Goal: Task Accomplishment & Management: Manage account settings

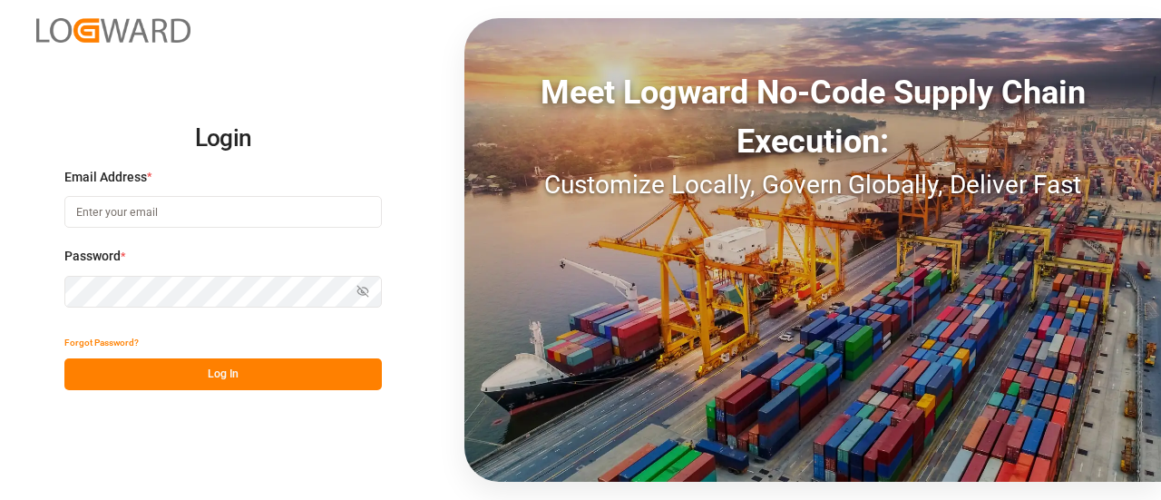
type input "[EMAIL_ADDRESS][PERSON_NAME][DOMAIN_NAME]"
click at [187, 364] on button "Log In" at bounding box center [222, 374] width 317 height 32
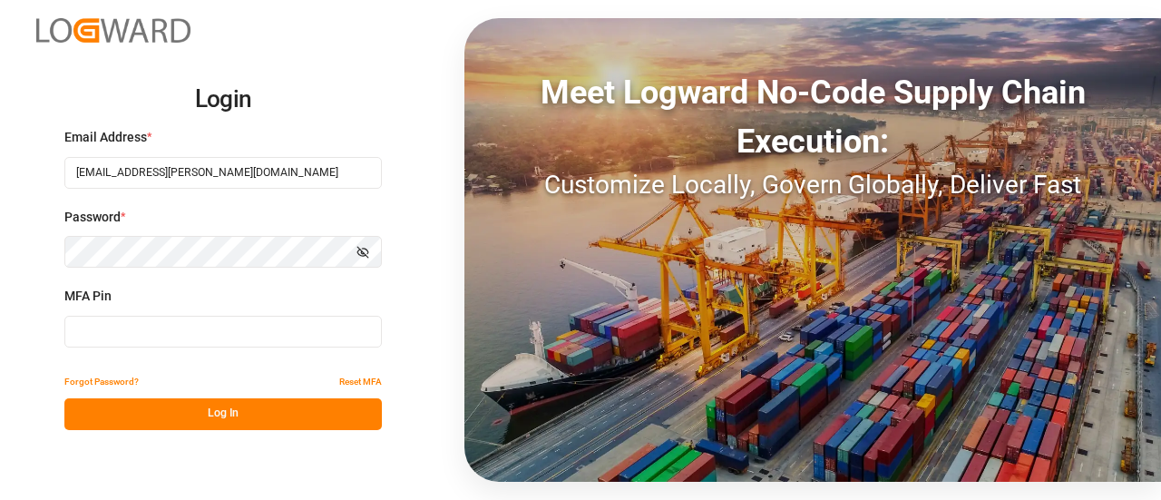
click at [138, 333] on input at bounding box center [222, 332] width 317 height 32
type input "621534"
click at [195, 423] on button "Log In" at bounding box center [222, 414] width 317 height 32
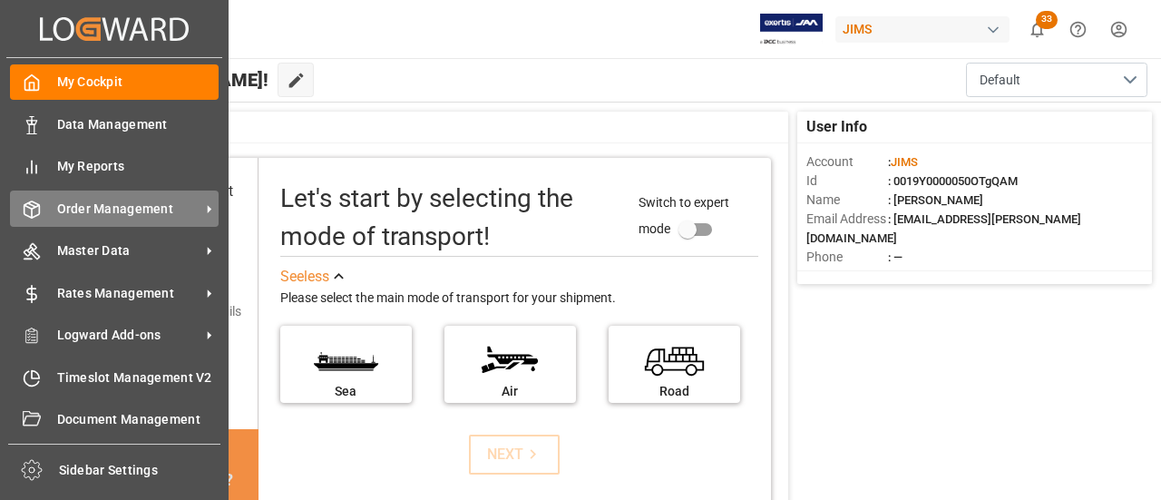
click at [88, 219] on div "Order Management Order Management" at bounding box center [114, 207] width 209 height 35
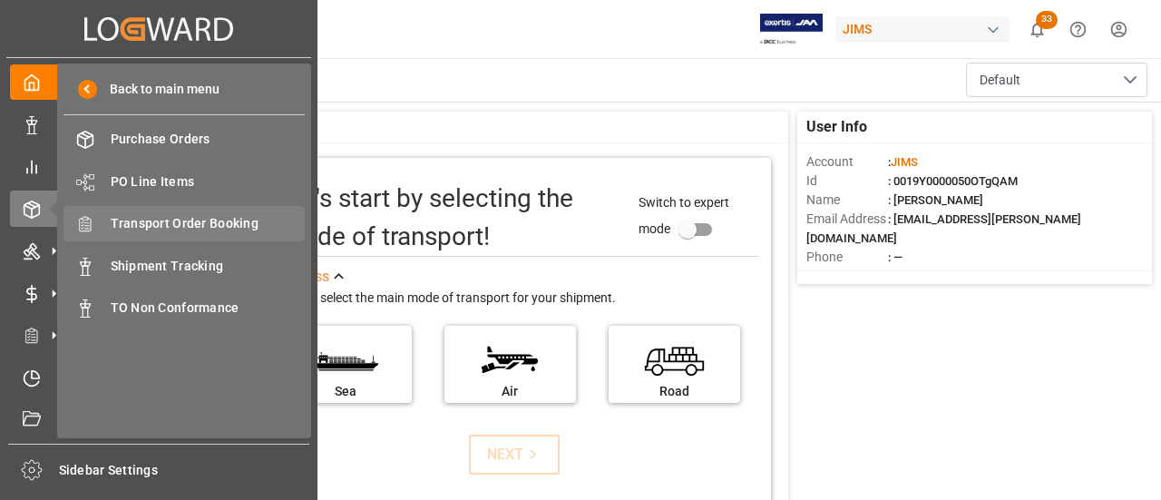
click at [219, 231] on span "Transport Order Booking" at bounding box center [208, 223] width 195 height 19
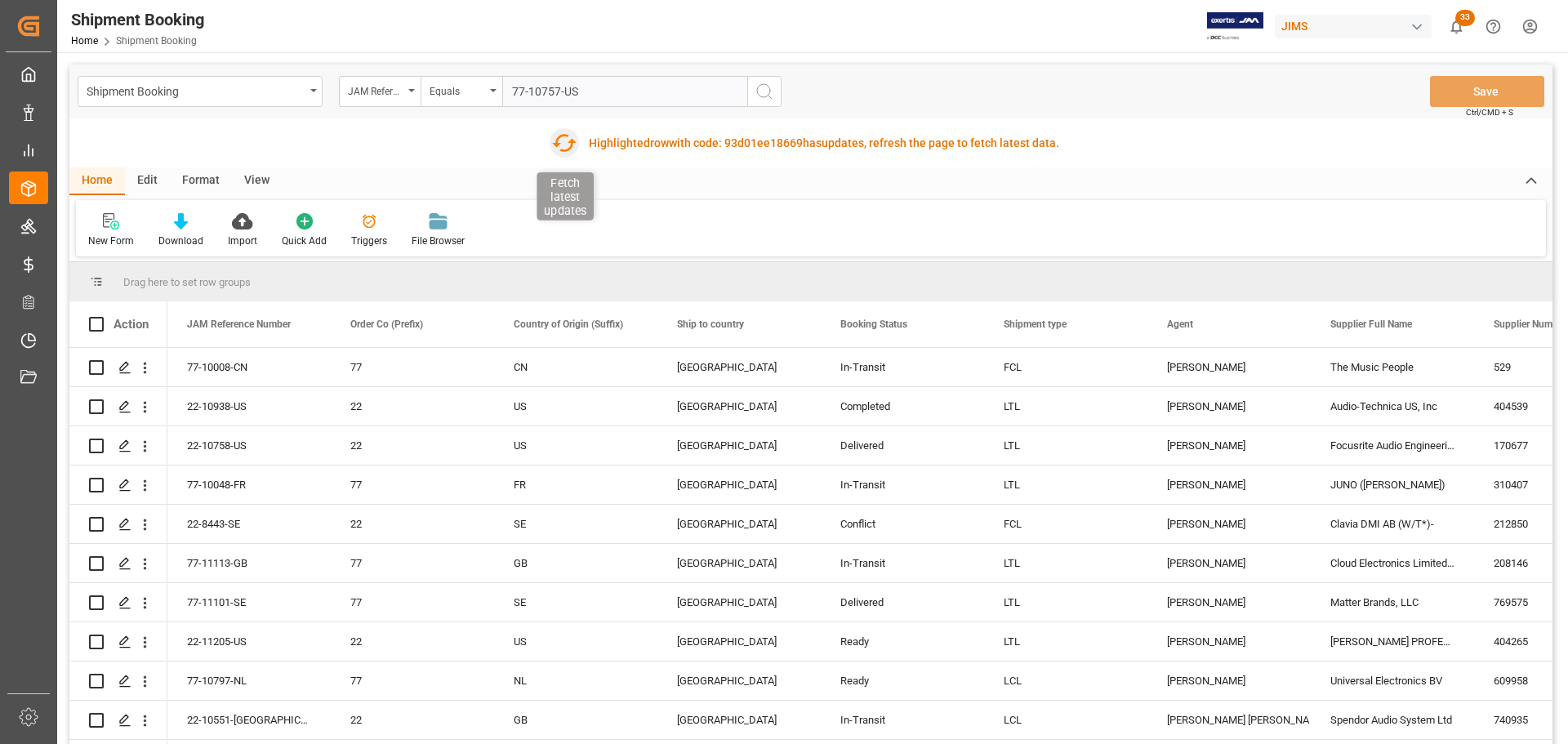
type input "77-10757-US"
click at [562, 145] on icon "button" at bounding box center [564, 142] width 26 height 26
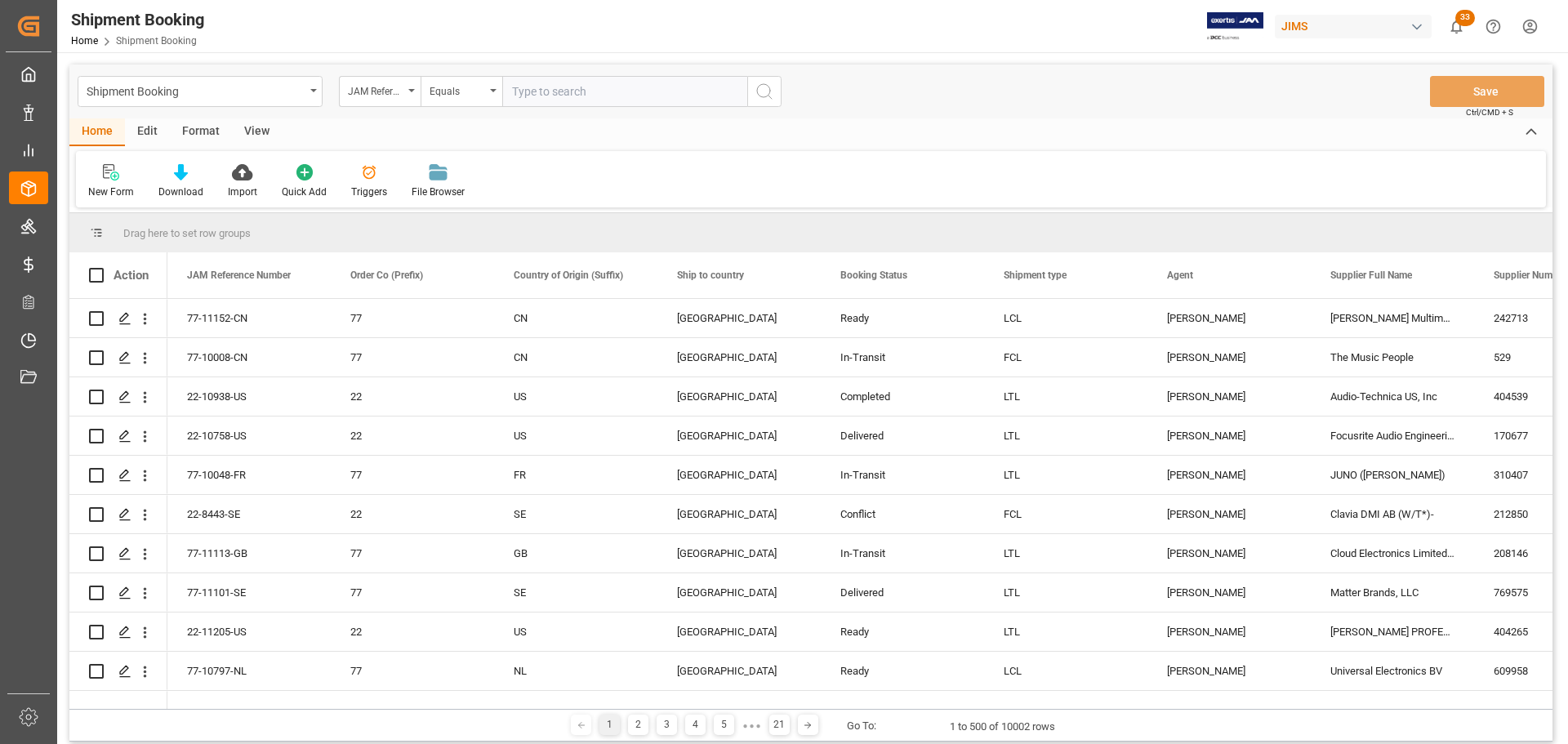
click at [612, 90] on input "text" at bounding box center [625, 91] width 245 height 31
type input "77-10757-US"
click at [761, 99] on icon "search button" at bounding box center [765, 92] width 20 height 20
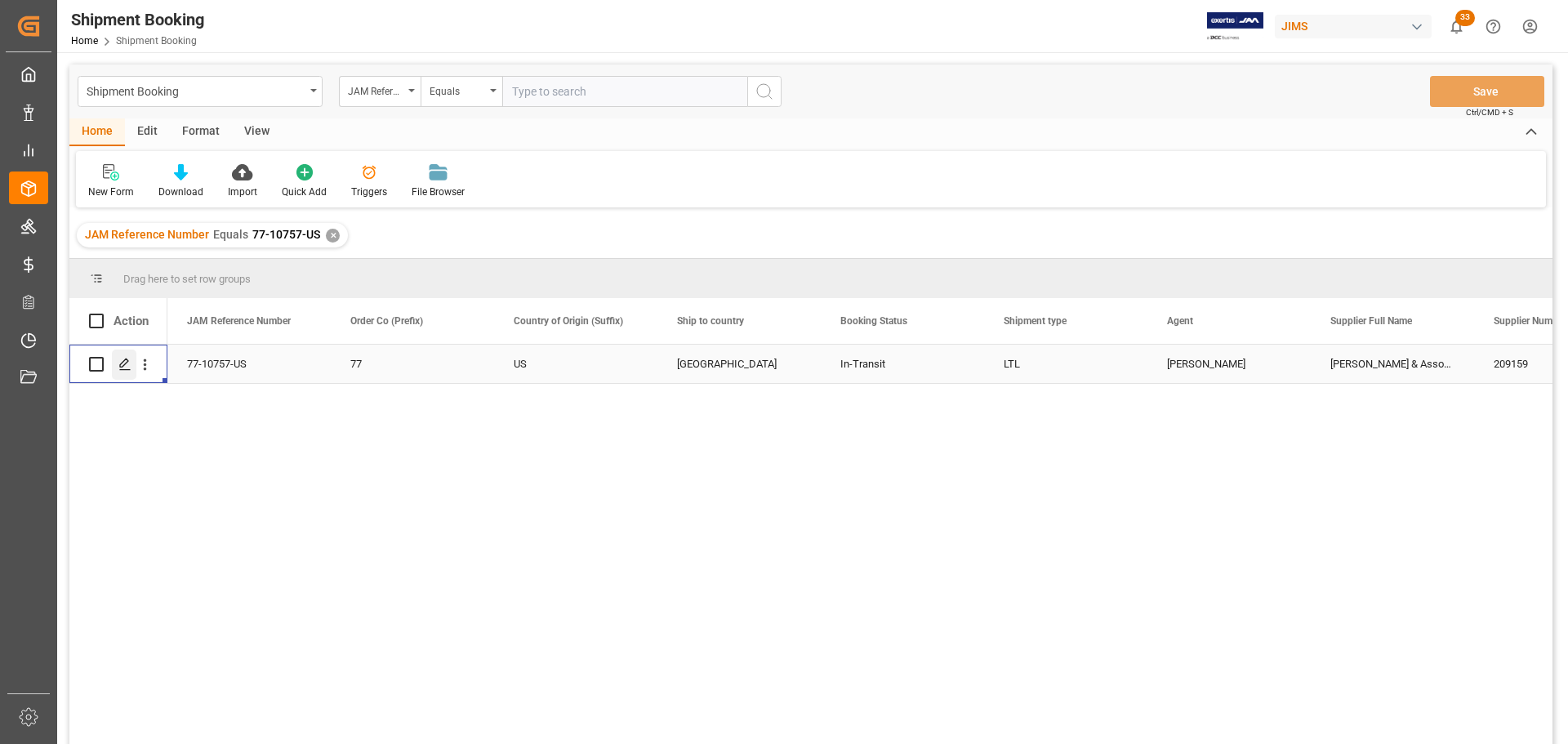
click at [133, 365] on div "Press SPACE to select this row." at bounding box center [123, 365] width 24 height 31
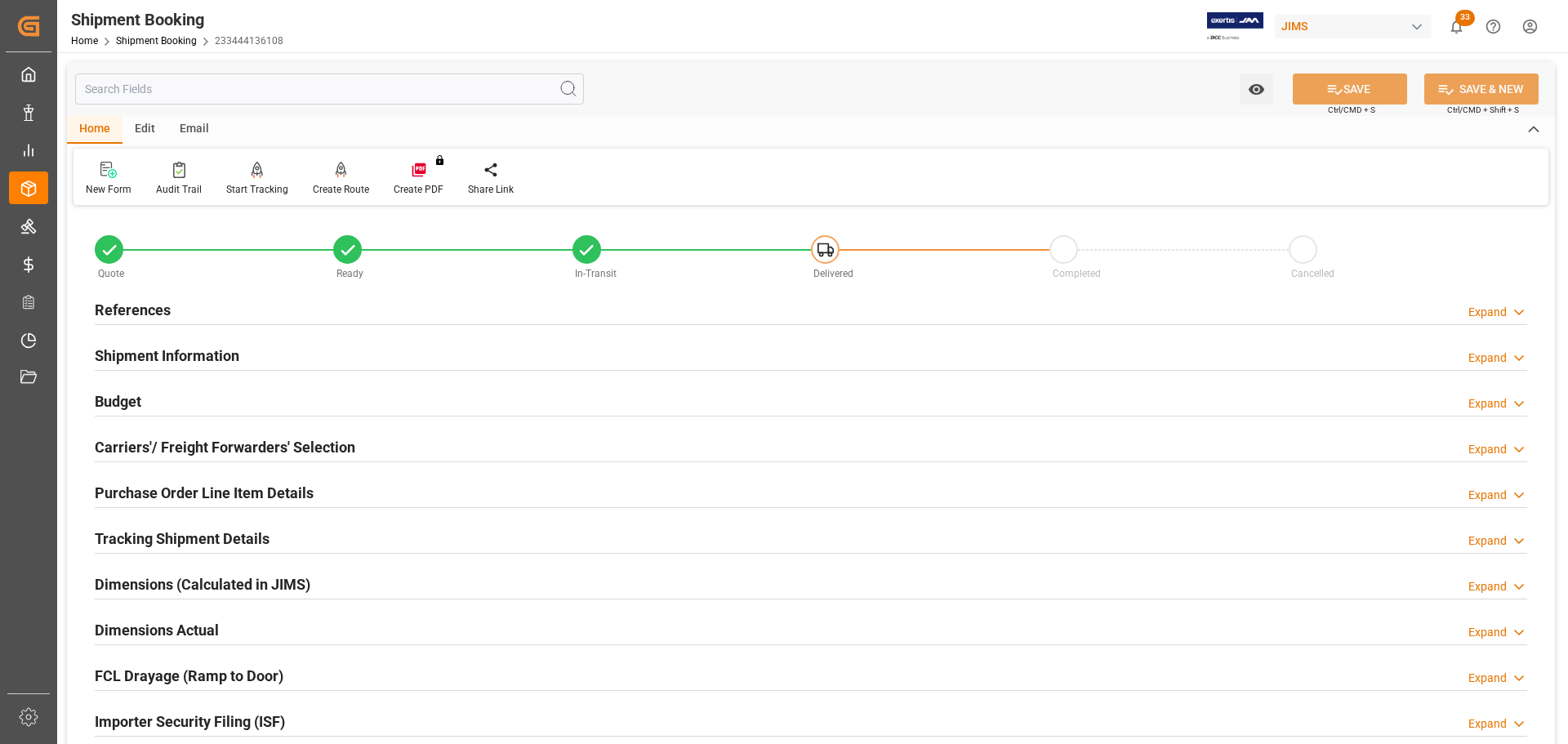
click at [161, 303] on h2 "References" at bounding box center [132, 310] width 76 height 22
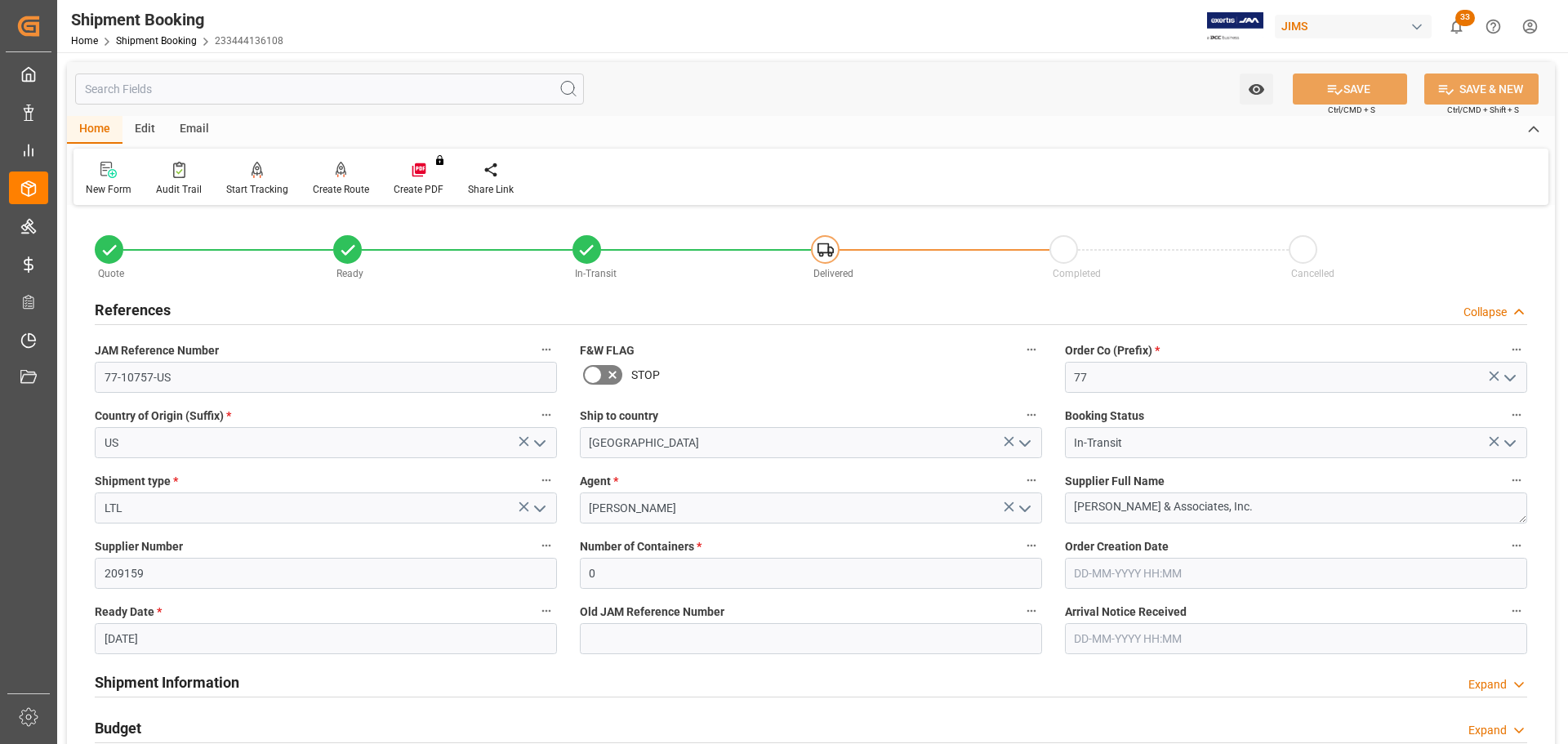
click at [161, 303] on h2 "References" at bounding box center [132, 310] width 76 height 22
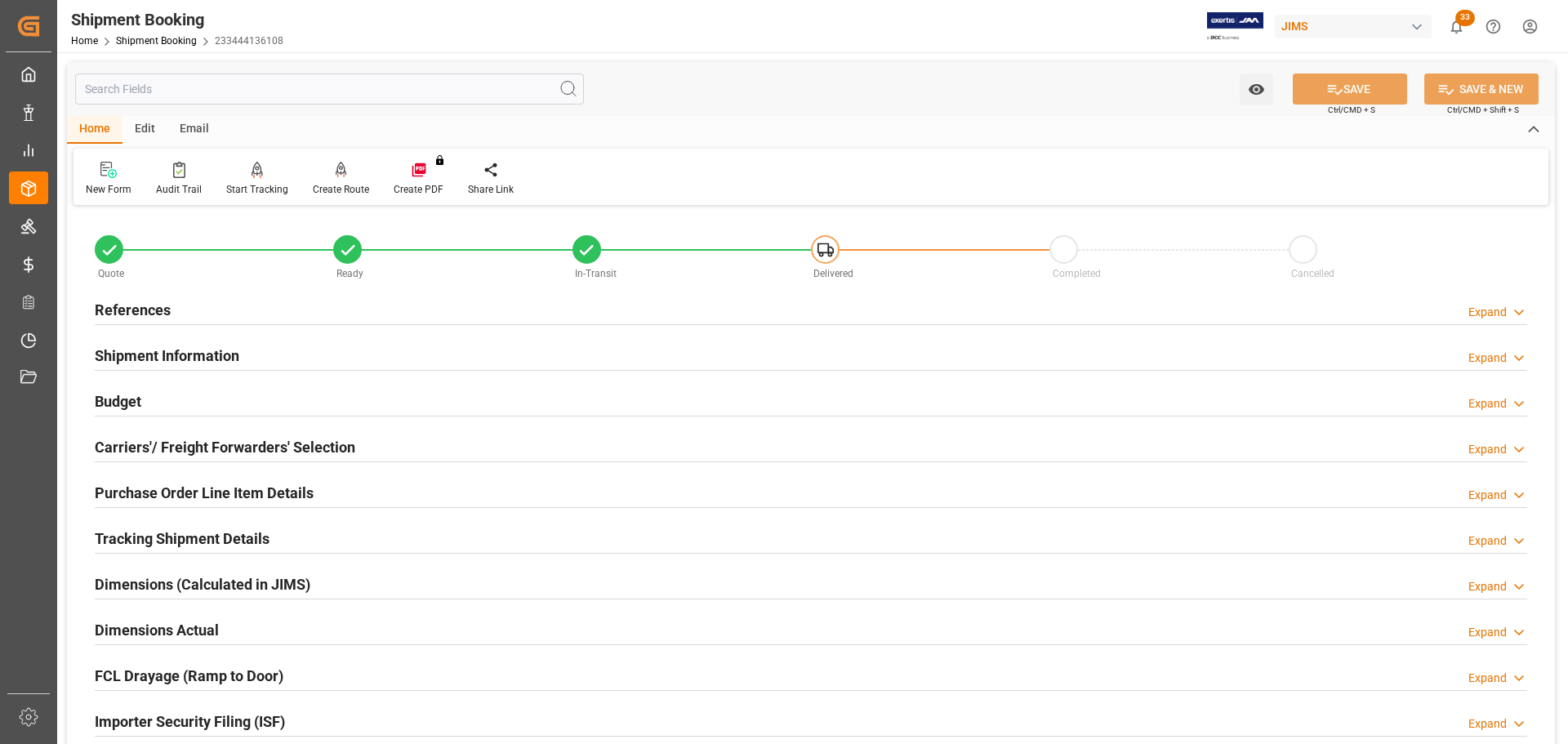
click at [161, 353] on h2 "Shipment Information" at bounding box center [167, 356] width 144 height 22
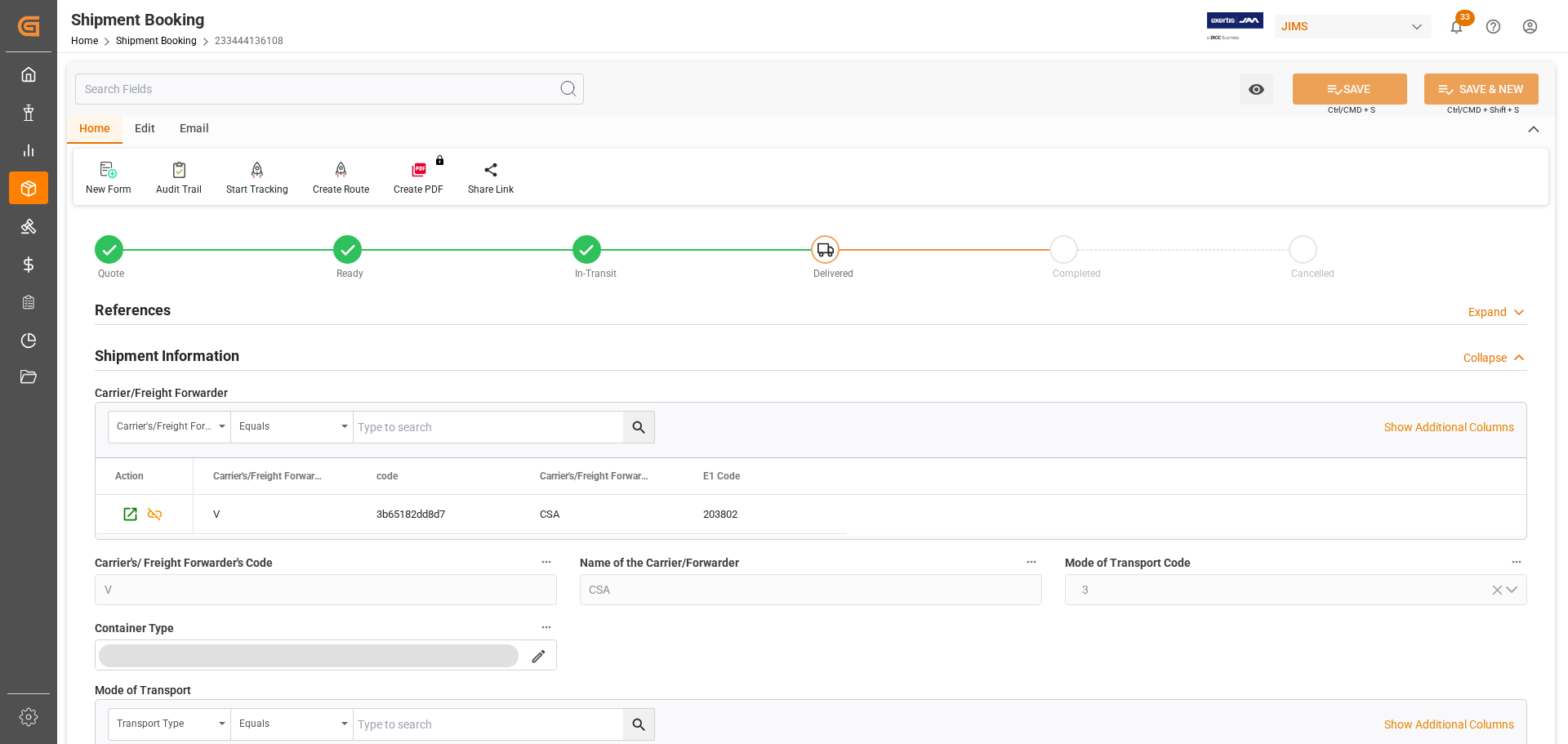
click at [161, 353] on h2 "Shipment Information" at bounding box center [167, 356] width 144 height 22
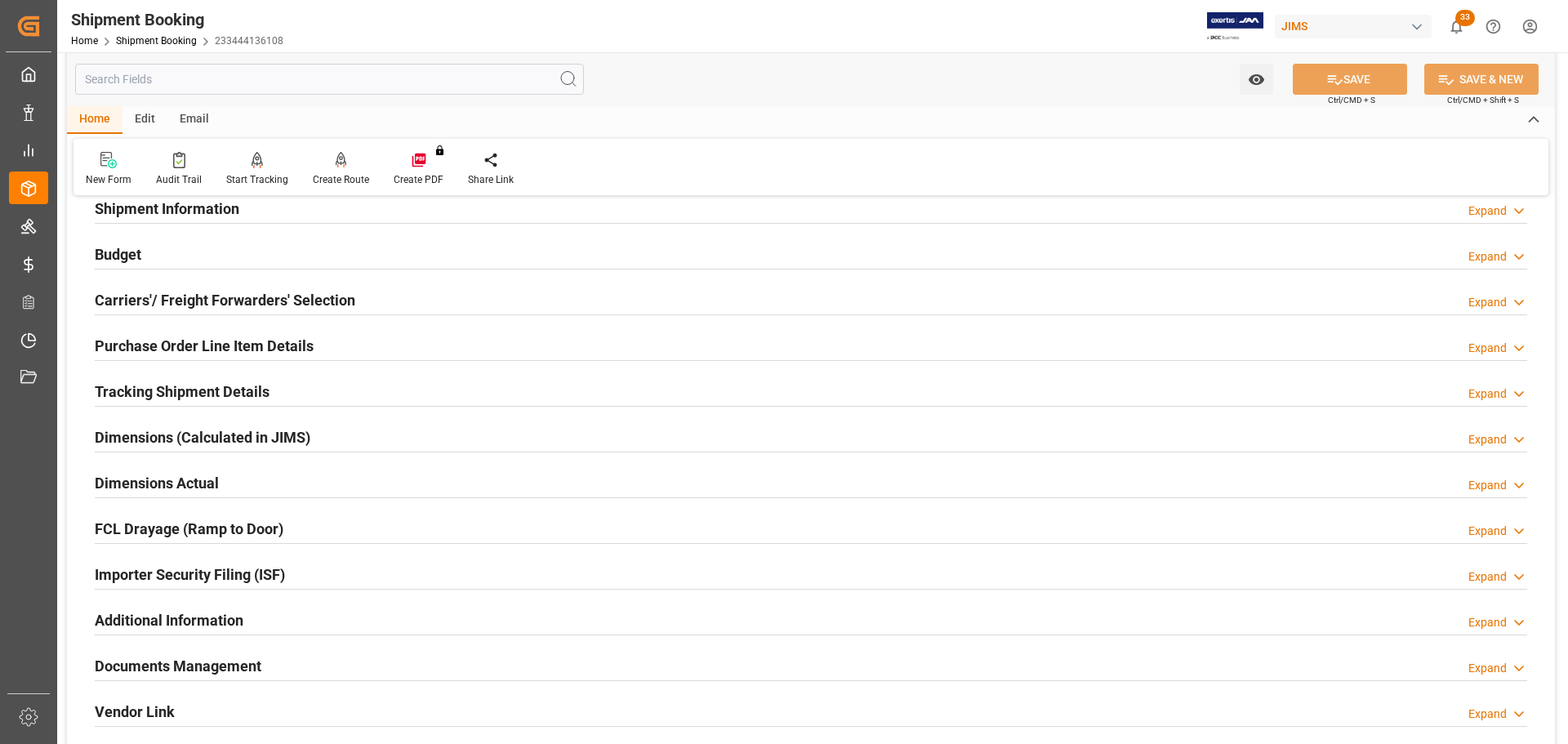
scroll to position [163, 0]
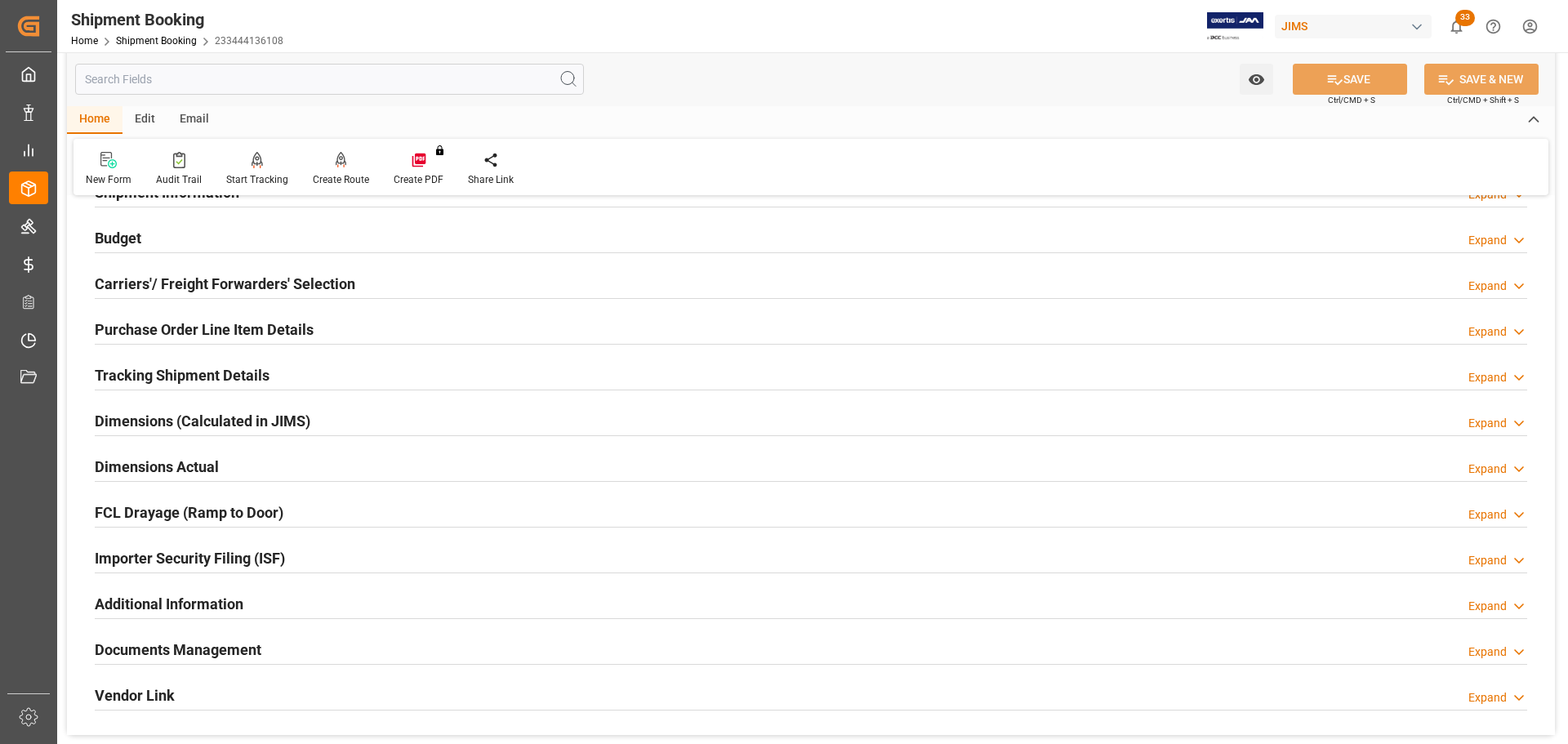
click at [145, 233] on div "Budget Expand" at bounding box center [811, 237] width 1432 height 31
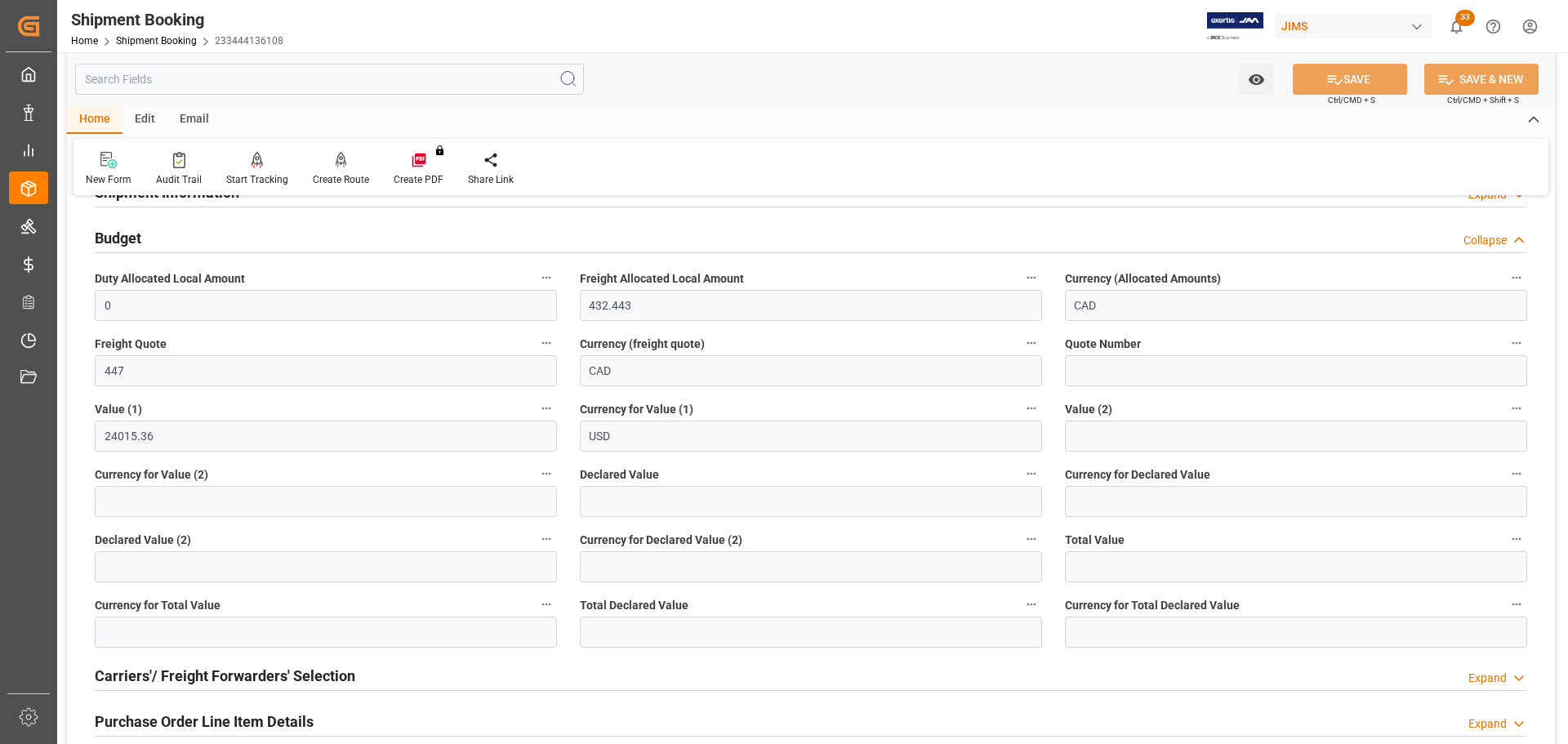
click at [145, 233] on div "Budget Collapse" at bounding box center [811, 237] width 1432 height 31
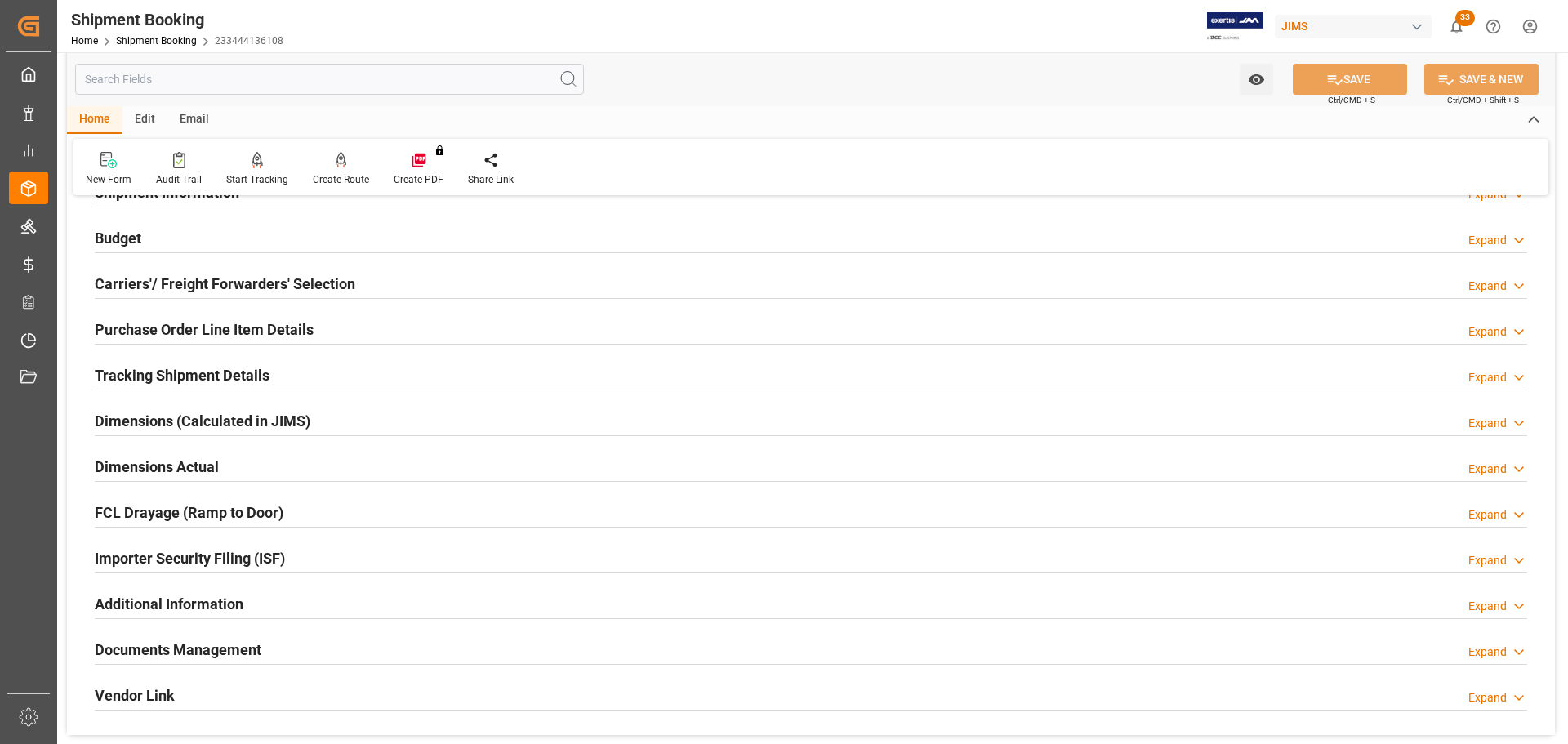
click at [145, 276] on h2 "Carriers'/ Freight Forwarders' Selection" at bounding box center [224, 284] width 260 height 22
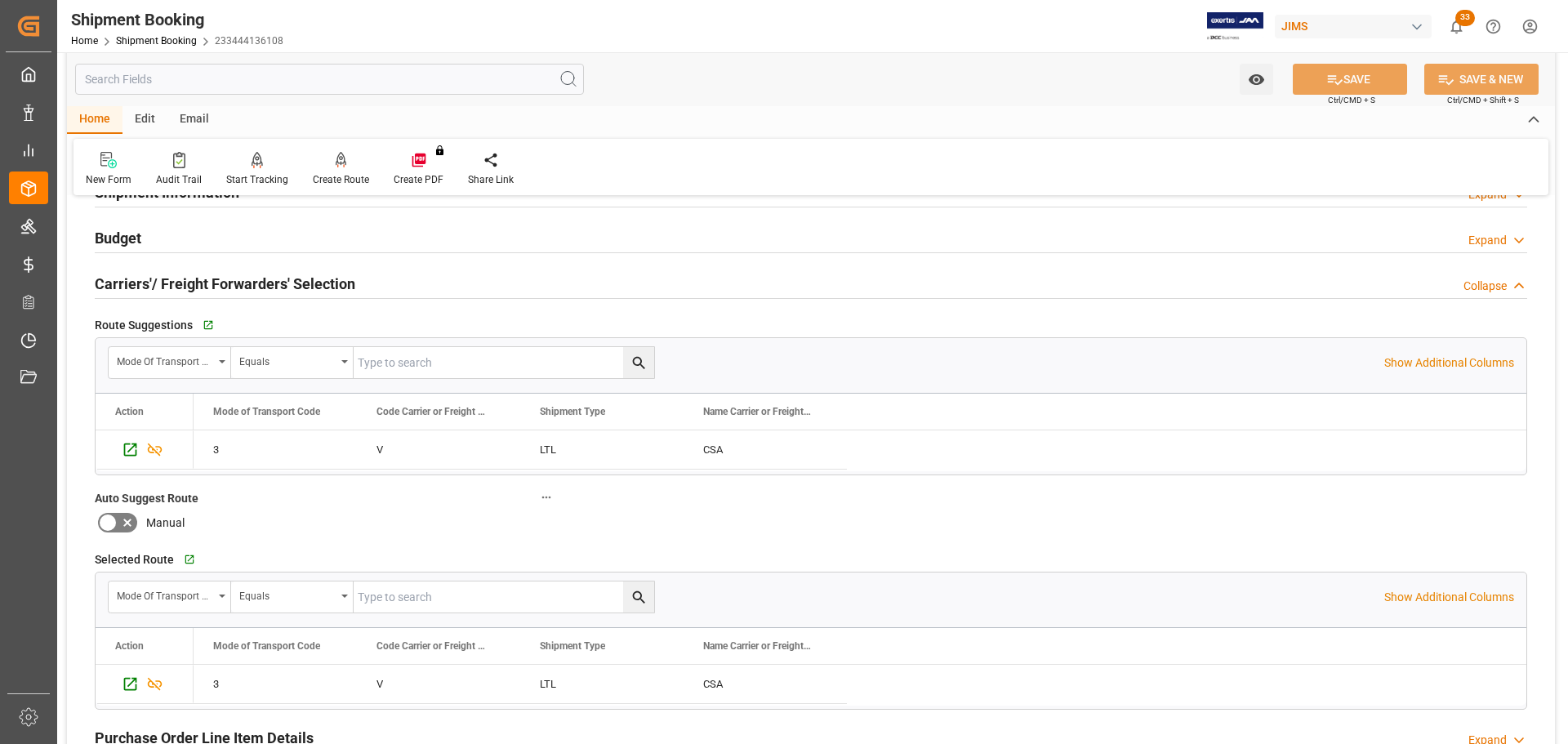
click at [145, 276] on h2 "Carriers'/ Freight Forwarders' Selection" at bounding box center [224, 284] width 260 height 22
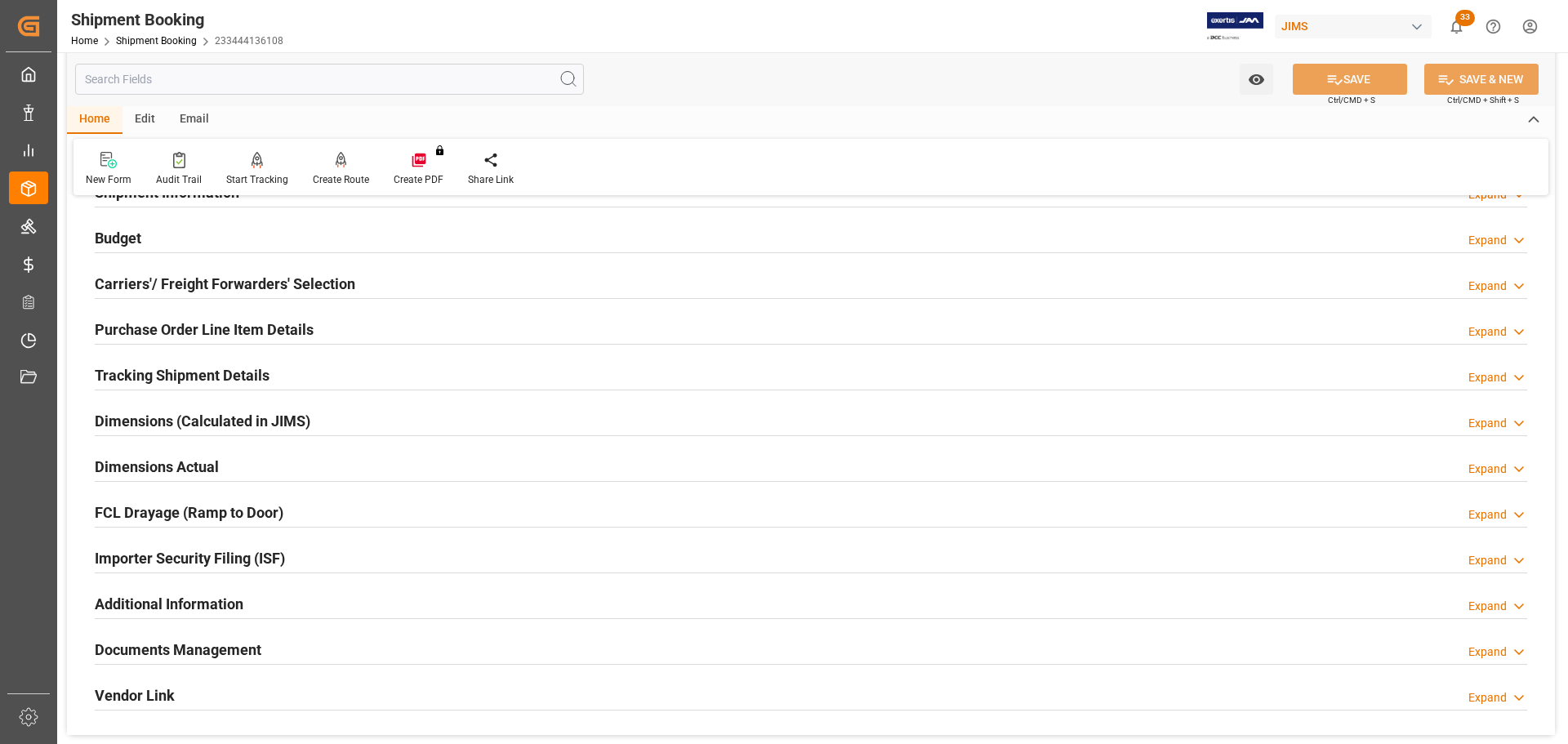
click at [153, 322] on h2 "Purchase Order Line Item Details" at bounding box center [204, 330] width 219 height 22
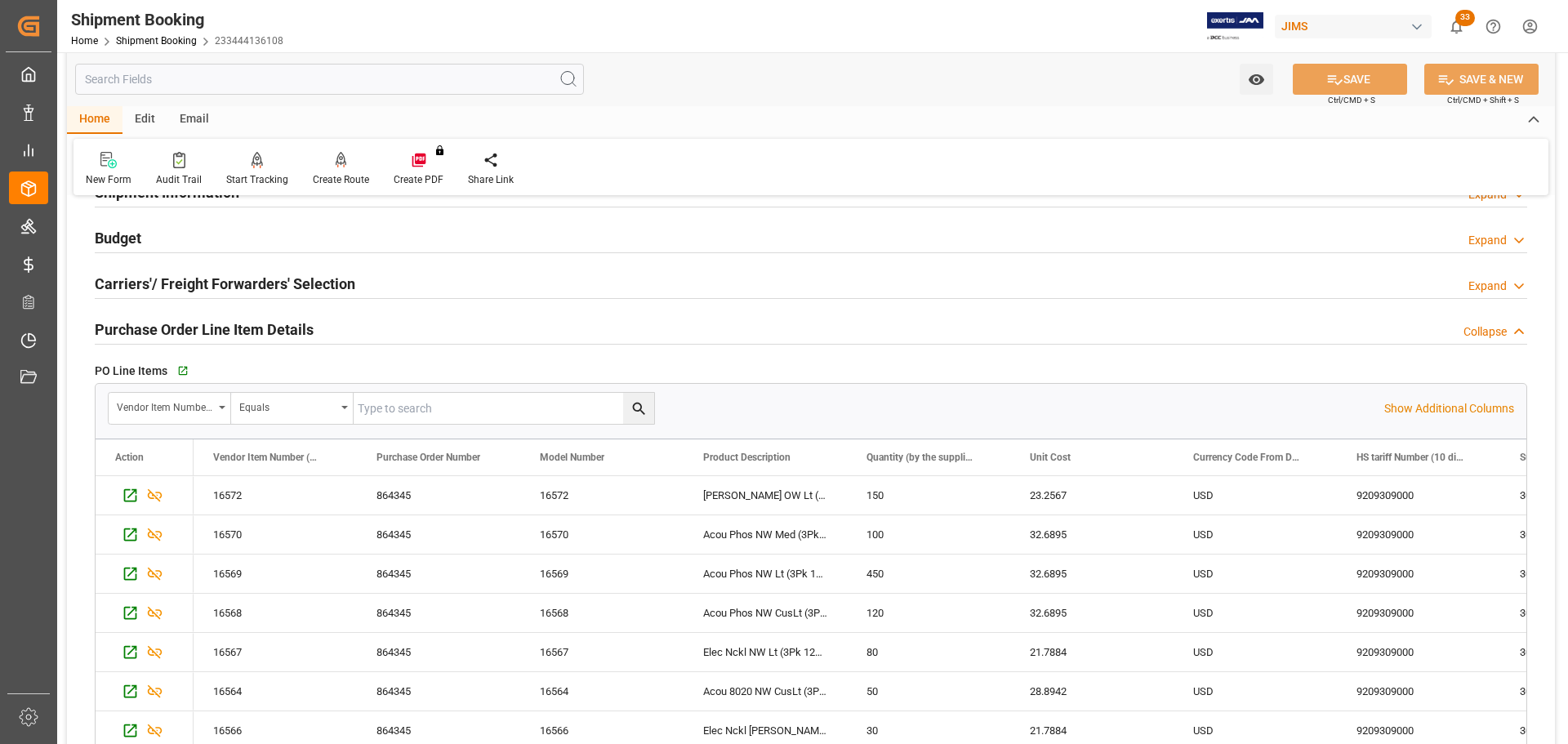
click at [153, 322] on h2 "Purchase Order Line Item Details" at bounding box center [204, 330] width 219 height 22
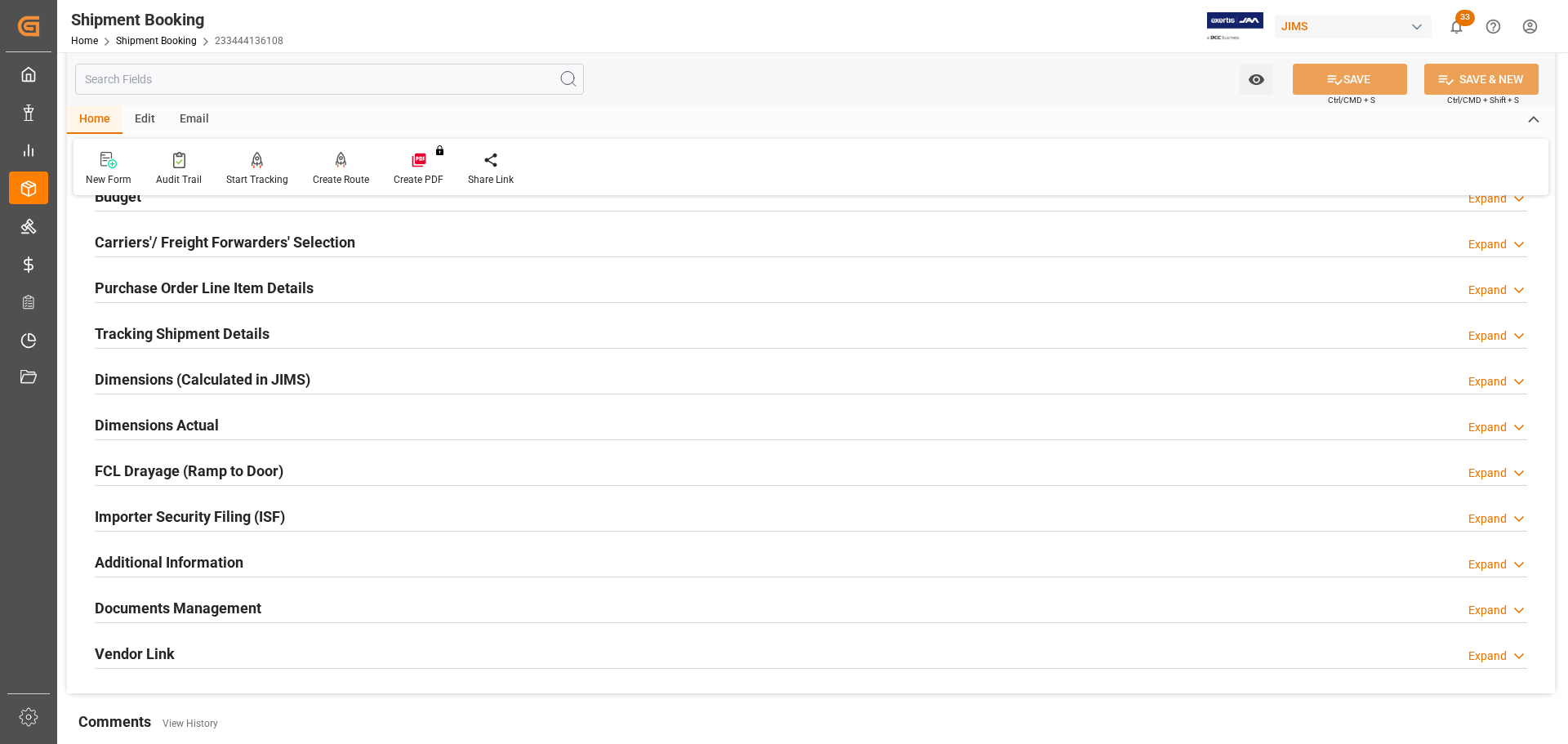
scroll to position [245, 0]
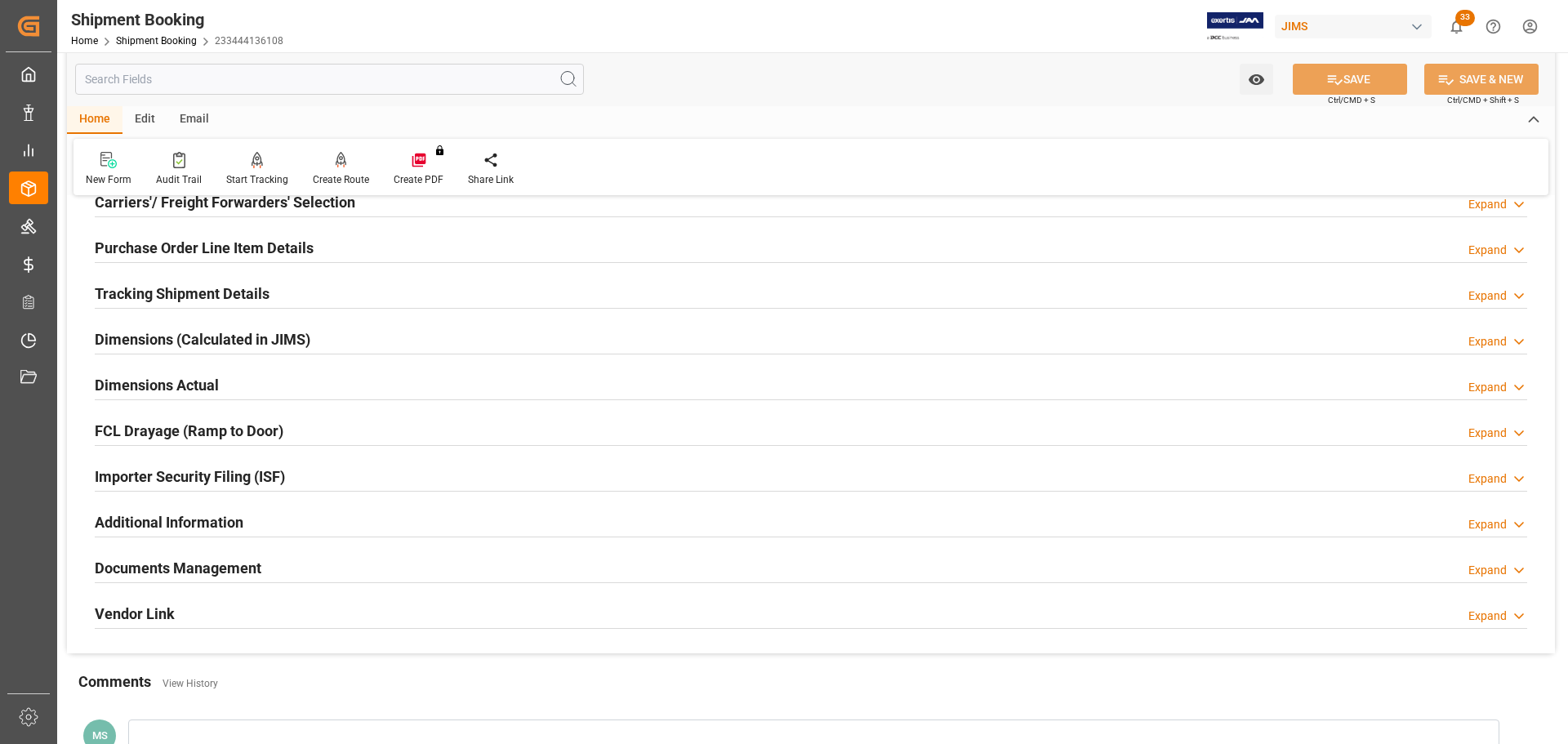
click at [163, 281] on div "Tracking Shipment Details" at bounding box center [182, 292] width 175 height 31
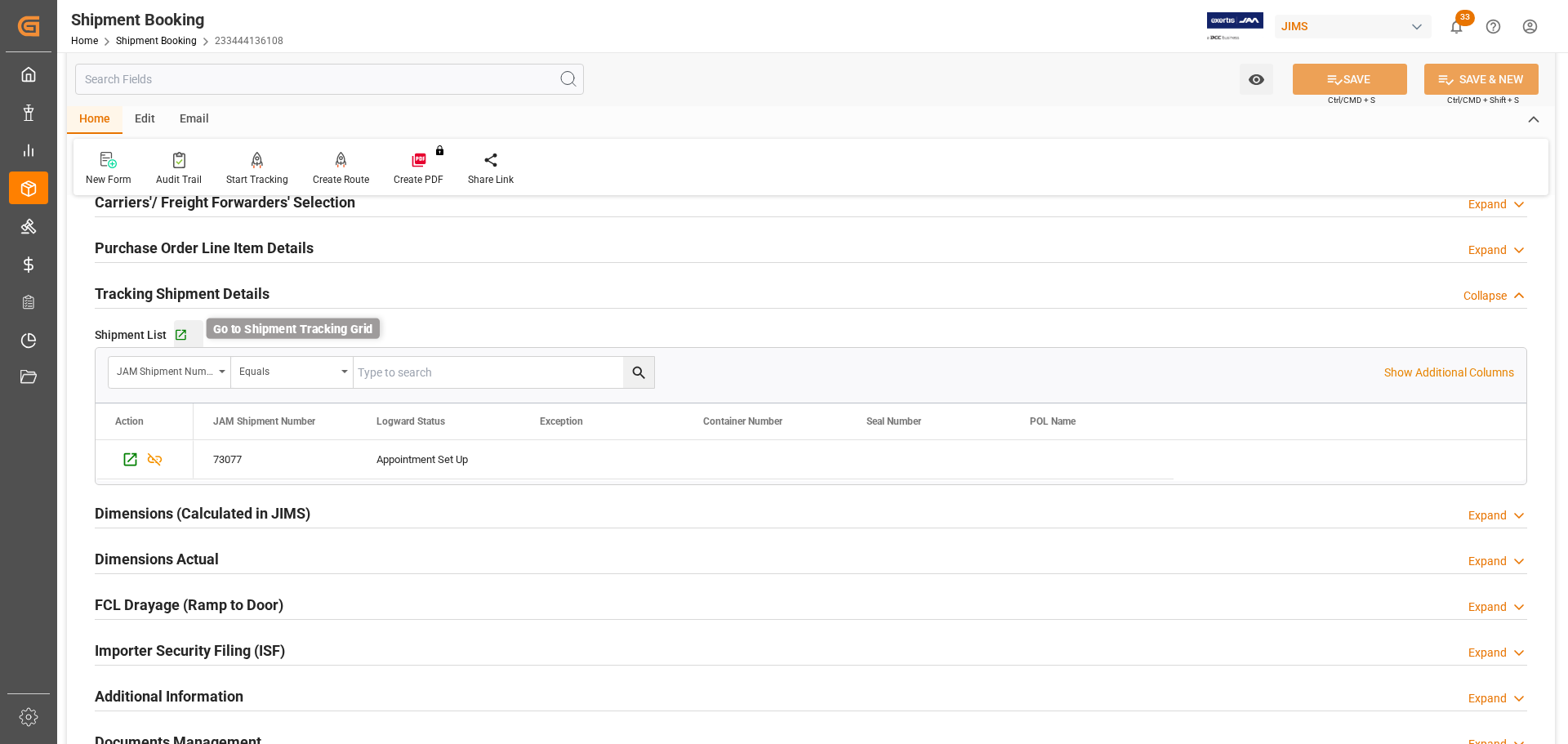
click at [183, 337] on icon "button" at bounding box center [180, 335] width 14 height 14
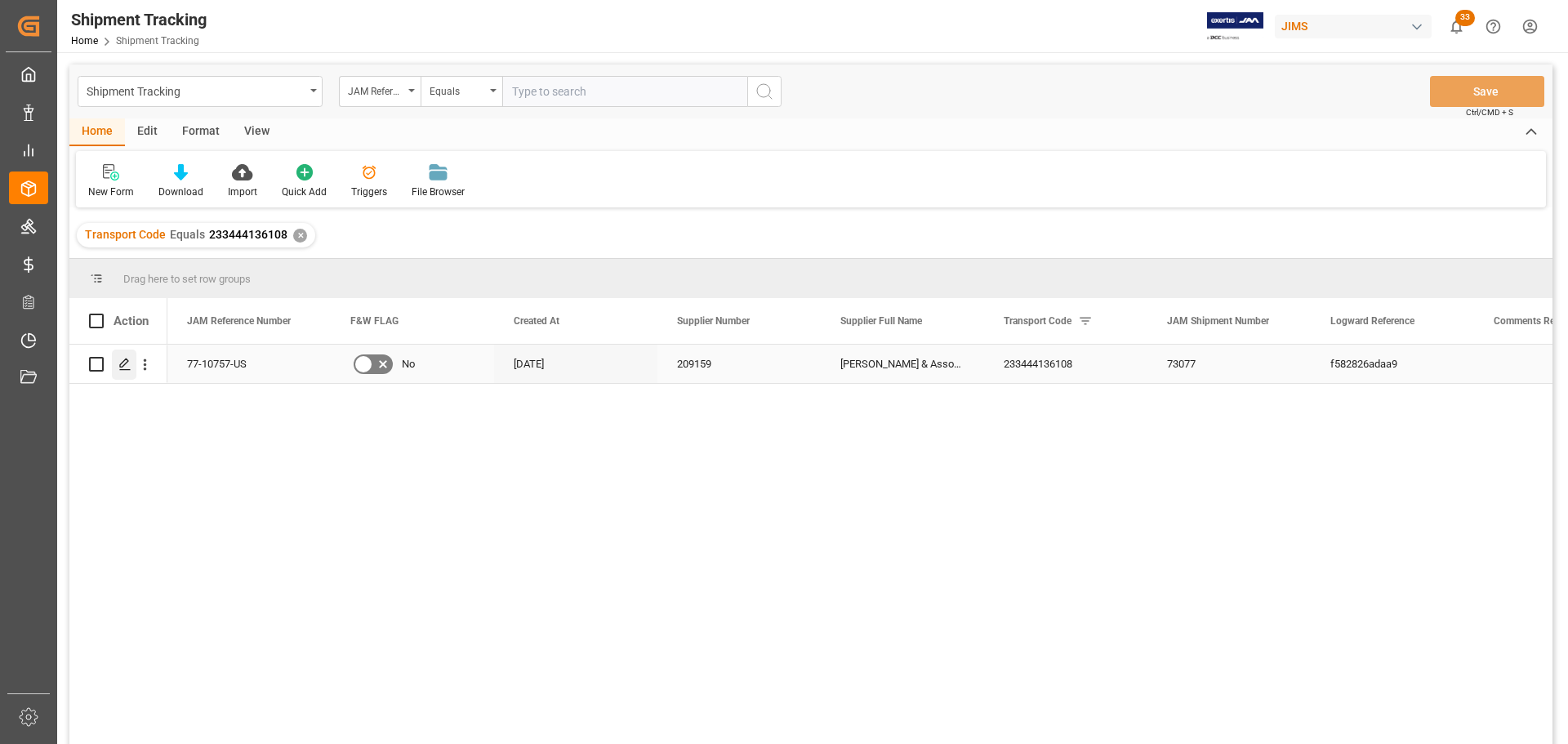
click at [121, 359] on icon "Press SPACE to select this row." at bounding box center [124, 364] width 14 height 14
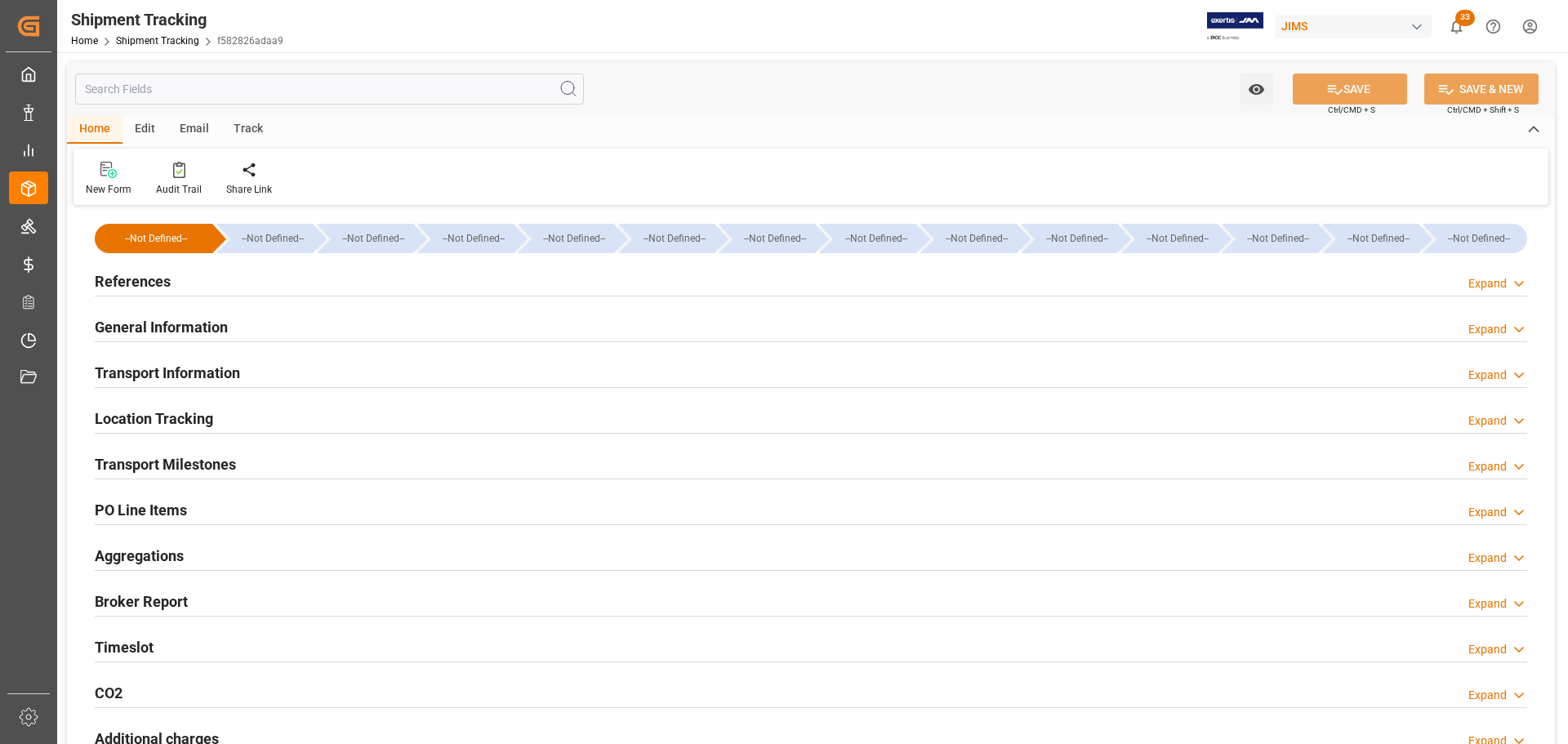
type input "18-09-2025 00:00"
click at [320, 462] on div "Transport Milestones Expand" at bounding box center [811, 463] width 1432 height 31
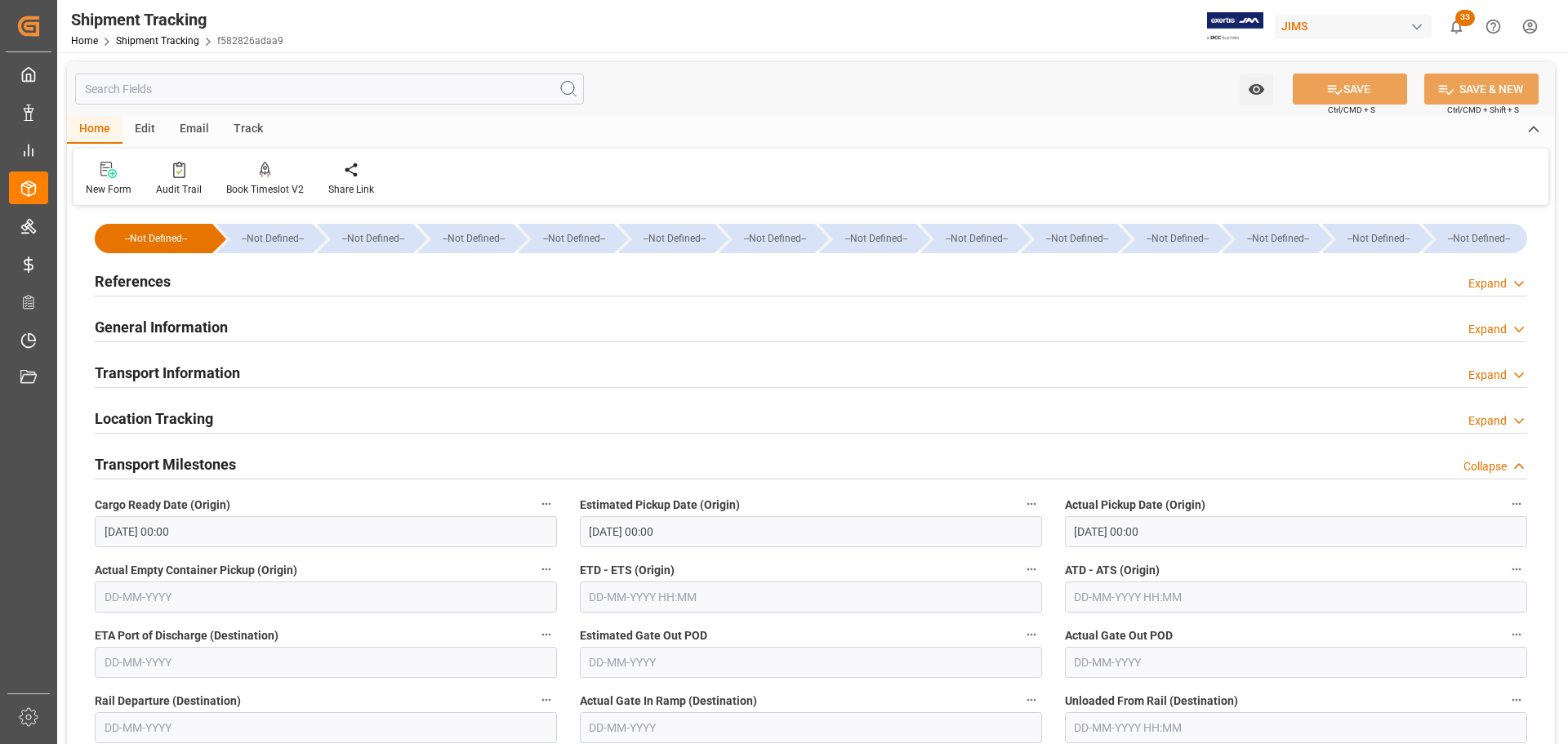
scroll to position [245, 0]
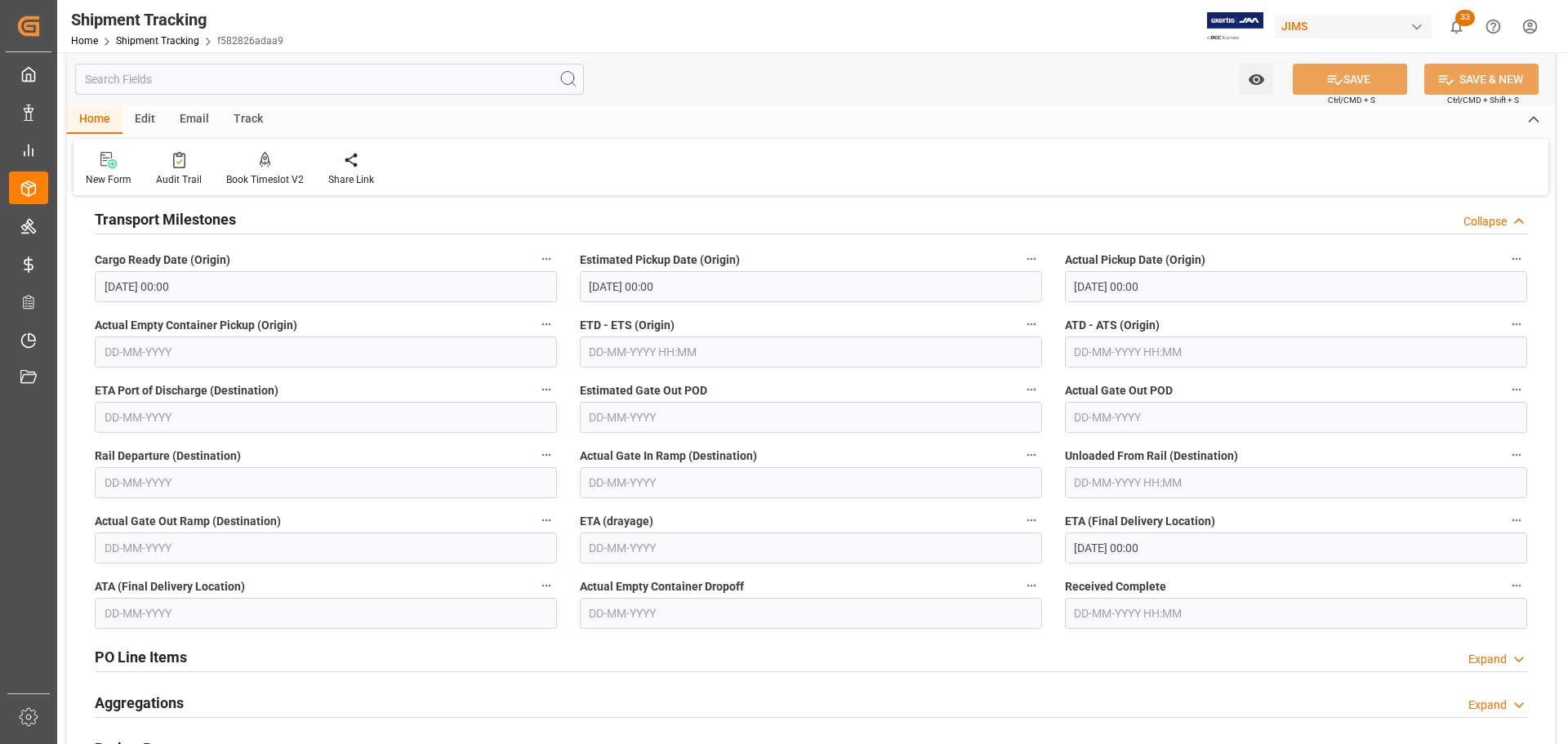
click at [237, 226] on div "Transport Milestones Collapse" at bounding box center [811, 218] width 1432 height 31
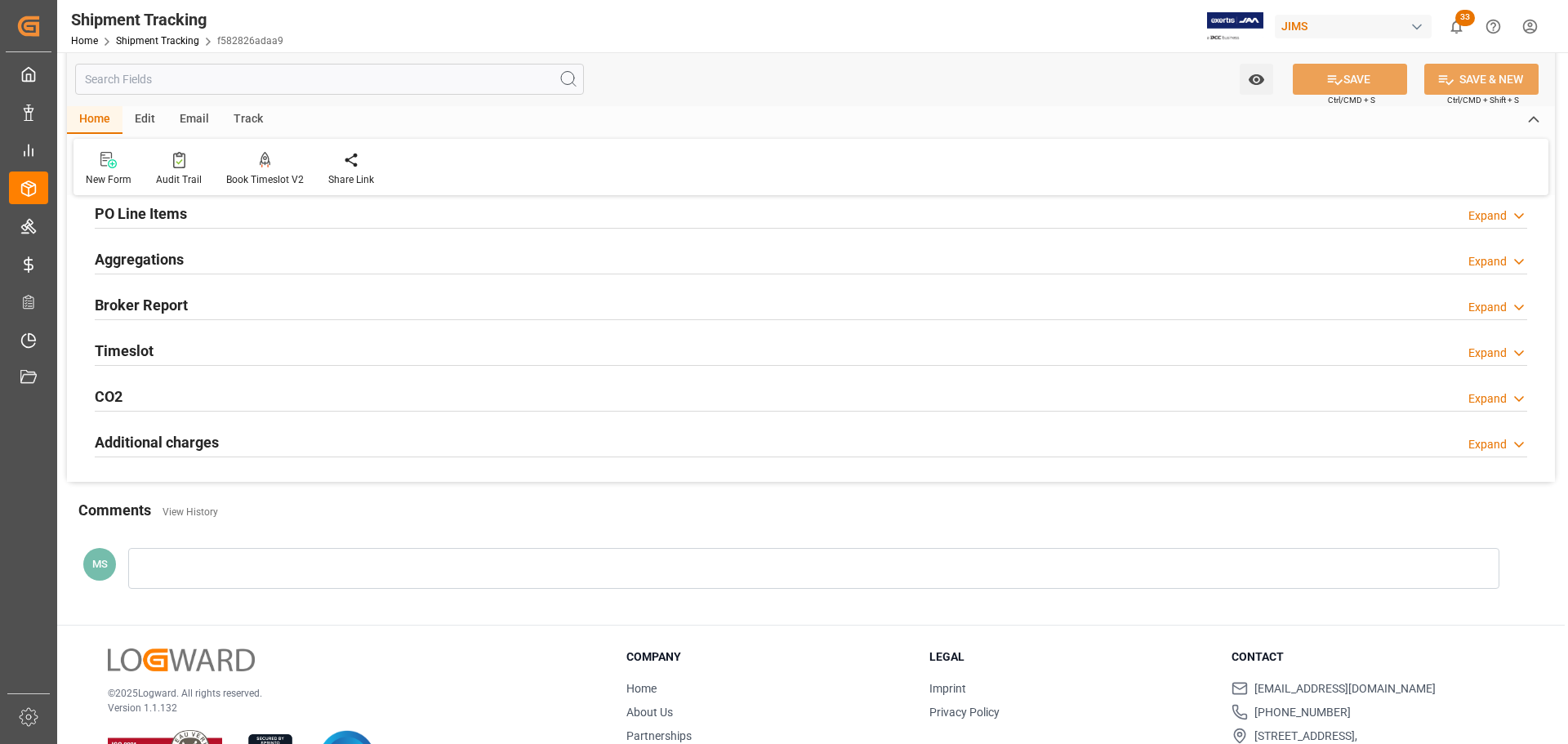
scroll to position [363, 0]
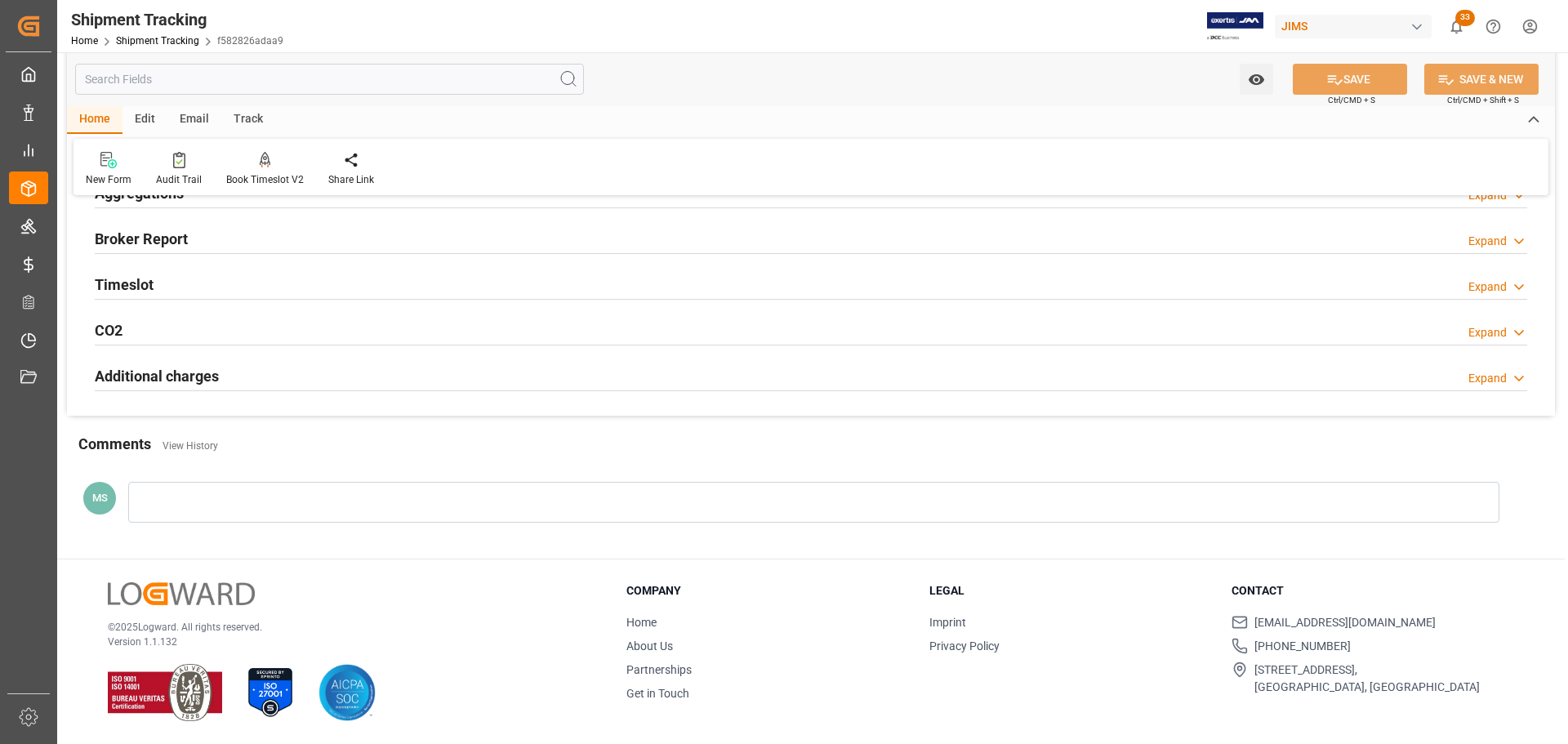
click at [230, 276] on div "Timeslot Expand" at bounding box center [811, 283] width 1432 height 31
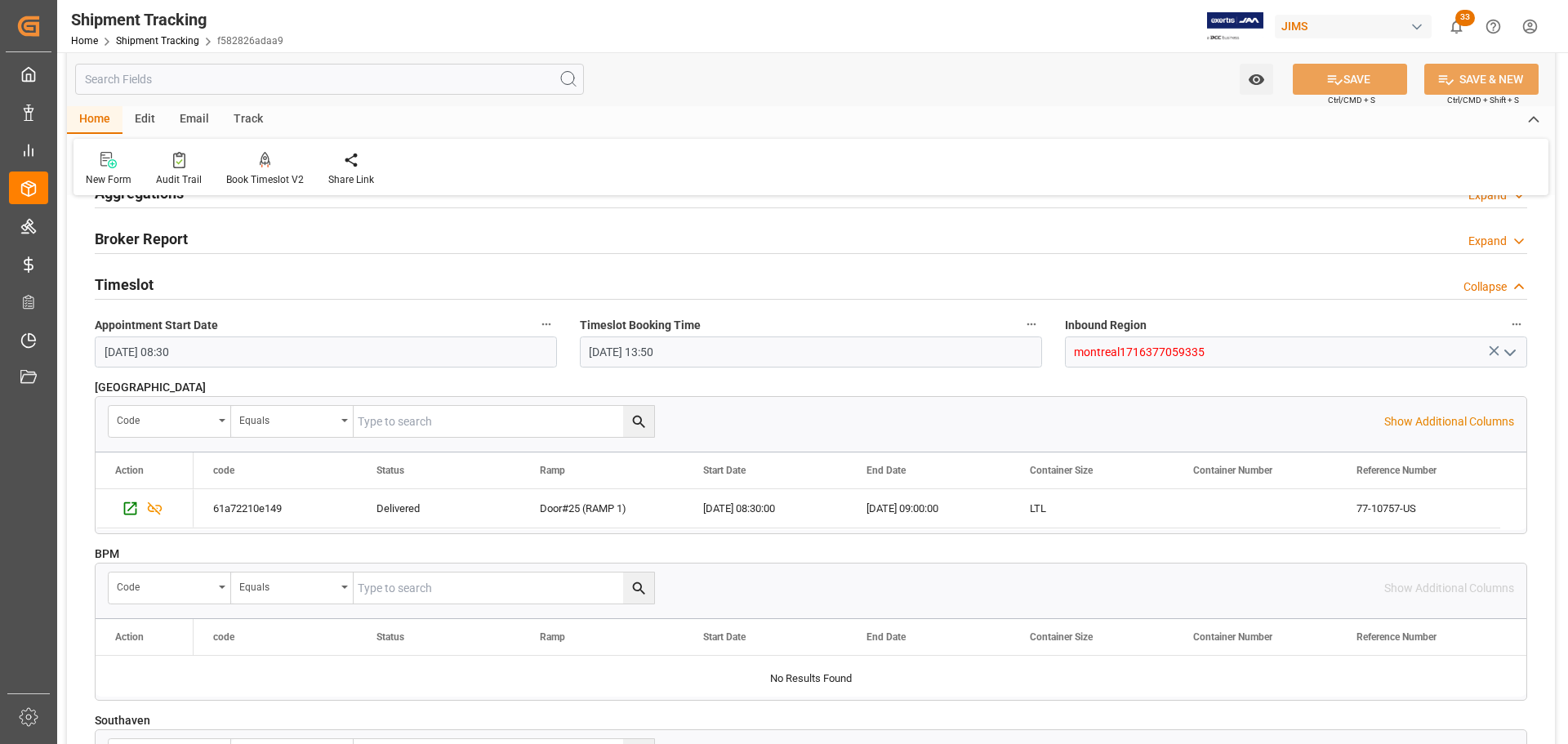
click at [219, 272] on div "Timeslot Collapse" at bounding box center [811, 283] width 1432 height 31
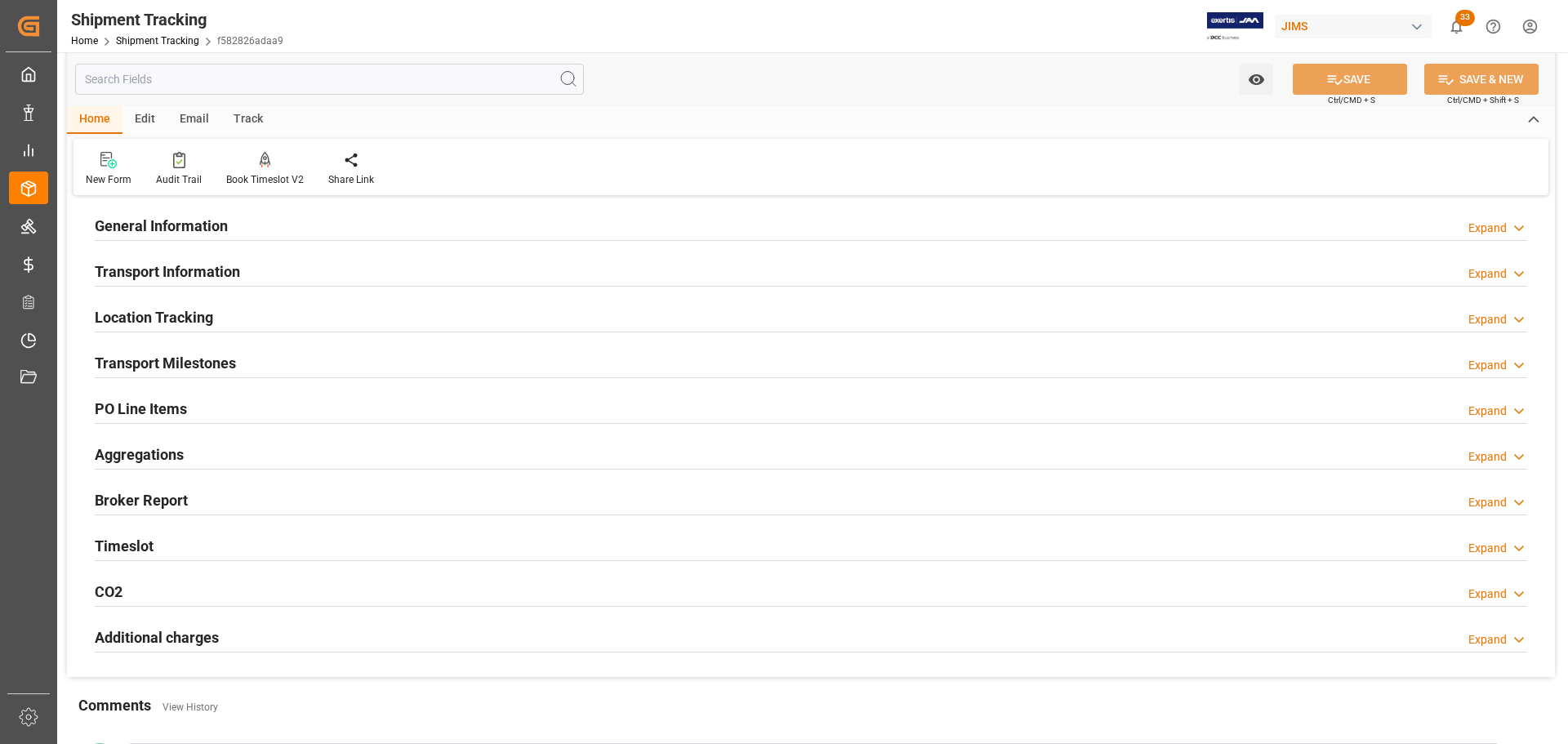
scroll to position [36, 0]
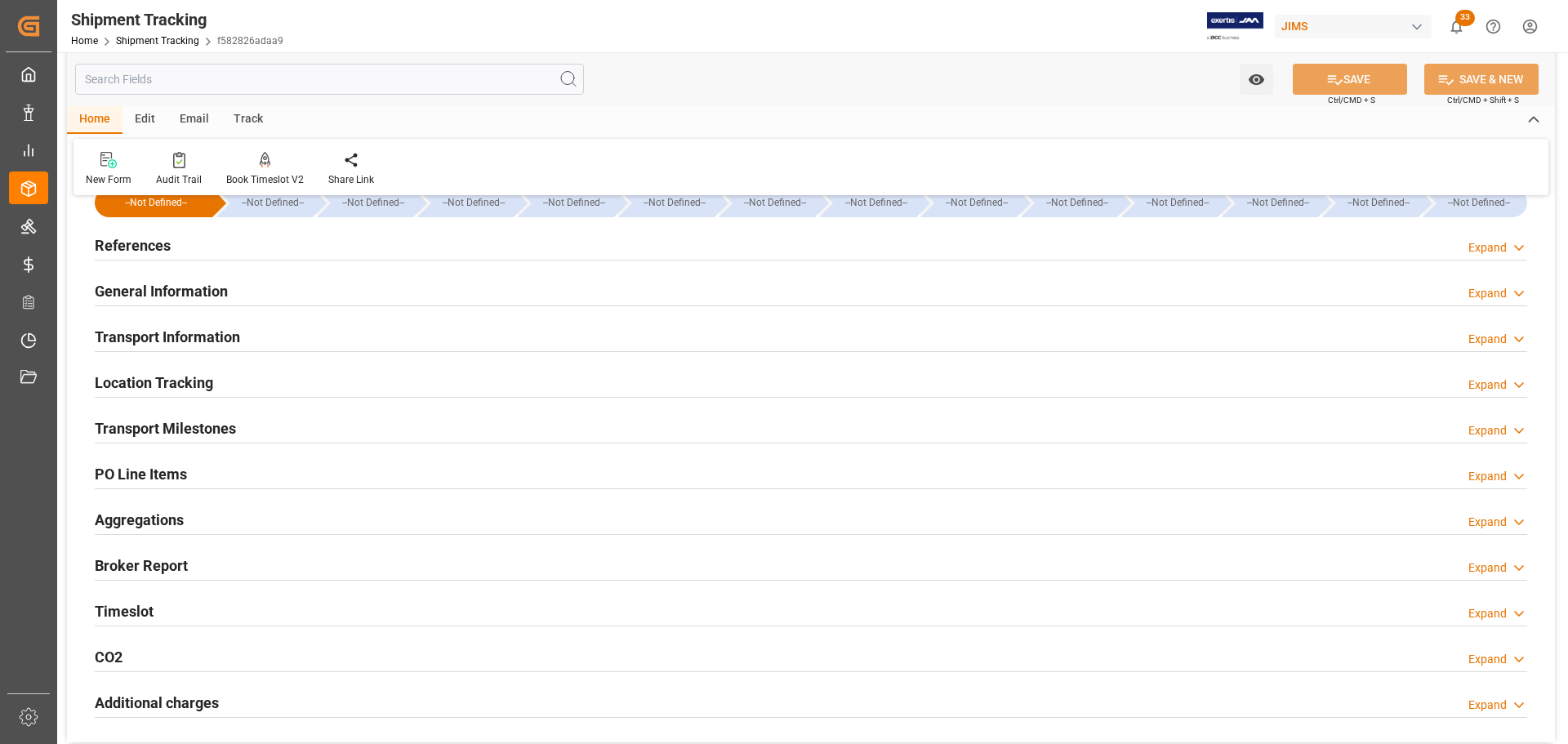
click at [224, 418] on h2 "Transport Milestones" at bounding box center [165, 428] width 141 height 22
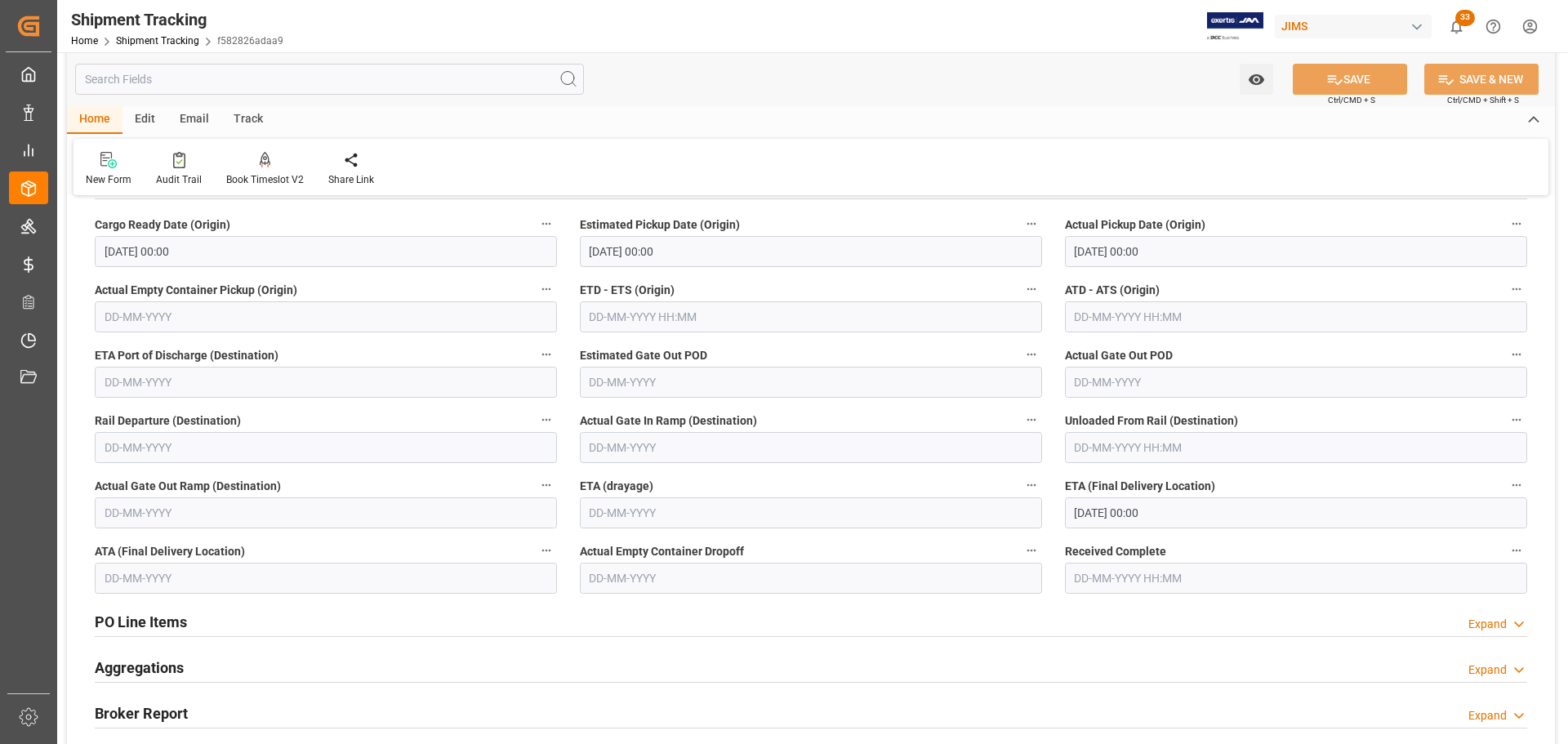
scroll to position [281, 0]
click at [1173, 508] on input "26-09-2025 00:00" at bounding box center [1295, 512] width 462 height 31
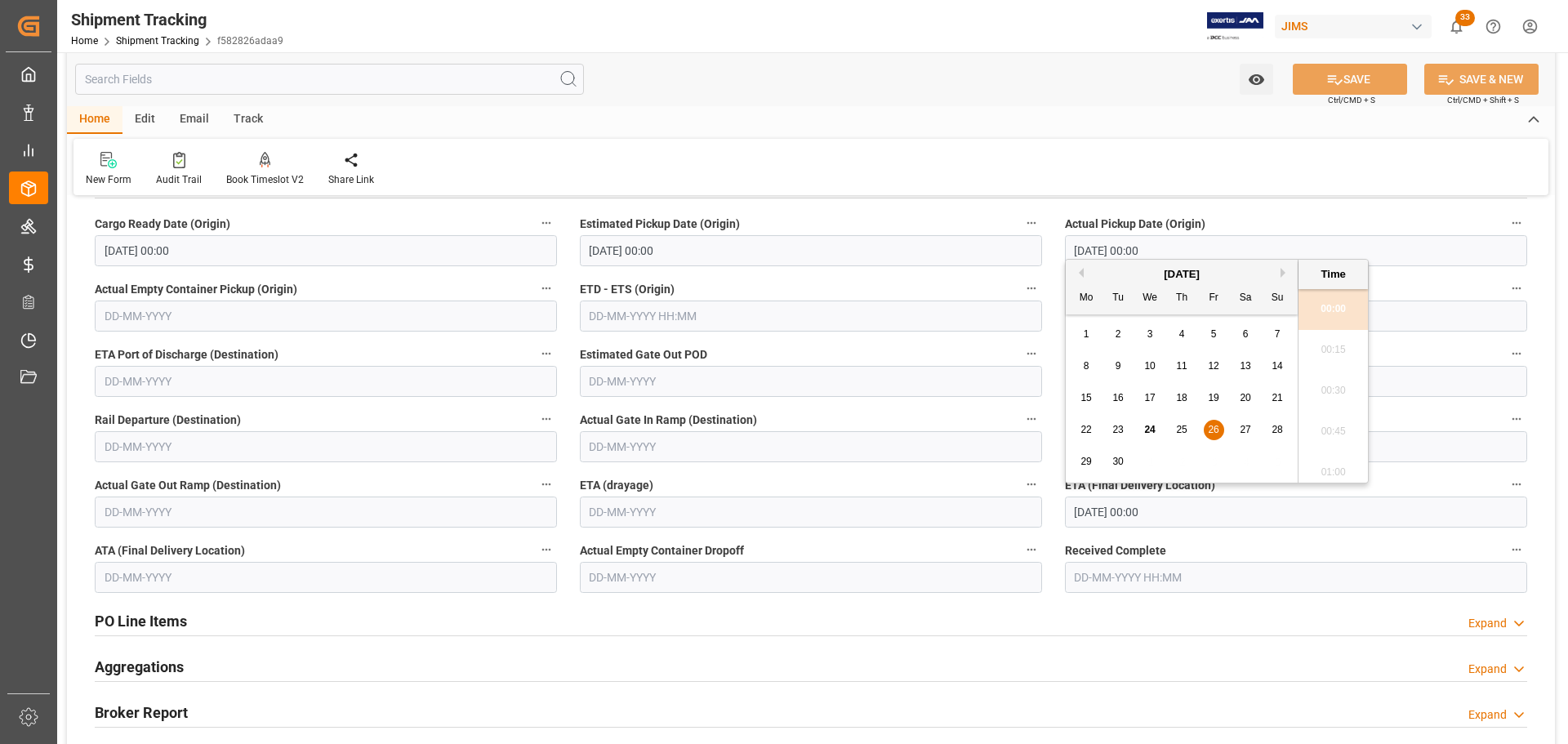
click at [1156, 424] on div "24" at bounding box center [1150, 431] width 21 height 20
type input "24-09-2025 00:00"
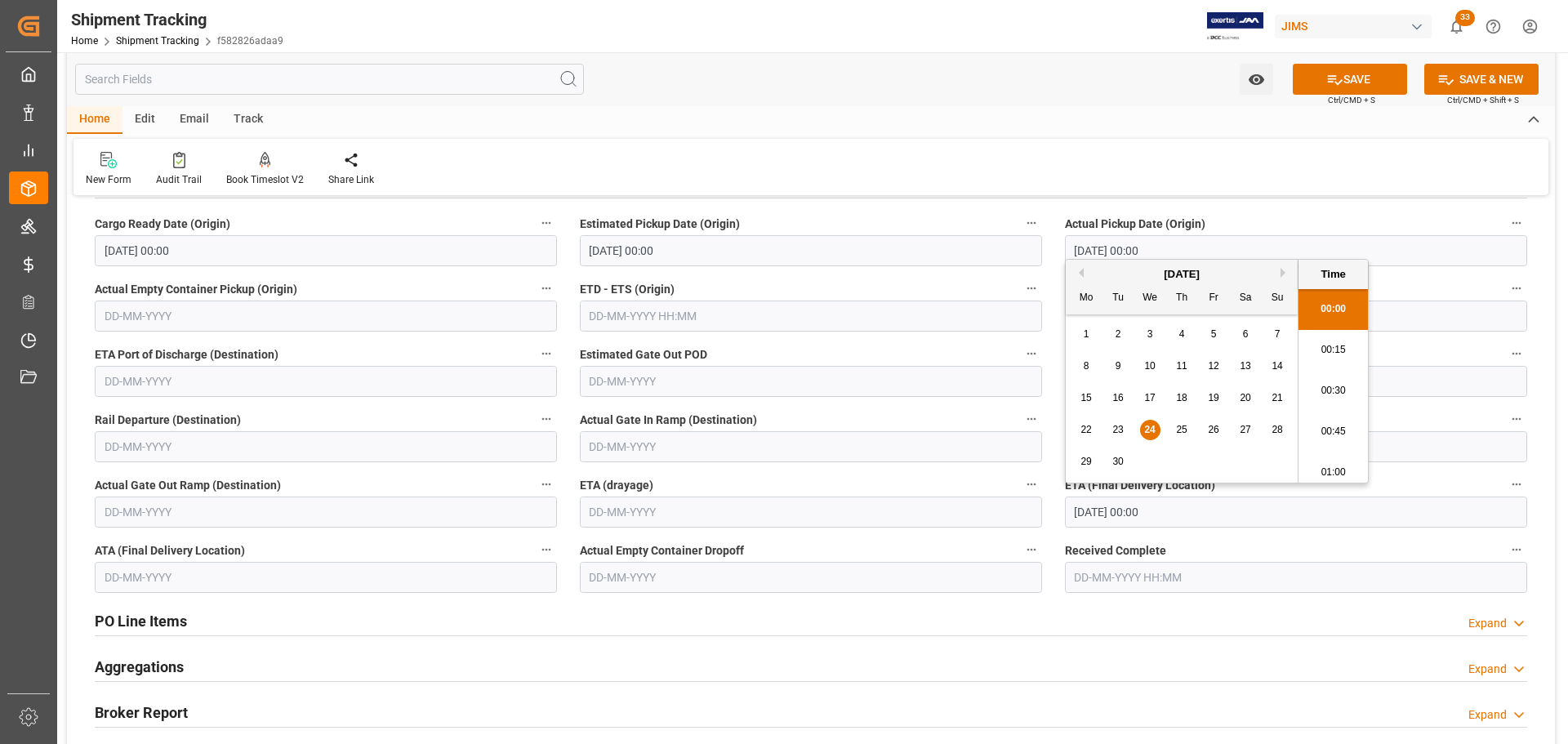
click at [241, 572] on input "text" at bounding box center [325, 577] width 462 height 31
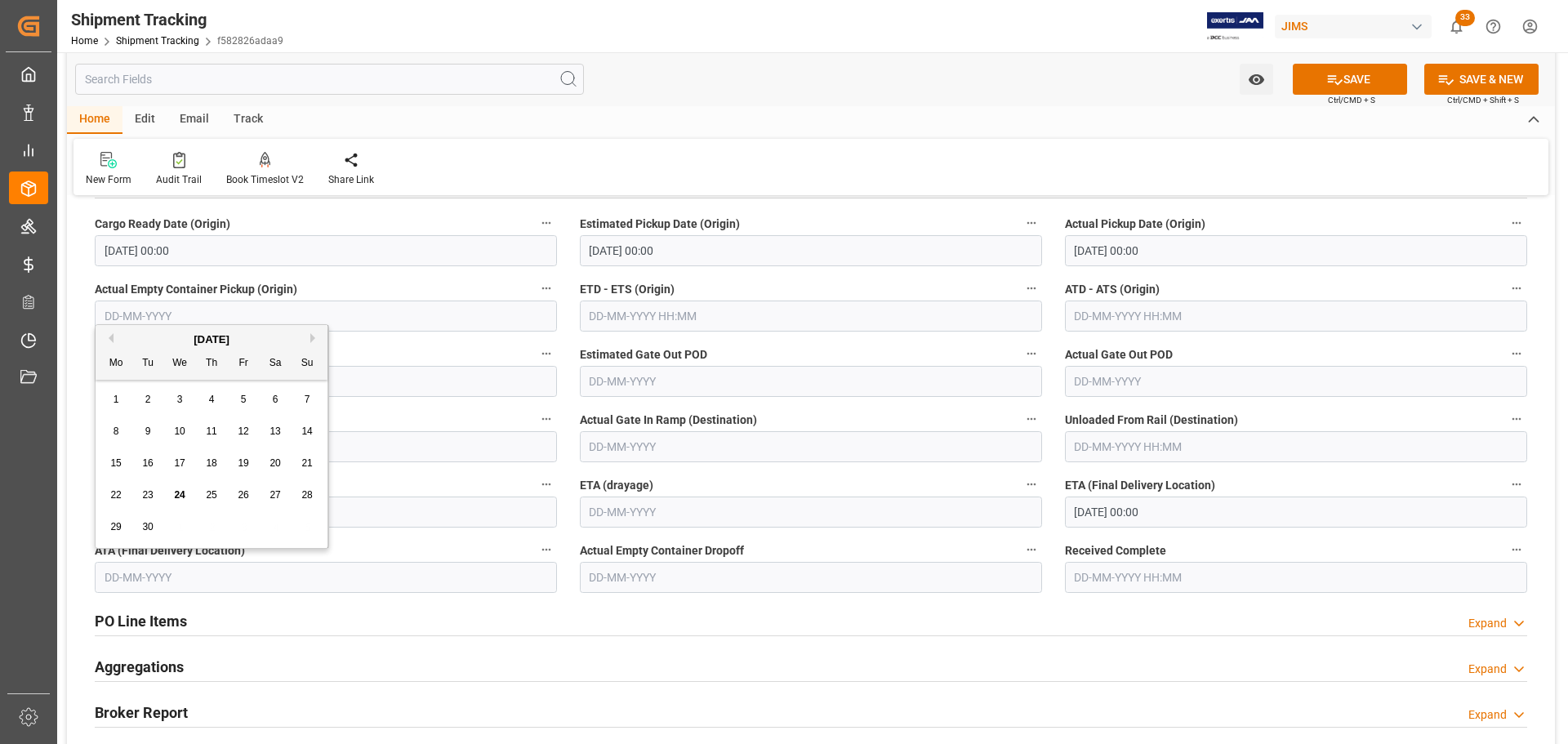
click at [185, 495] on span "24" at bounding box center [179, 494] width 11 height 12
type input "24-09-2025"
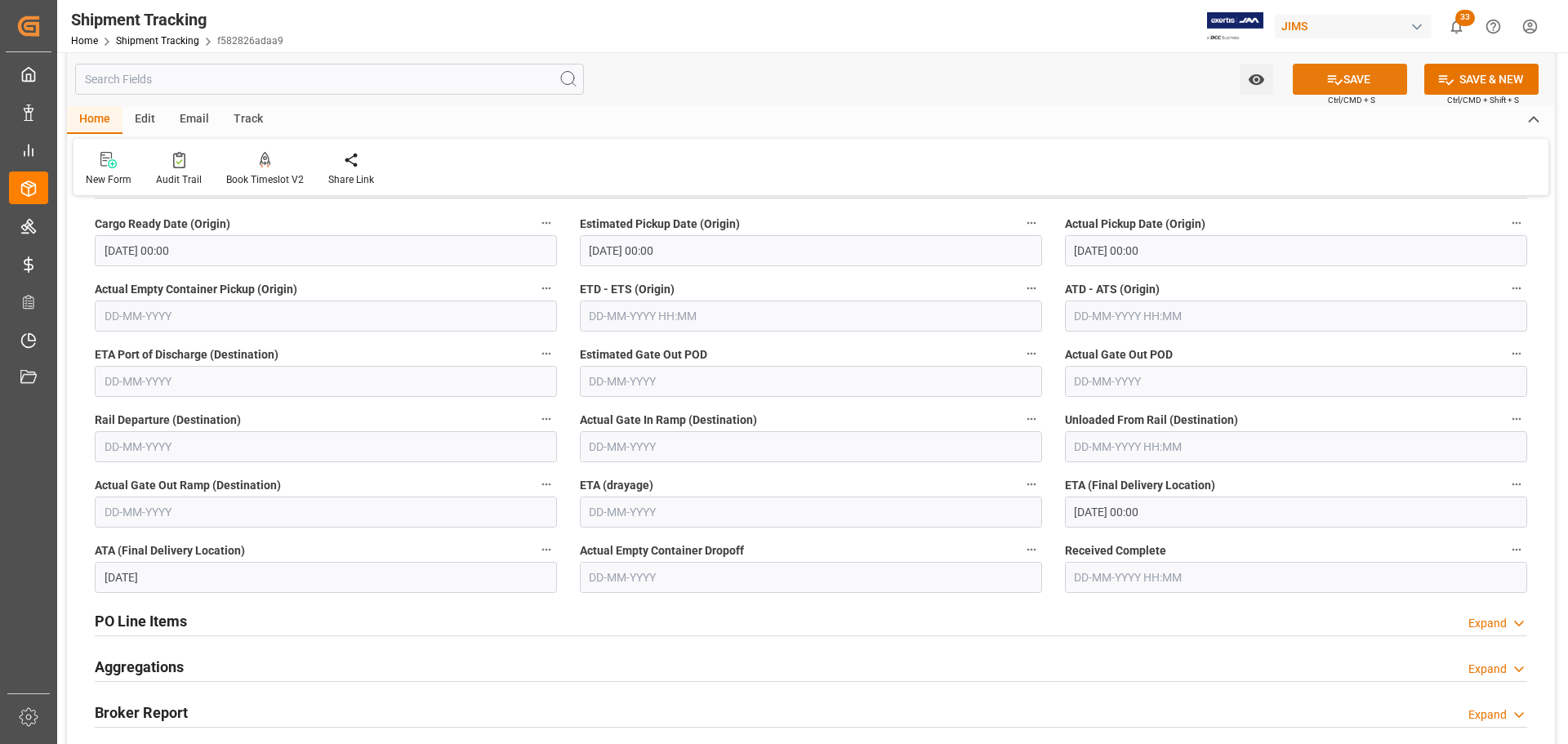
click at [1361, 82] on button "SAVE" at bounding box center [1349, 79] width 114 height 31
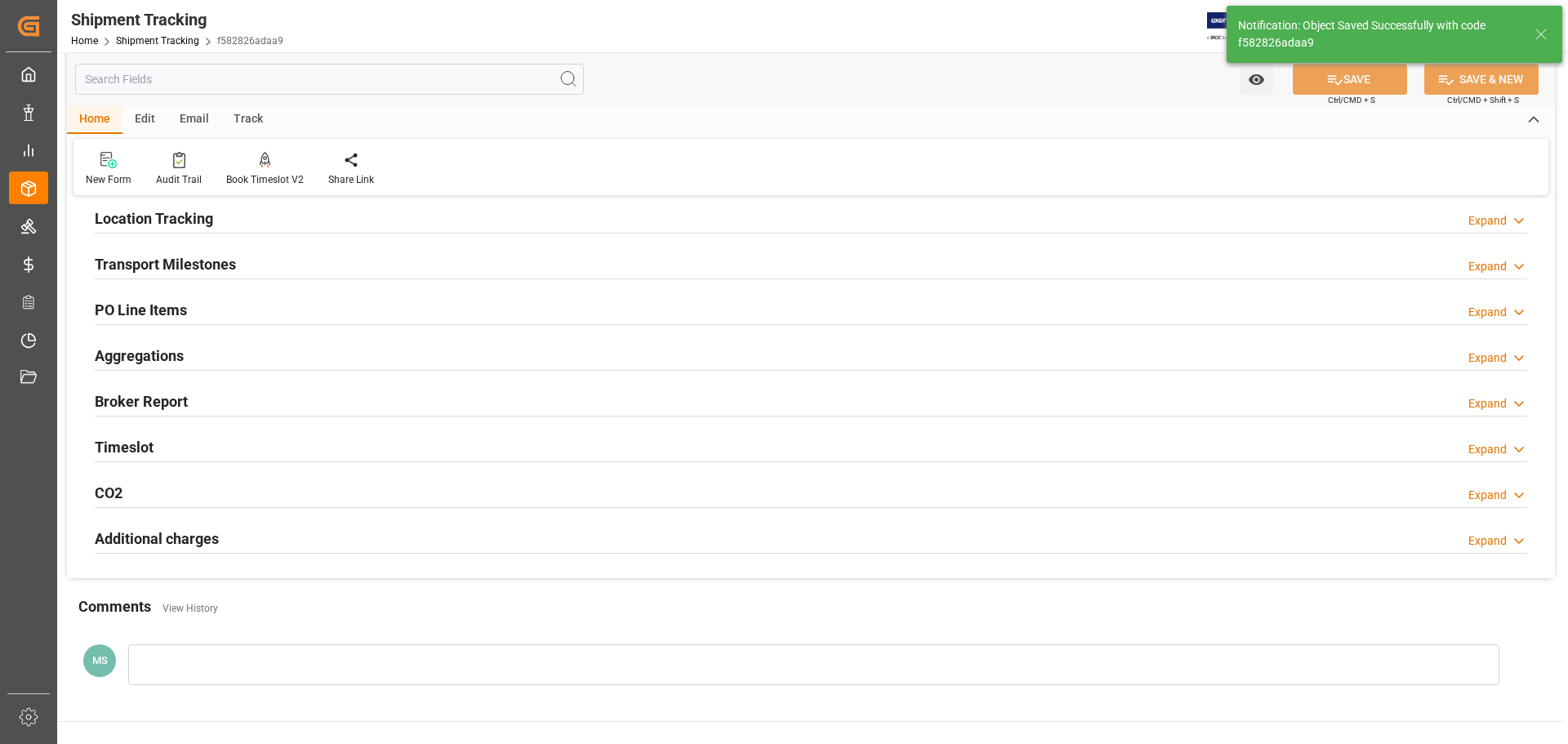
scroll to position [0, 0]
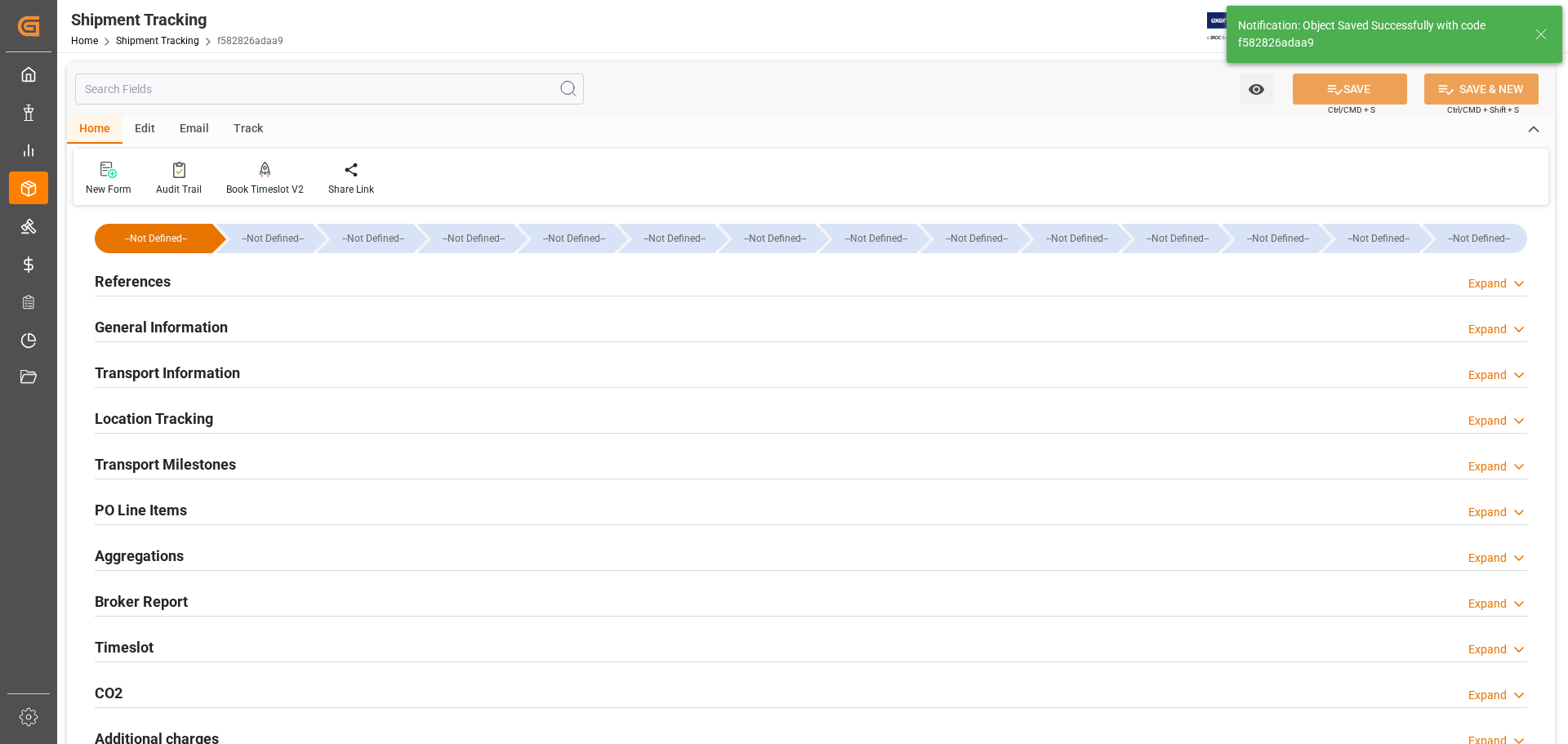
click at [240, 465] on div "Transport Milestones Expand" at bounding box center [811, 463] width 1432 height 31
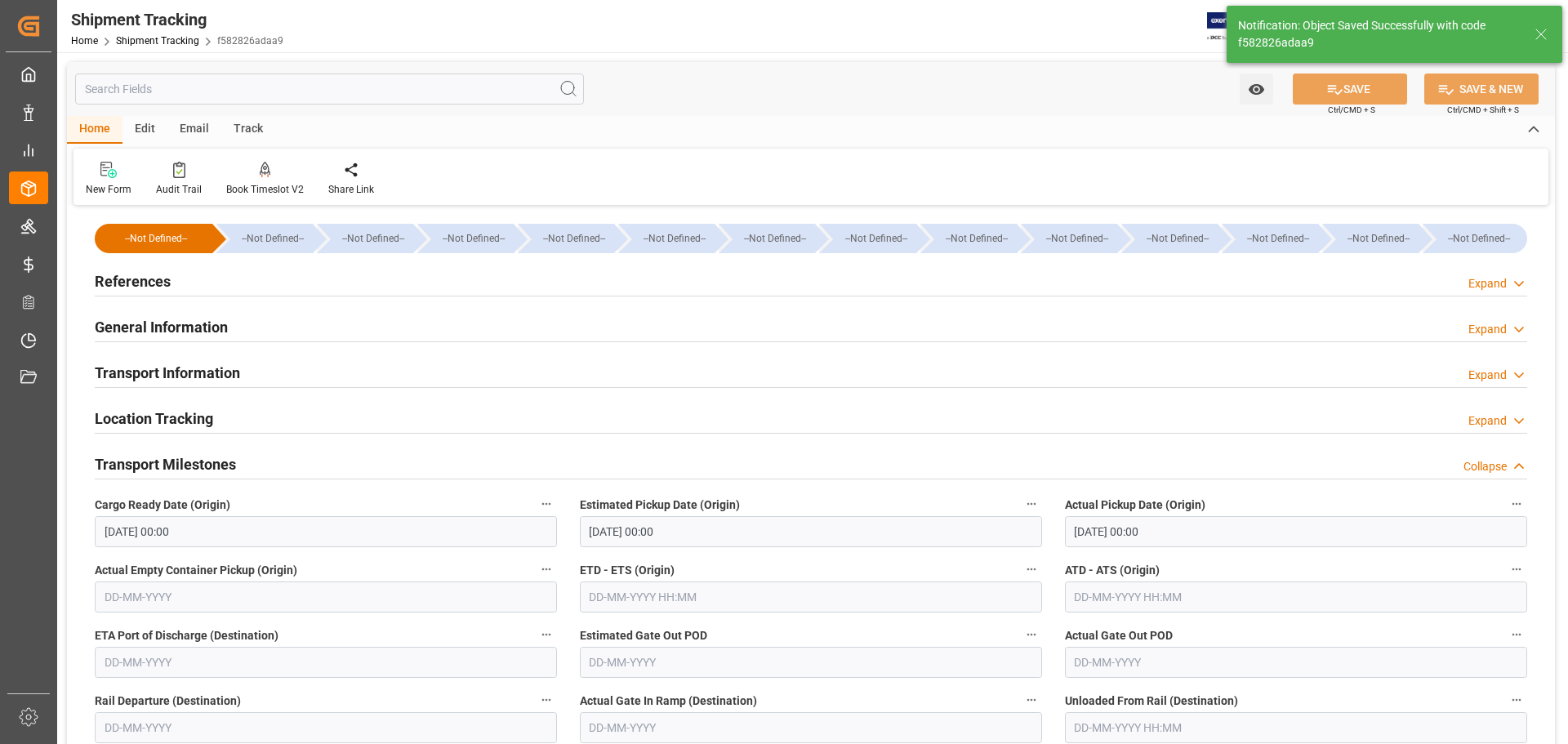
click at [240, 465] on div "Transport Milestones Collapse" at bounding box center [811, 463] width 1432 height 31
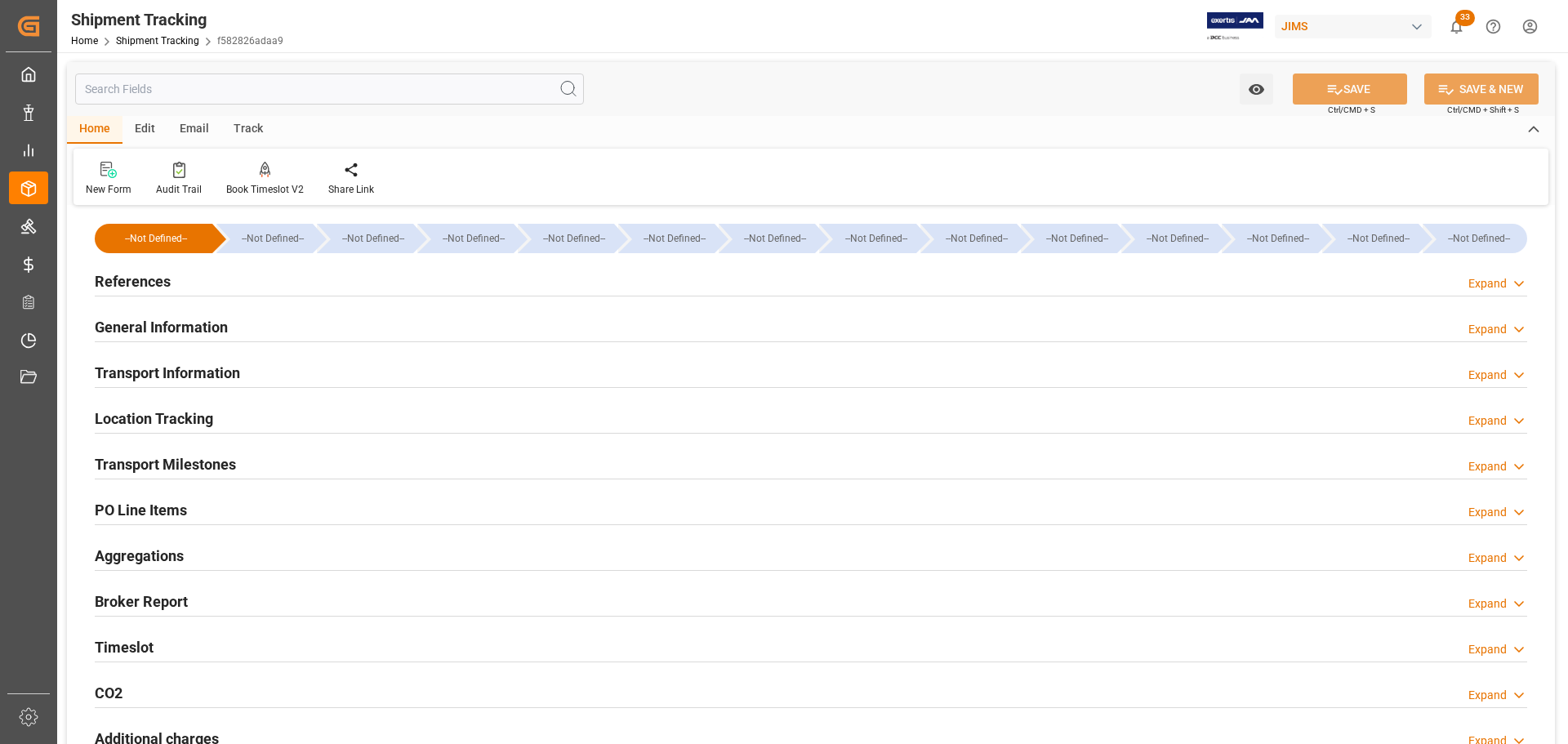
click at [234, 320] on div "General Information Expand" at bounding box center [811, 326] width 1432 height 31
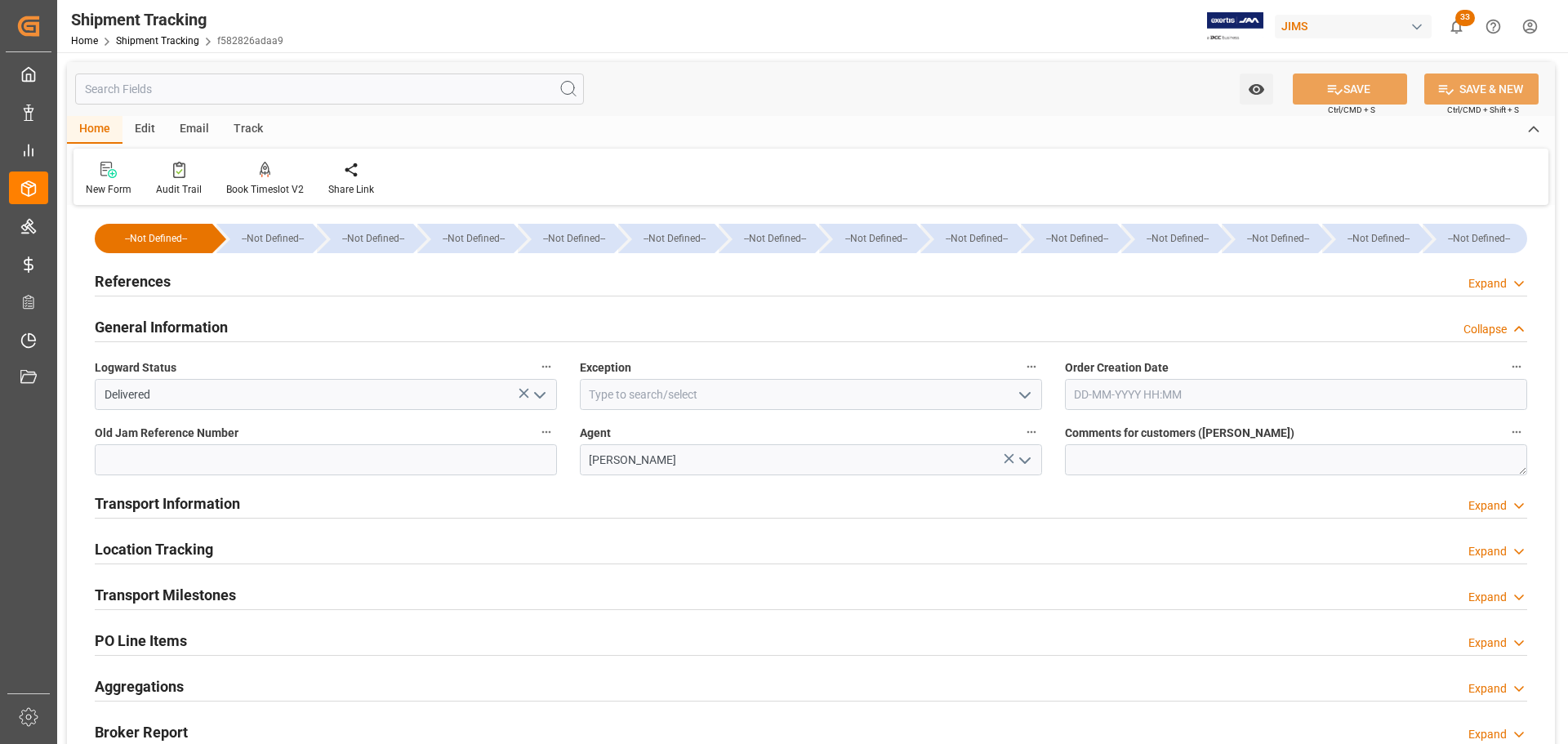
click at [234, 320] on div "General Information Collapse" at bounding box center [811, 326] width 1432 height 31
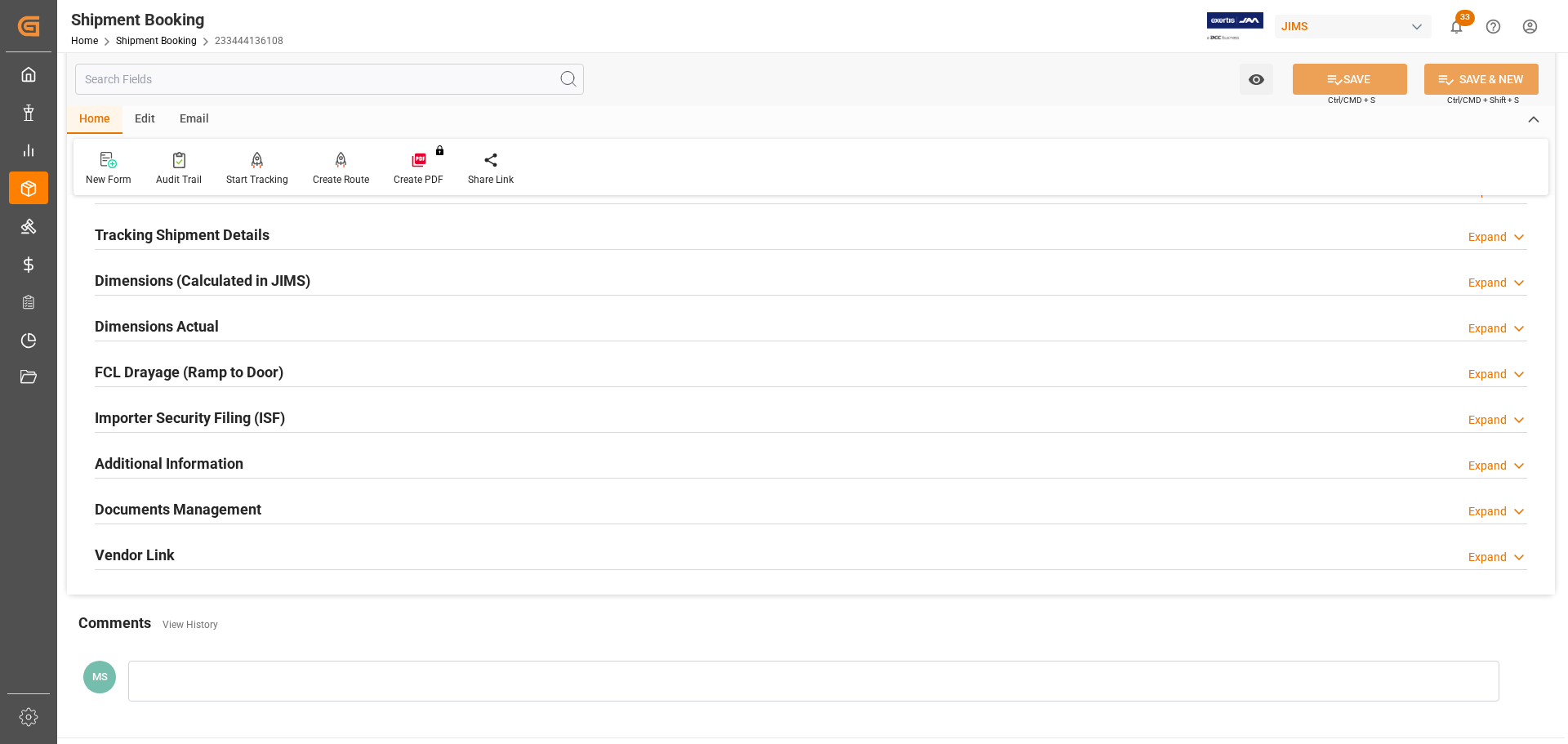
scroll to position [482, 0]
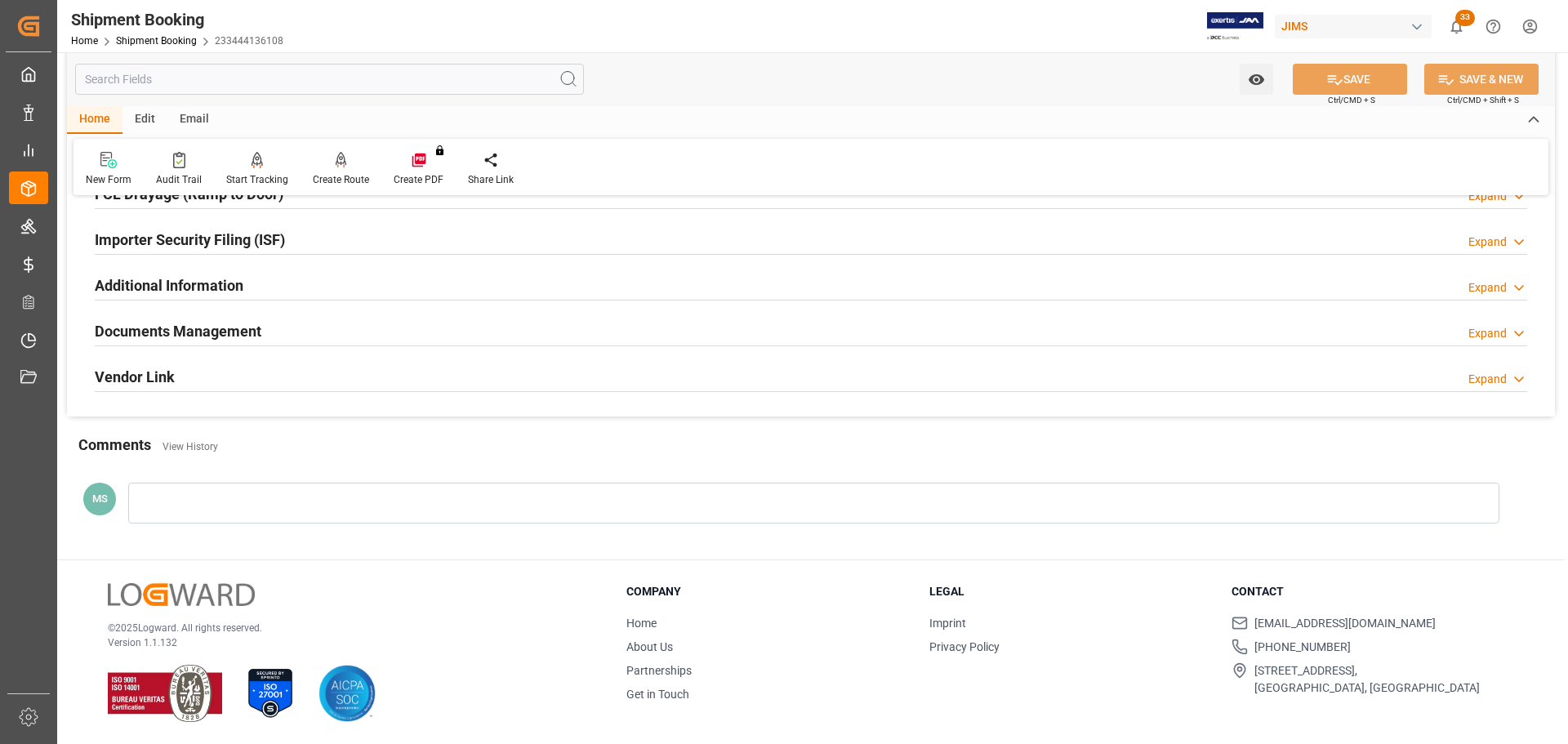
click at [279, 322] on div "Documents Management Expand" at bounding box center [811, 330] width 1432 height 31
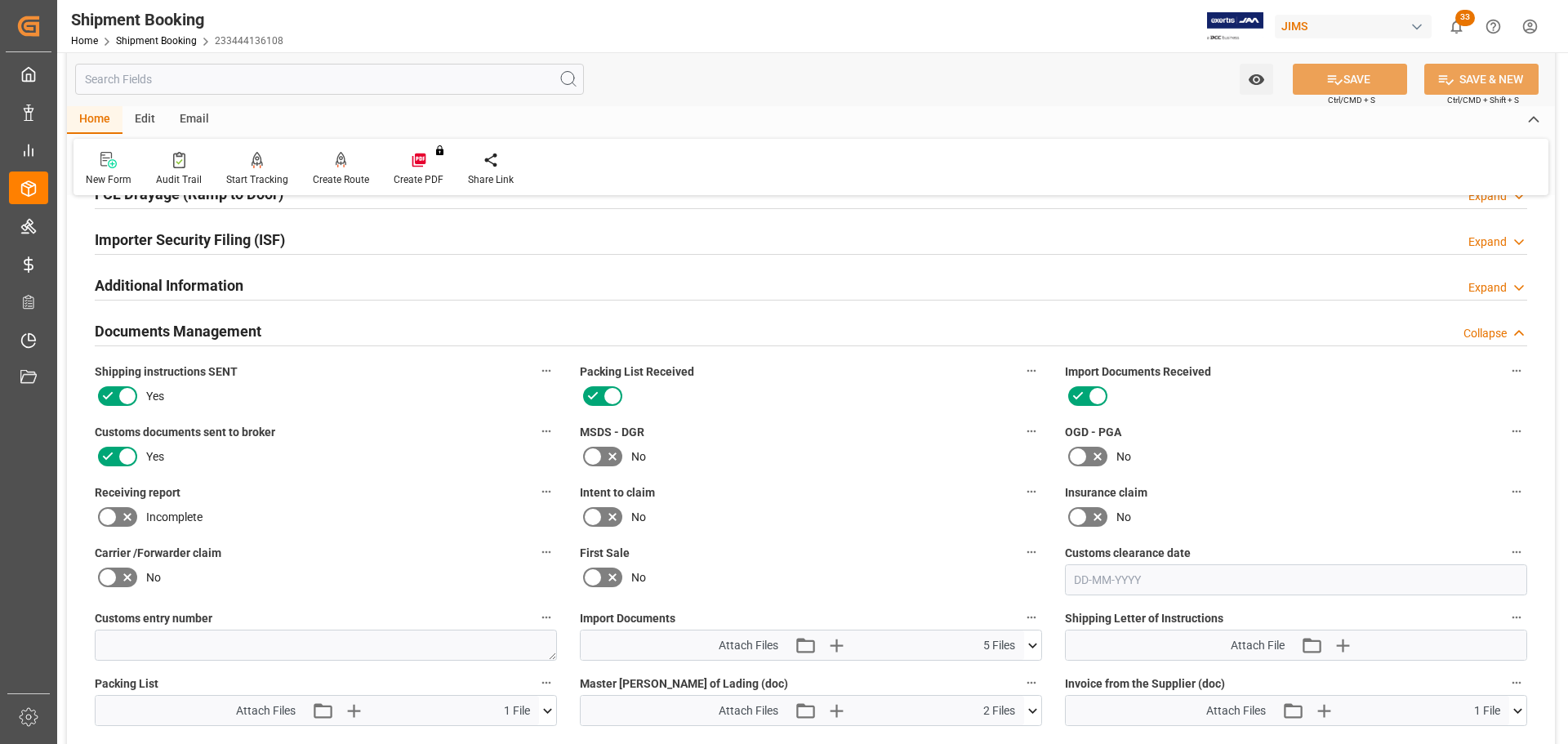
click at [279, 322] on div "Documents Management Collapse" at bounding box center [811, 330] width 1432 height 31
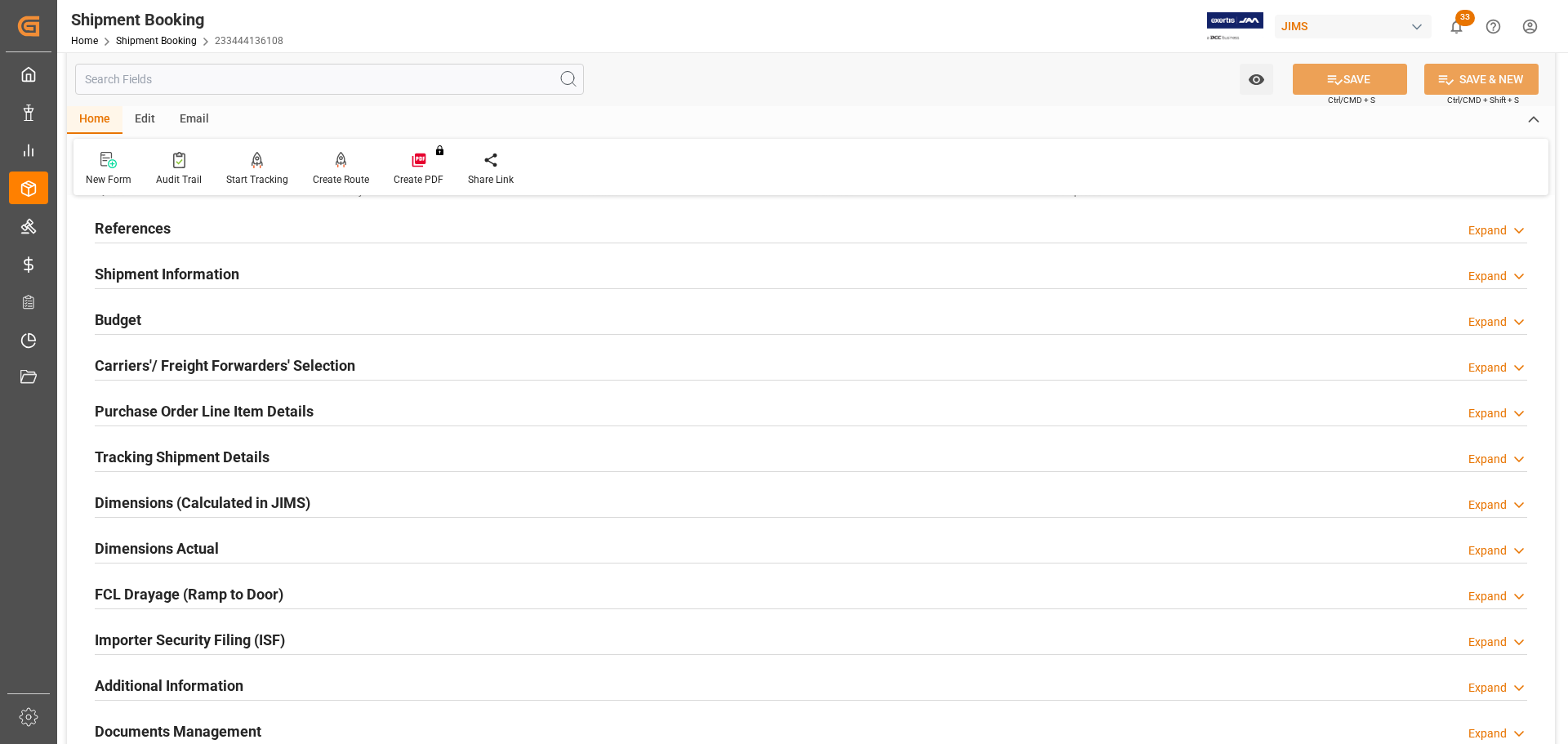
scroll to position [0, 0]
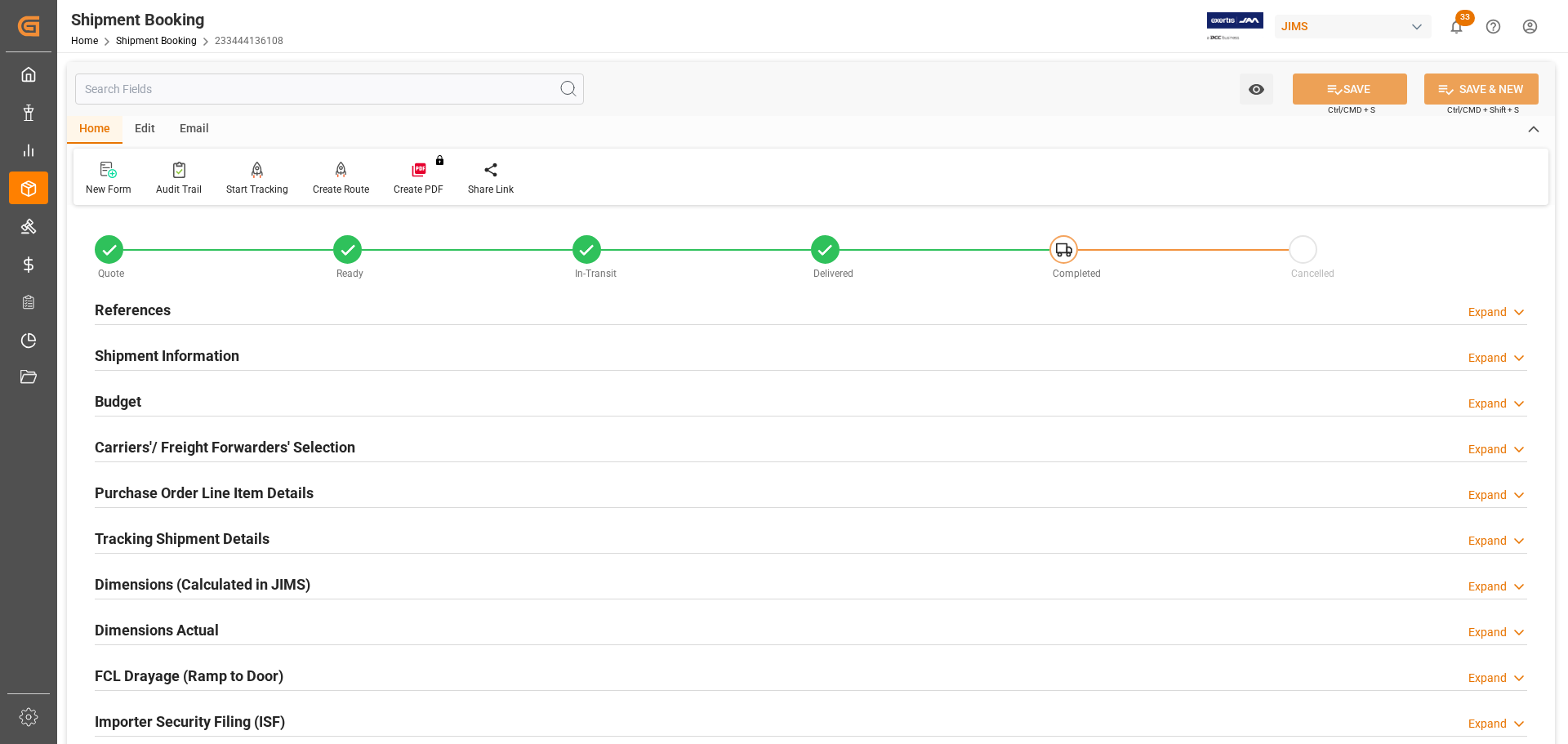
click at [279, 315] on div "References Expand" at bounding box center [811, 309] width 1432 height 31
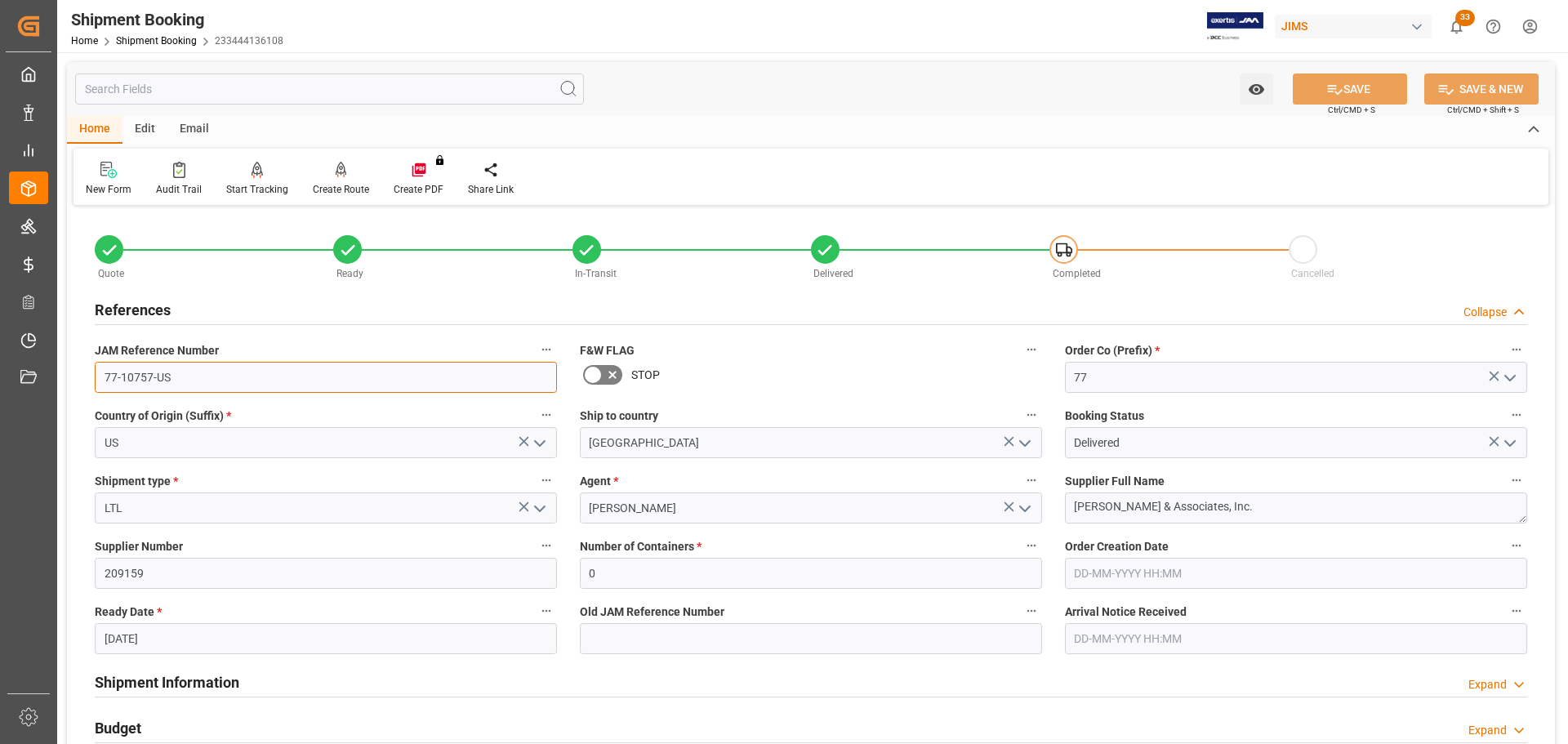
drag, startPoint x: 211, startPoint y: 372, endPoint x: 77, endPoint y: 377, distance: 134.1
click at [77, 377] on div "Quote Ready In-Transit Delivered Completed Cancelled References Collapse JAM Re…" at bounding box center [811, 717] width 1488 height 1015
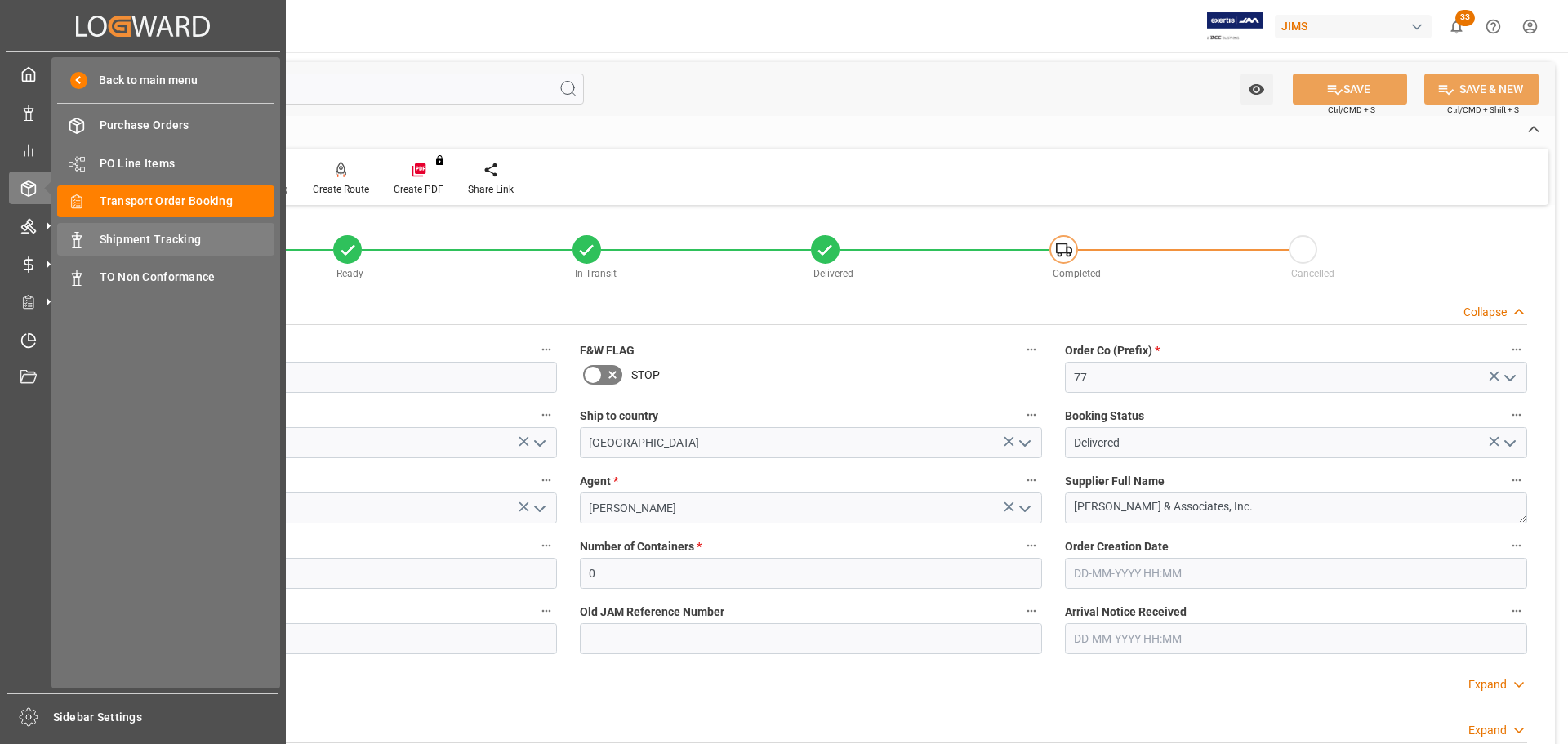
click at [106, 236] on span "Shipment Tracking" at bounding box center [187, 240] width 176 height 17
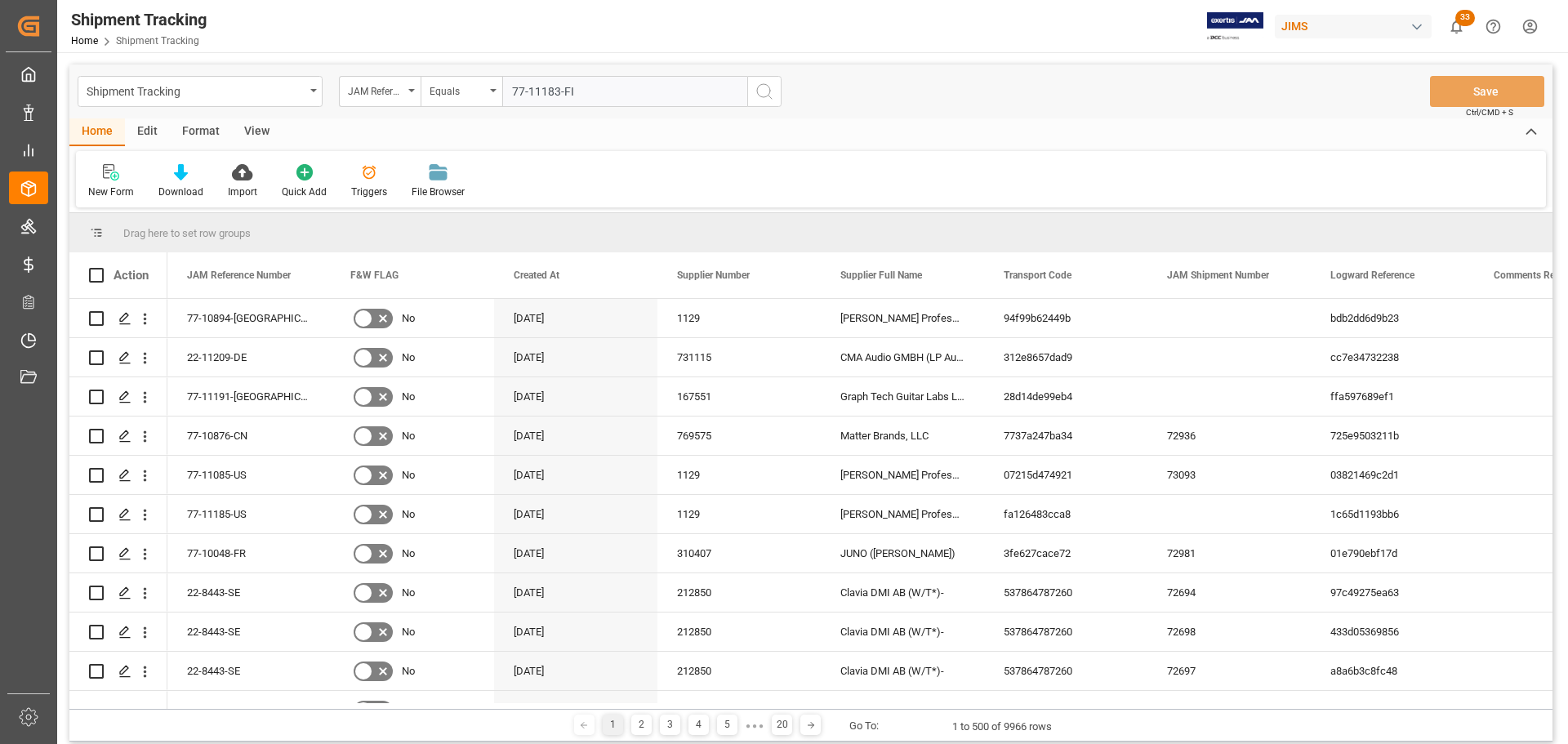
type input "77-11183-FI"
click at [766, 86] on icon "search button" at bounding box center [765, 92] width 20 height 20
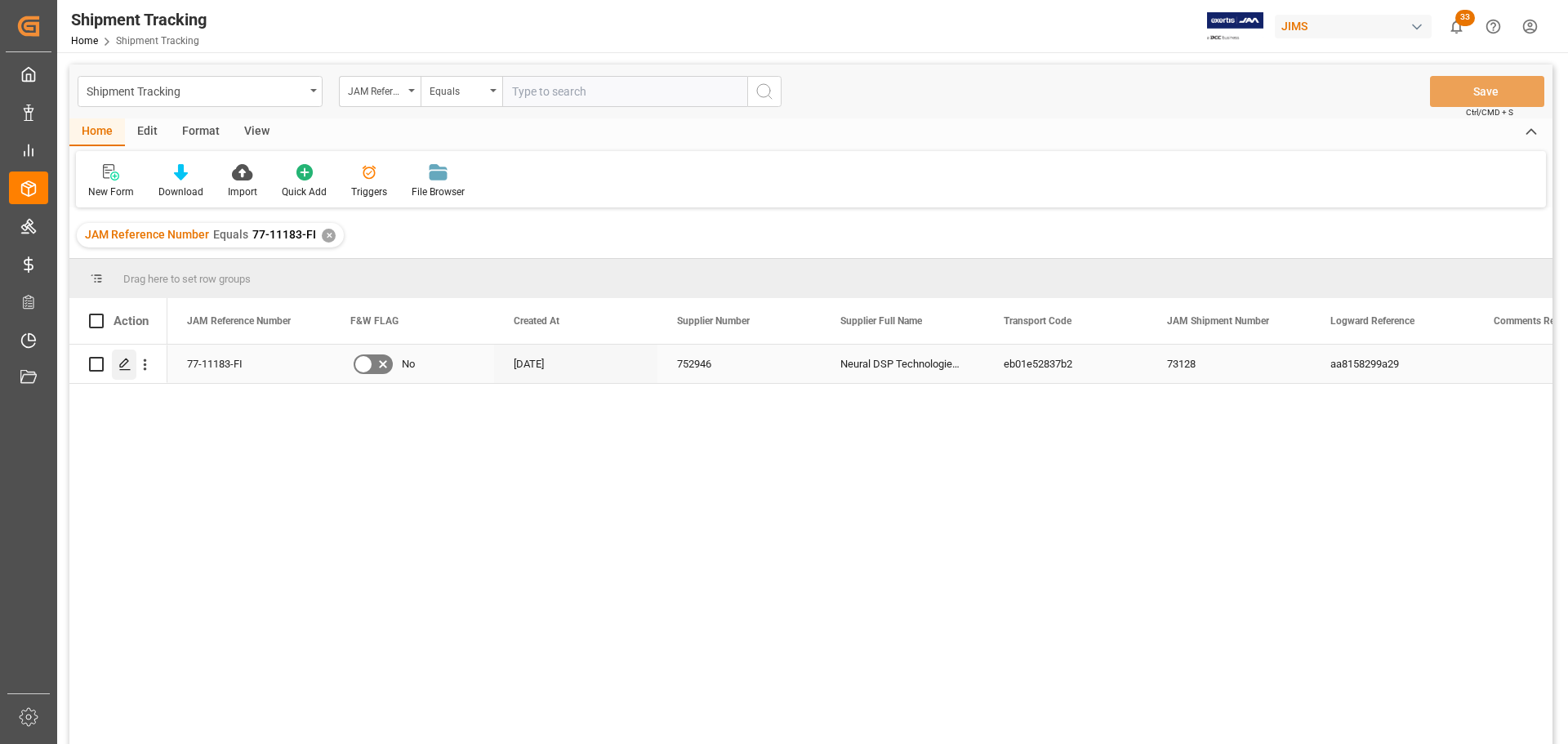
click at [119, 363] on icon "Press SPACE to select this row." at bounding box center [124, 364] width 14 height 14
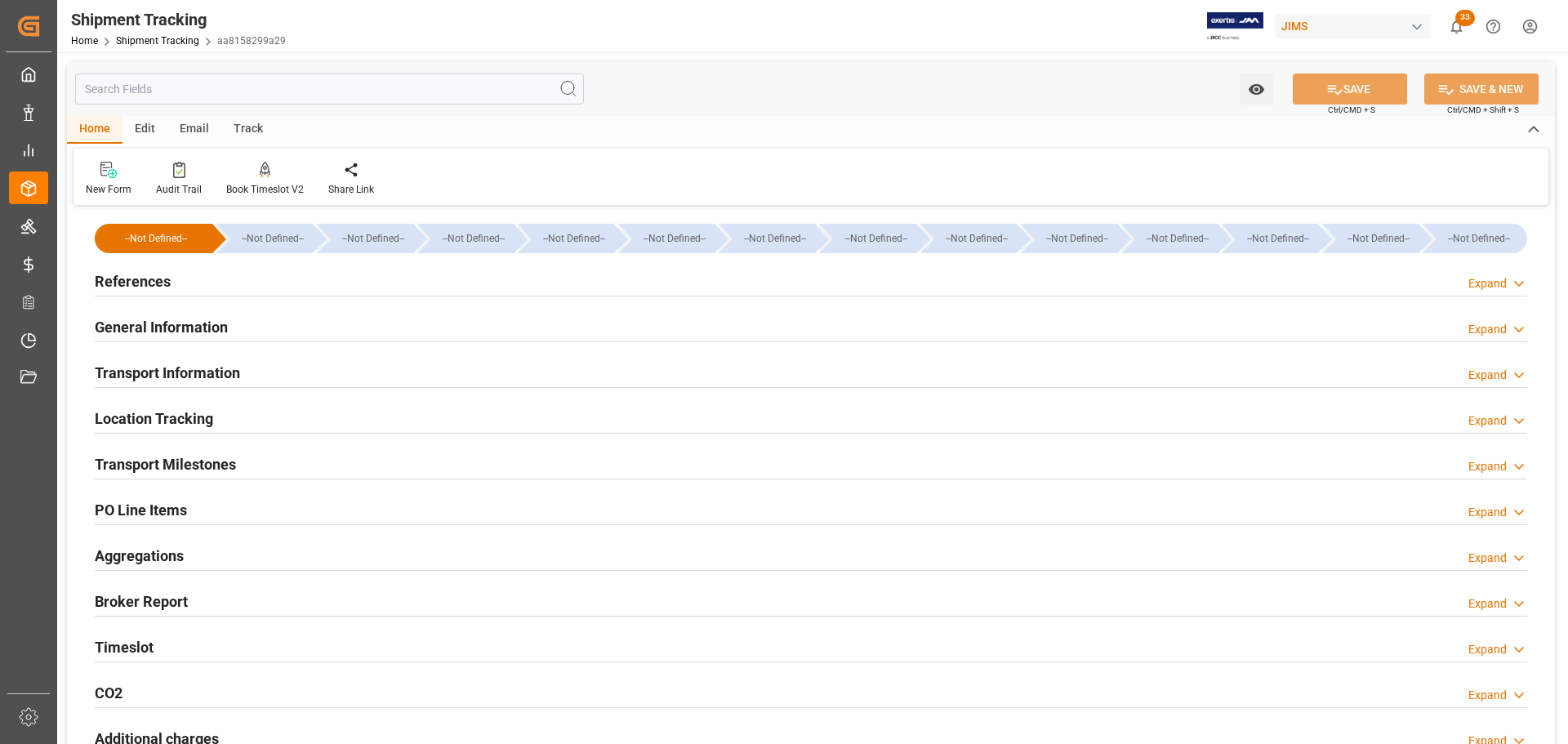
click at [157, 280] on h2 "References" at bounding box center [132, 281] width 76 height 22
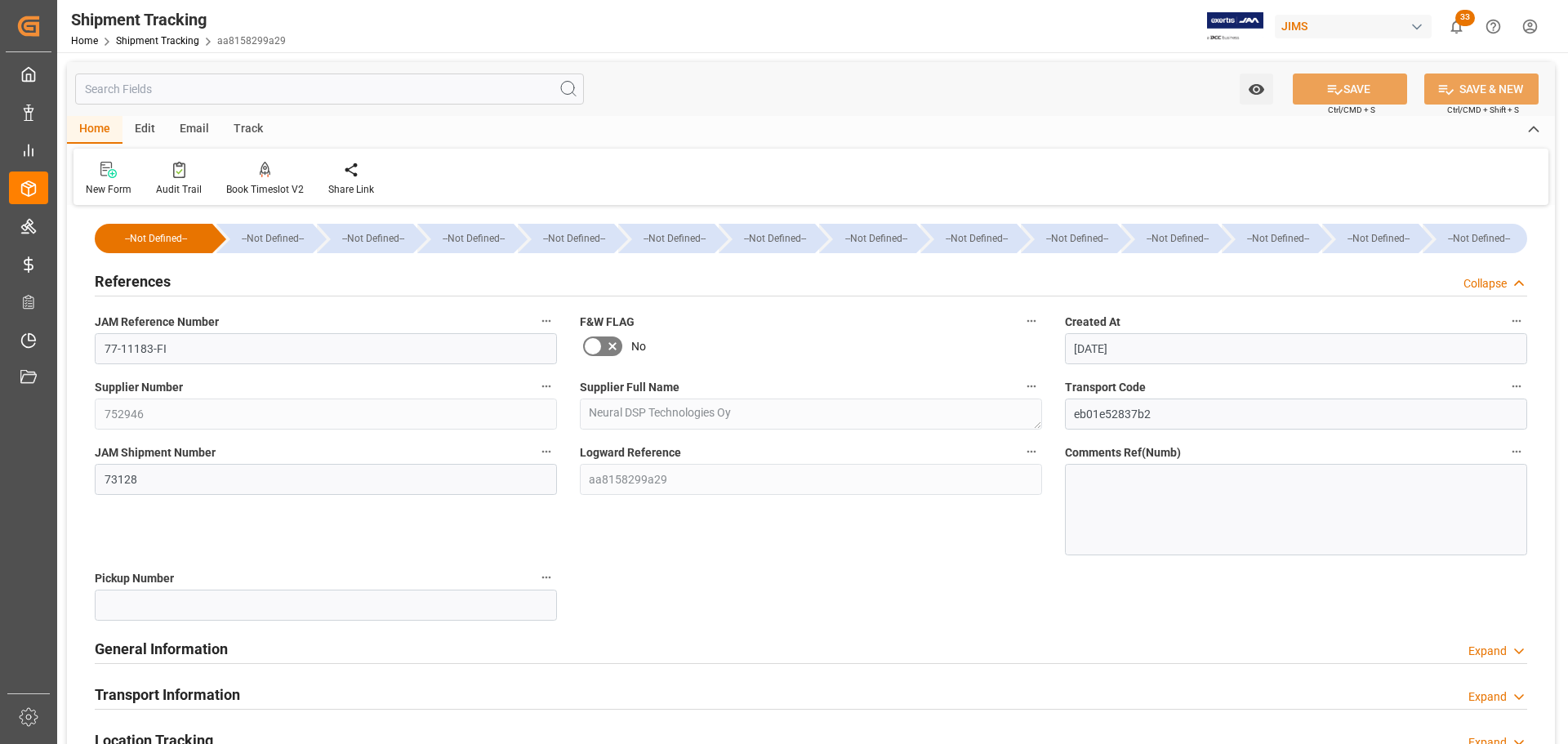
click at [157, 280] on h2 "References" at bounding box center [132, 281] width 76 height 22
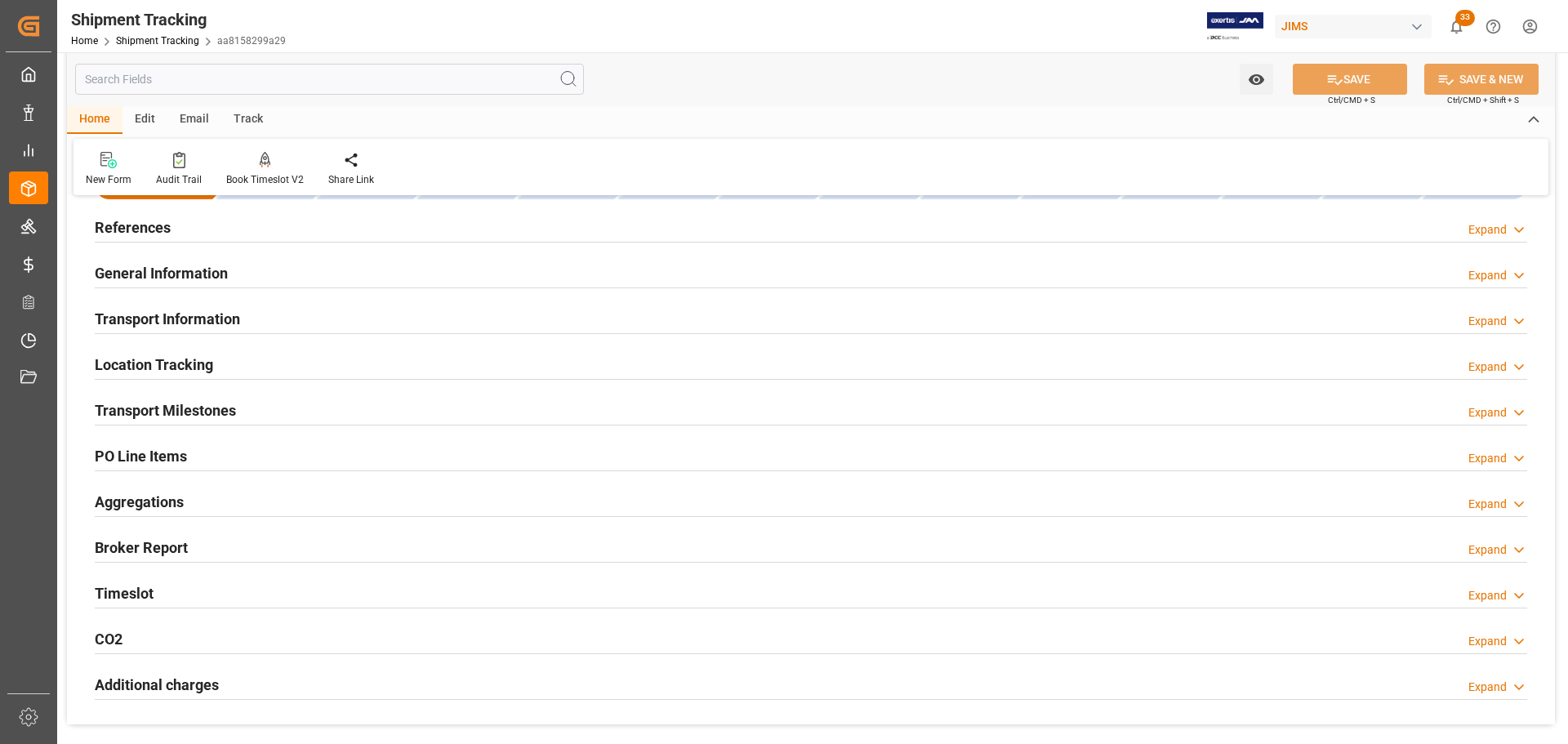
scroll to position [82, 0]
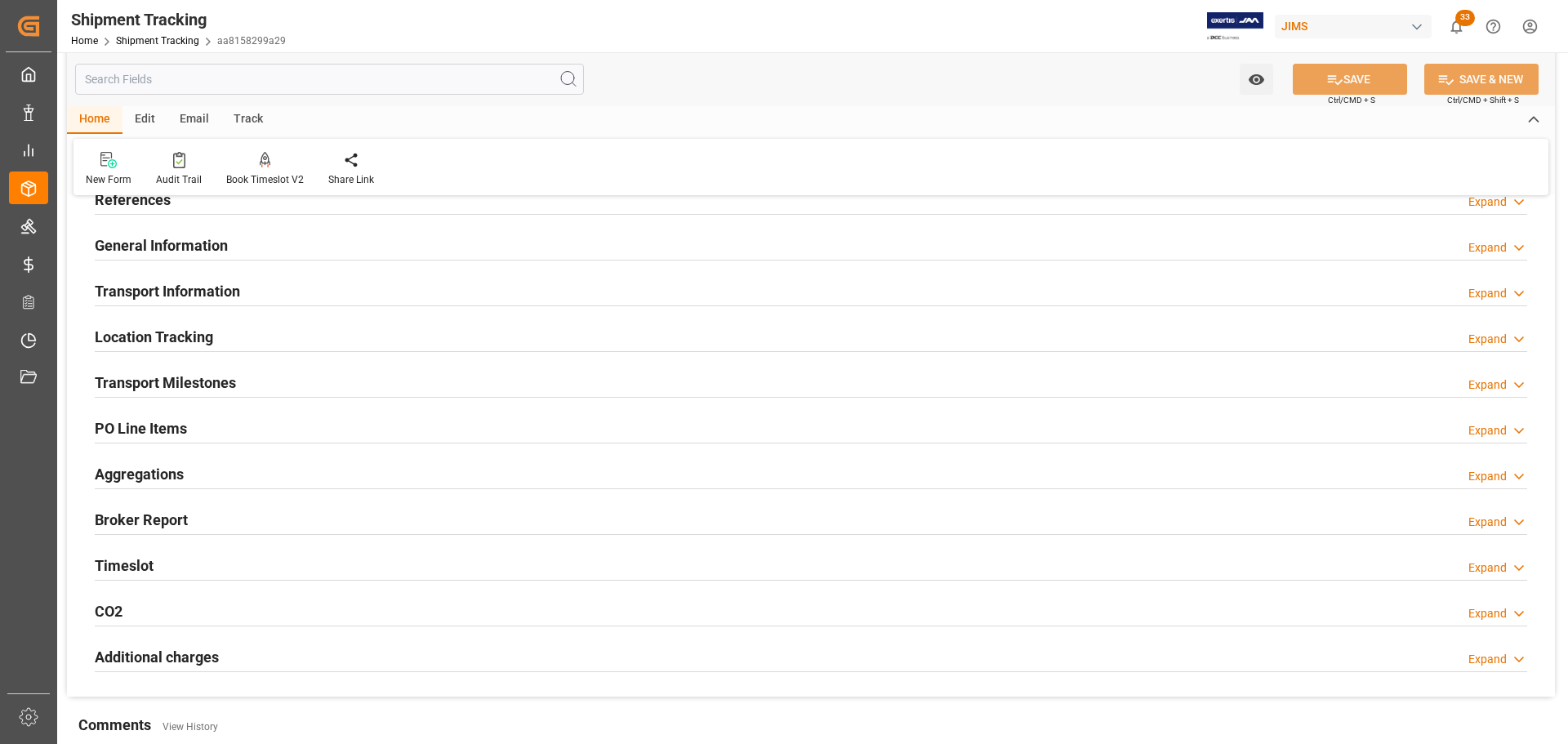
click at [162, 371] on div "Transport Milestones" at bounding box center [165, 381] width 141 height 31
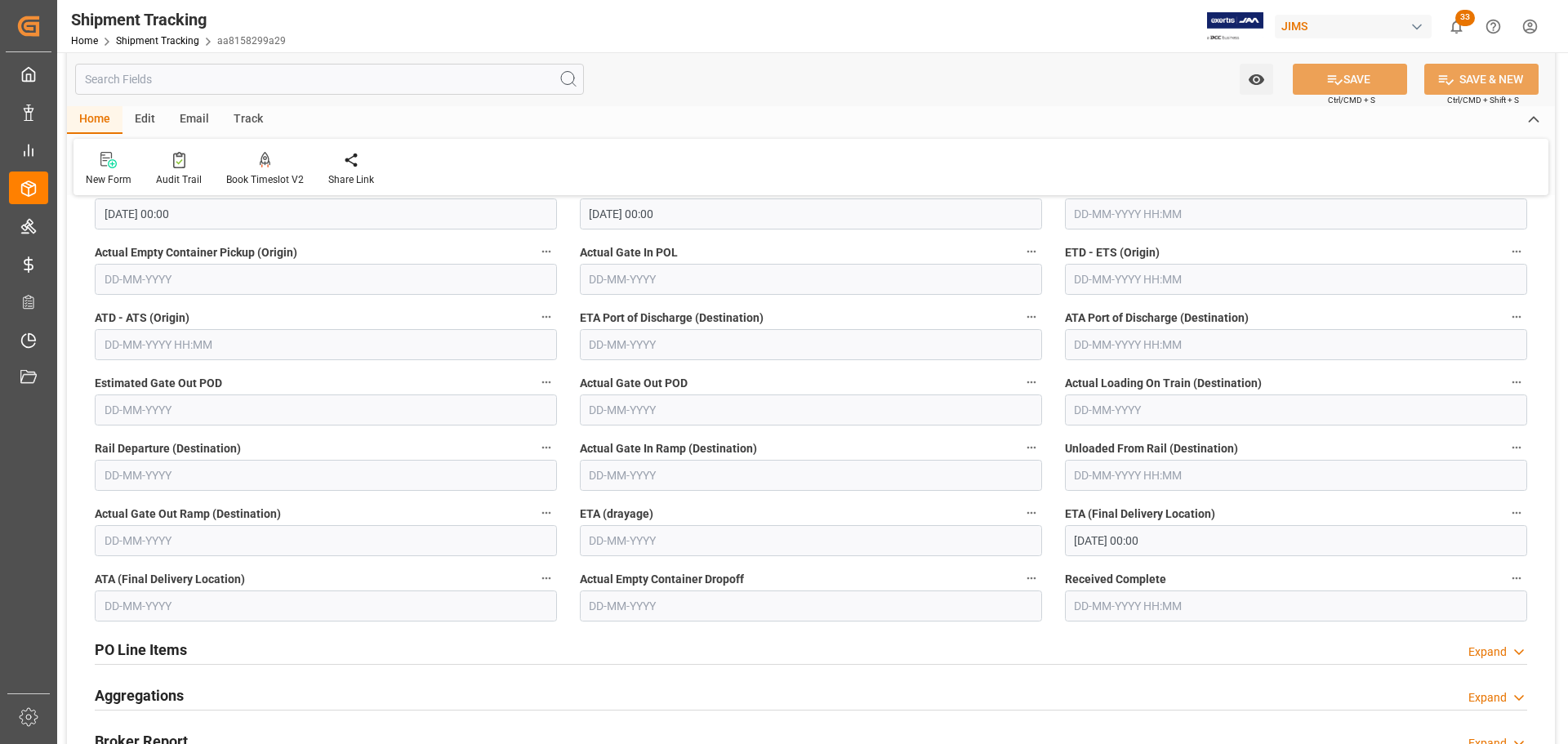
scroll to position [327, 0]
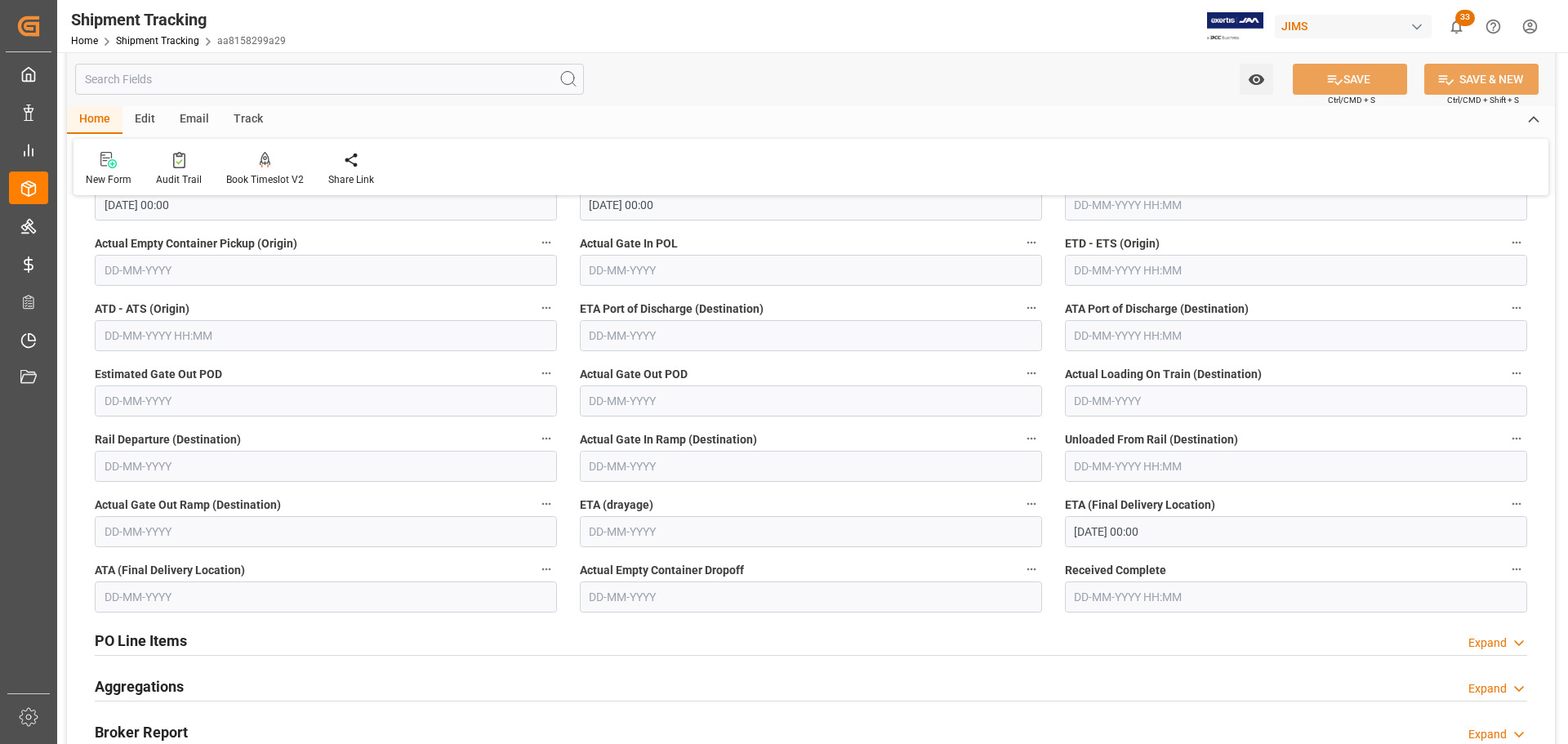
click at [1185, 532] on input "29-09-2025 00:00" at bounding box center [1295, 531] width 462 height 31
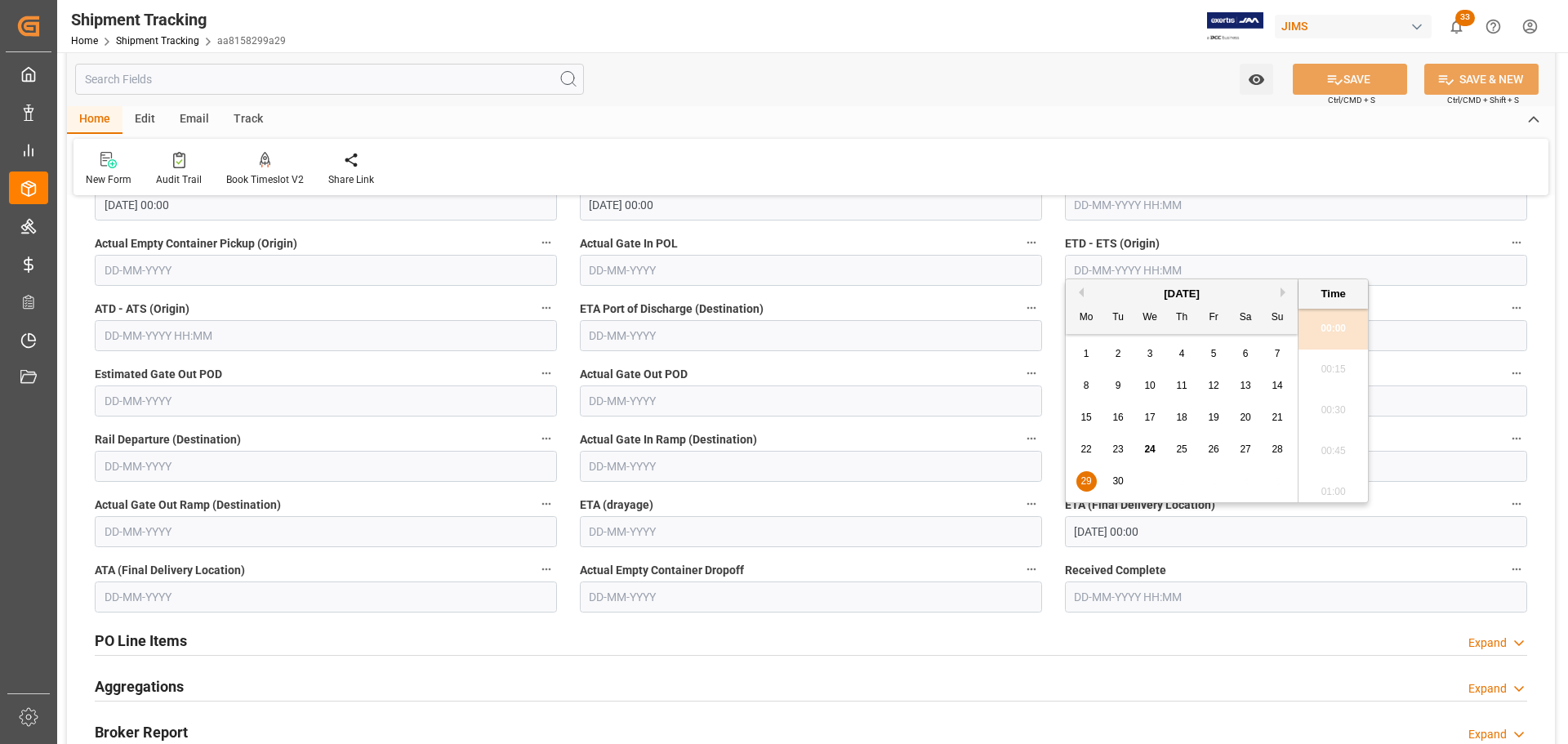
click at [1116, 485] on span "30" at bounding box center [1118, 481] width 11 height 12
type input "30-09-2025 00:00"
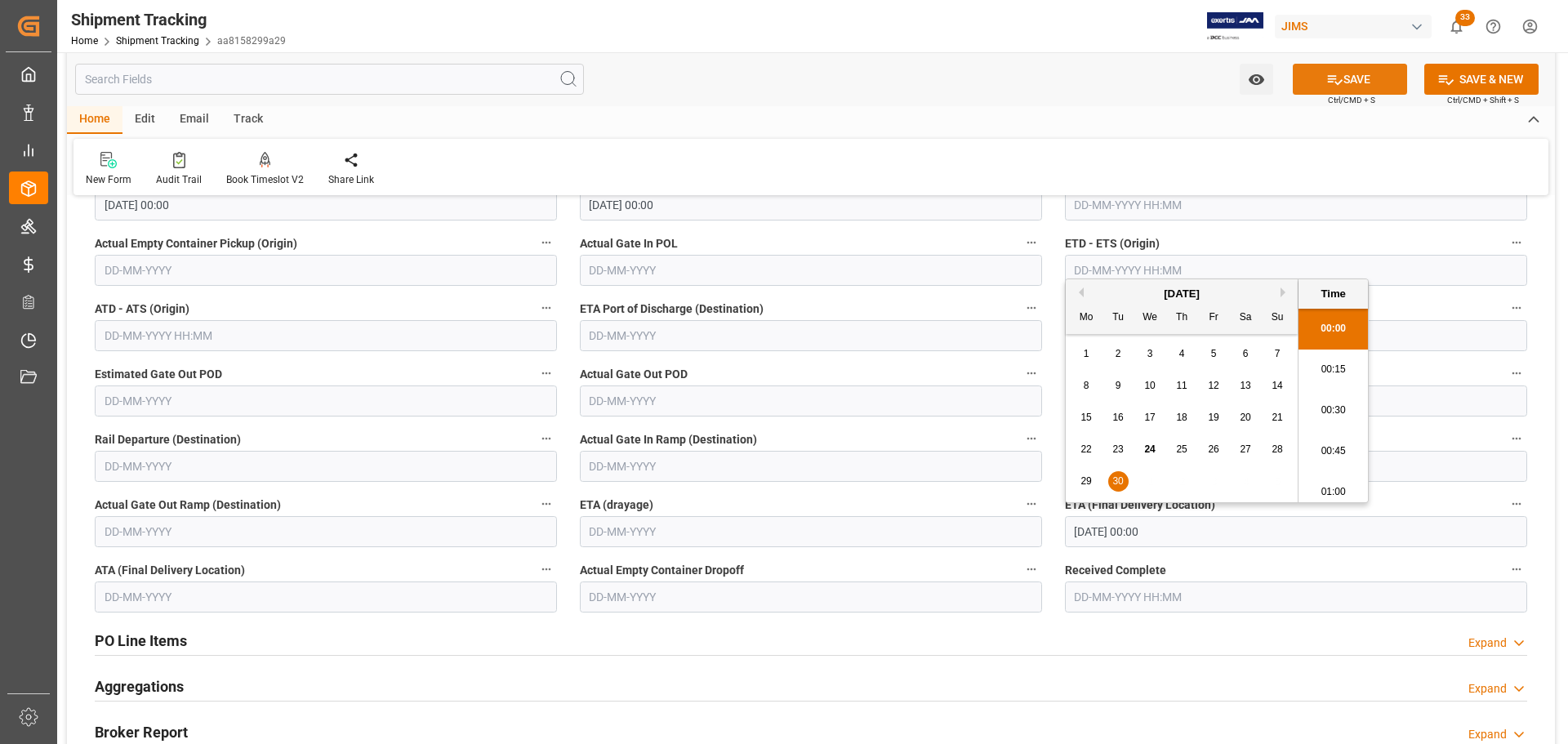
click at [1342, 82] on button "SAVE" at bounding box center [1349, 79] width 114 height 31
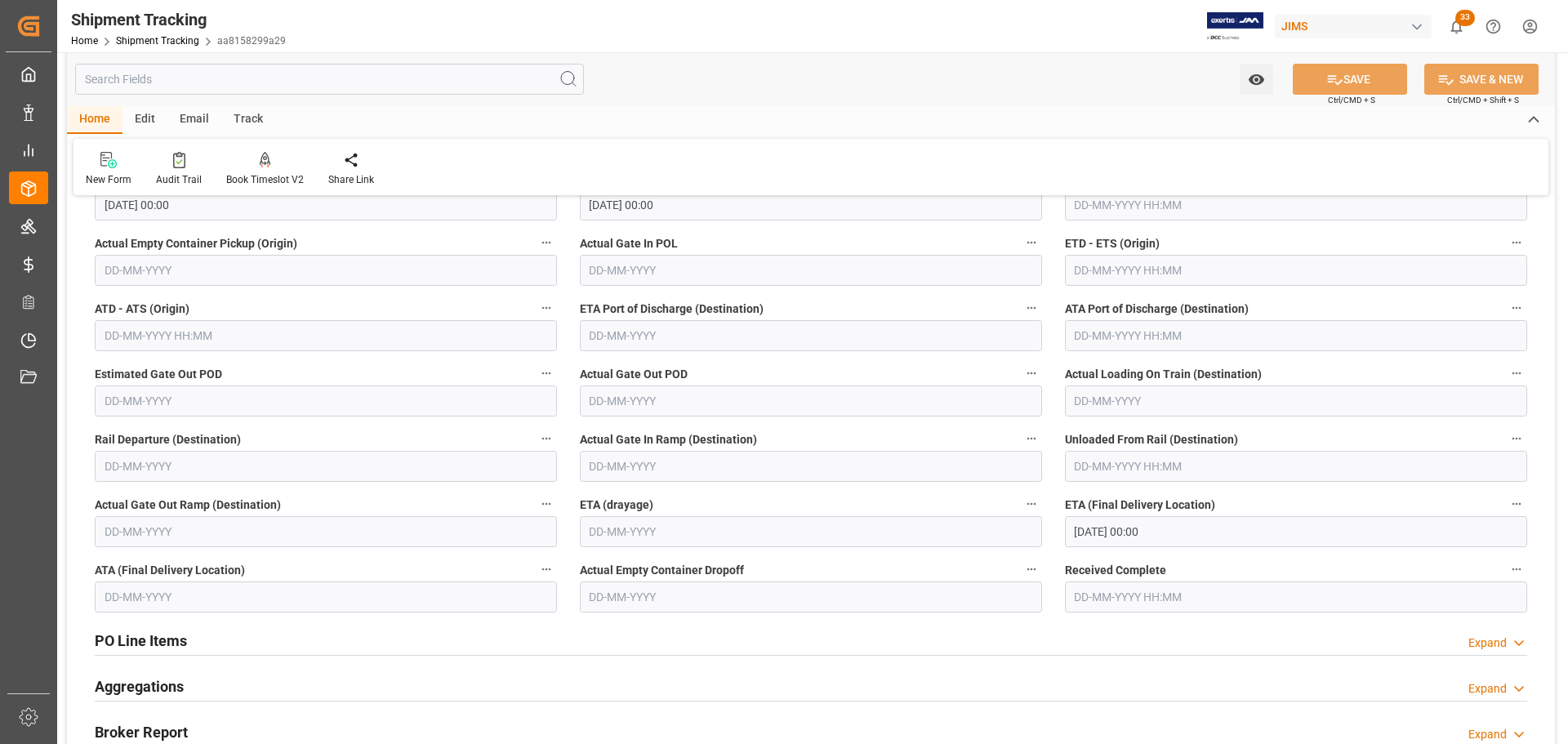
scroll to position [0, 0]
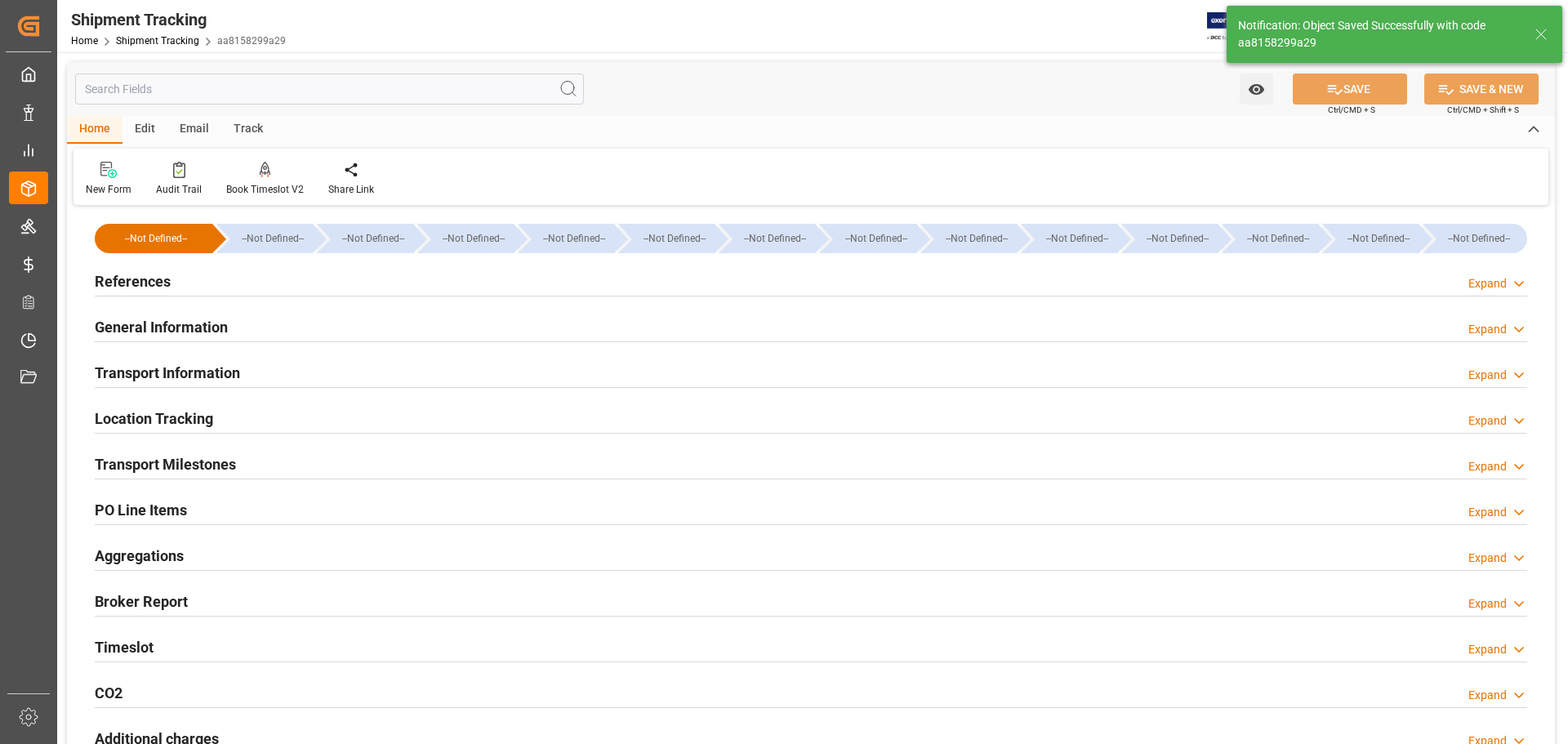
click at [201, 467] on h2 "Transport Milestones" at bounding box center [165, 464] width 141 height 22
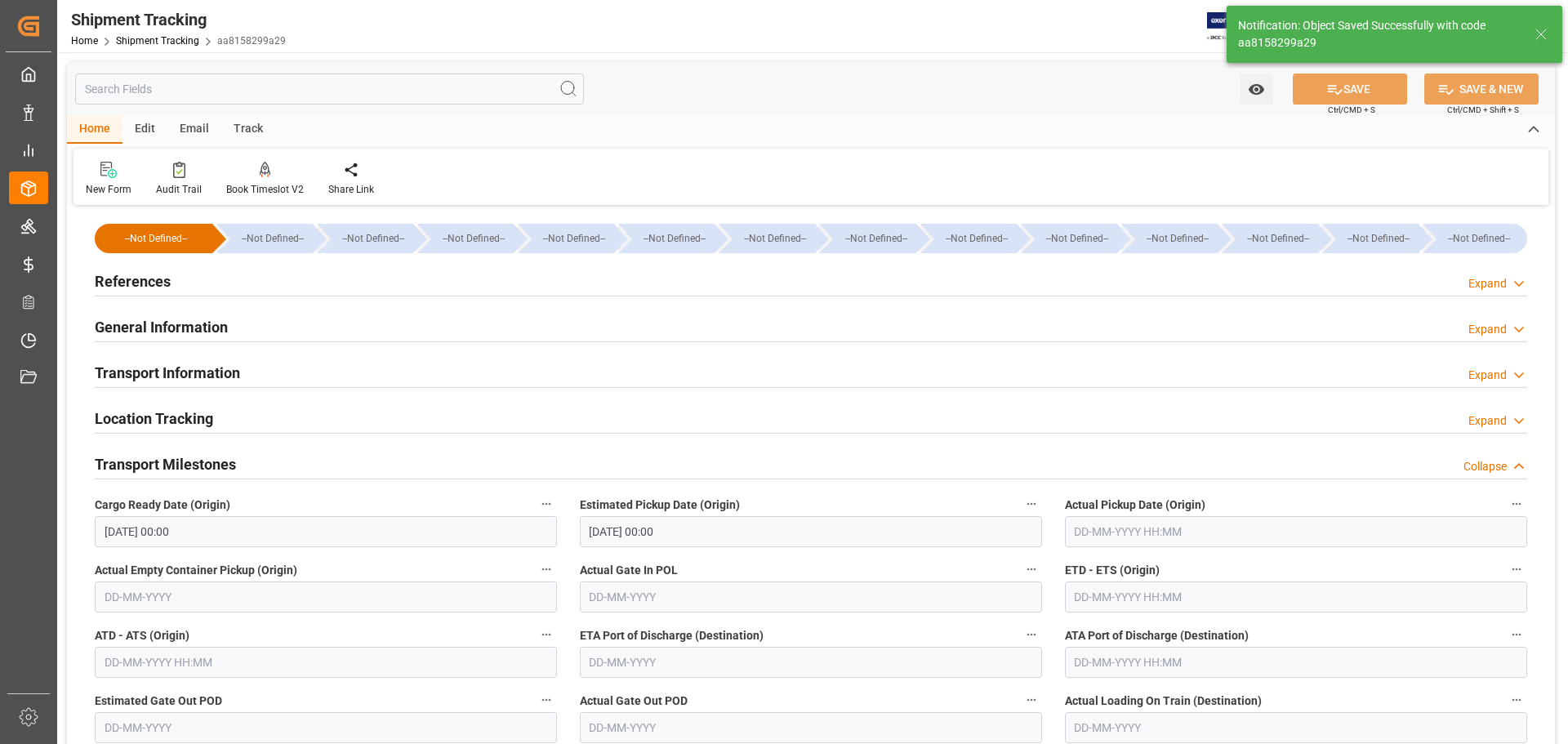
click at [201, 467] on h2 "Transport Milestones" at bounding box center [165, 464] width 141 height 22
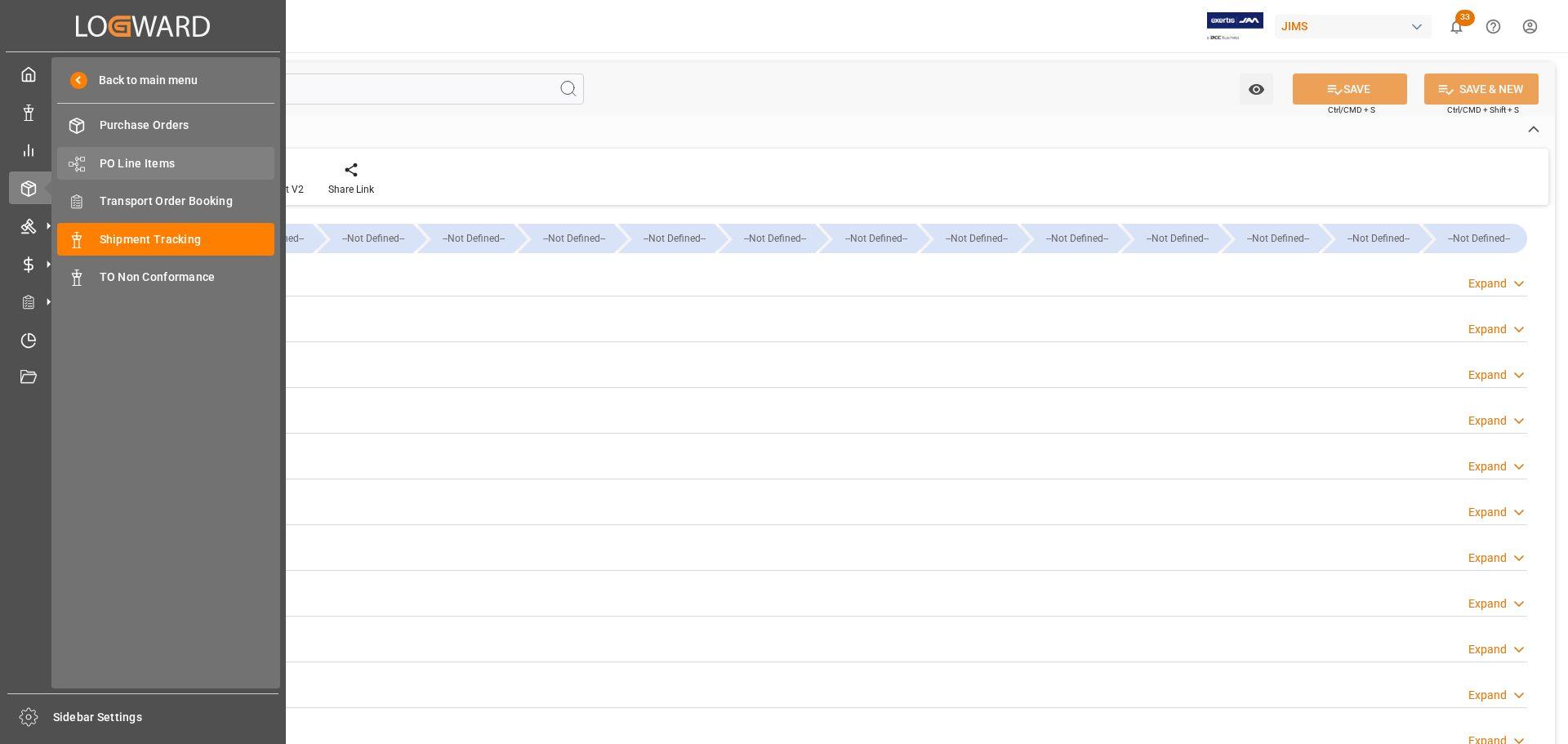
click at [103, 158] on span "PO Line Items" at bounding box center [187, 163] width 176 height 17
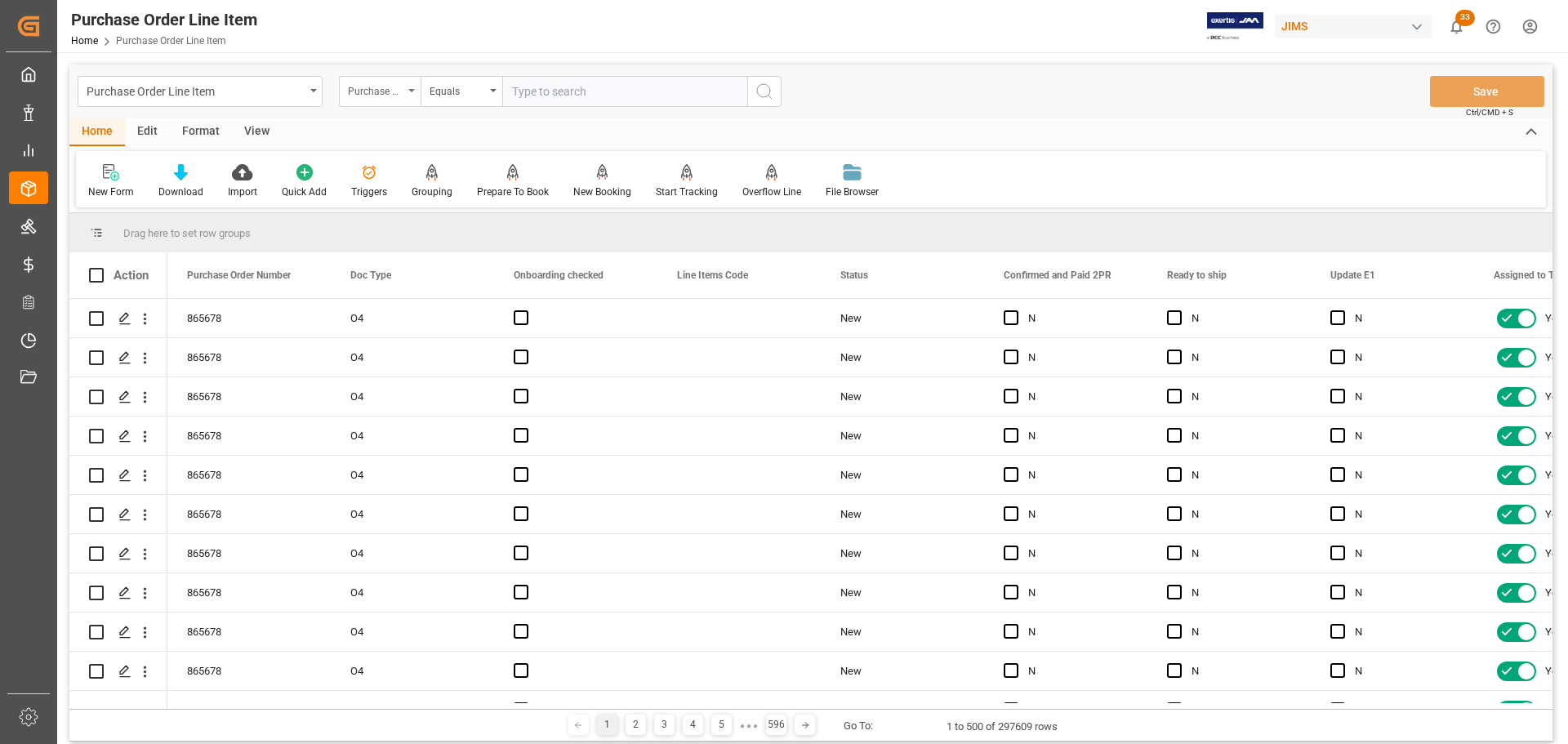
click at [410, 95] on div "Purchase Order Number" at bounding box center [379, 91] width 82 height 31
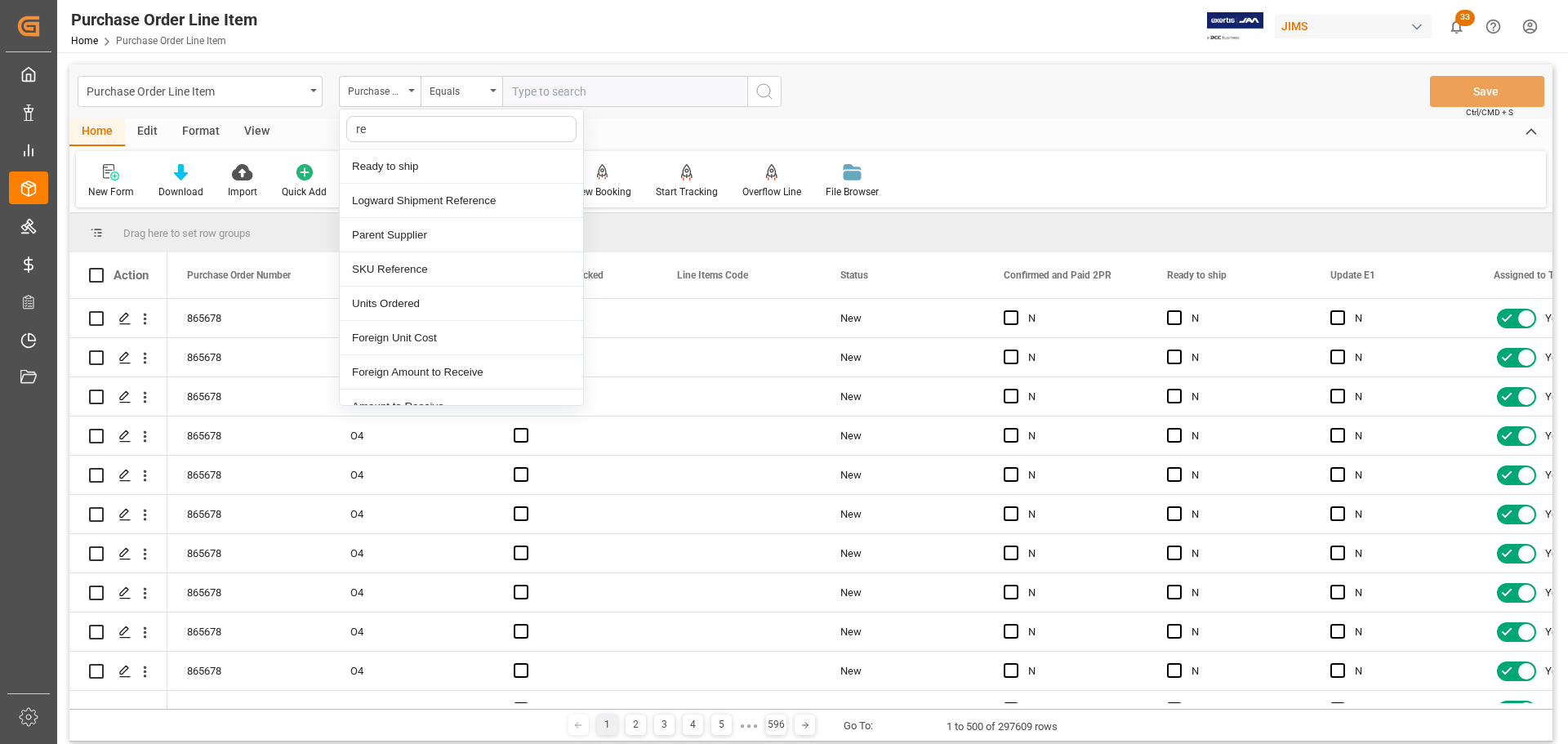
type input "ref"
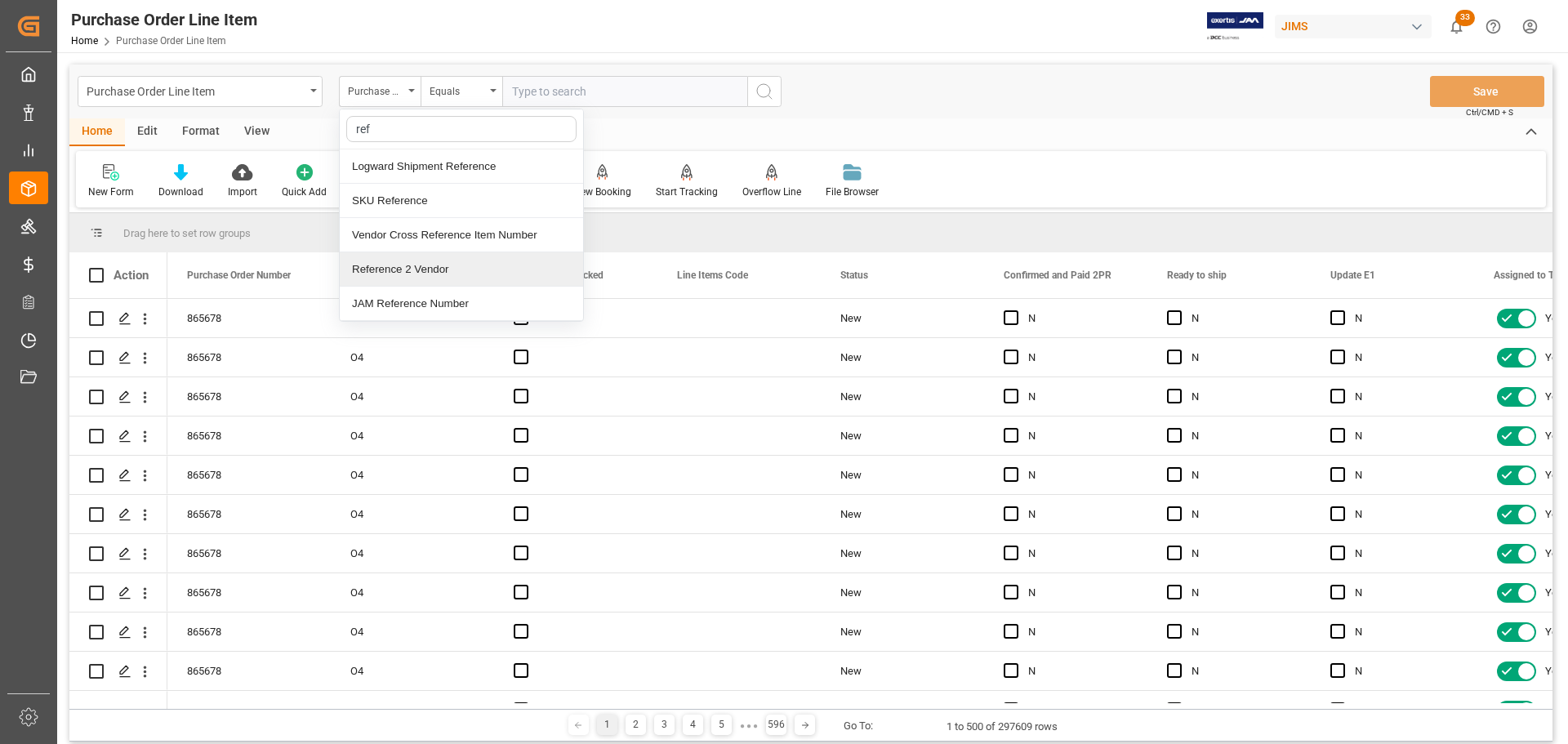
click at [409, 268] on div "Reference 2 Vendor" at bounding box center [461, 269] width 243 height 34
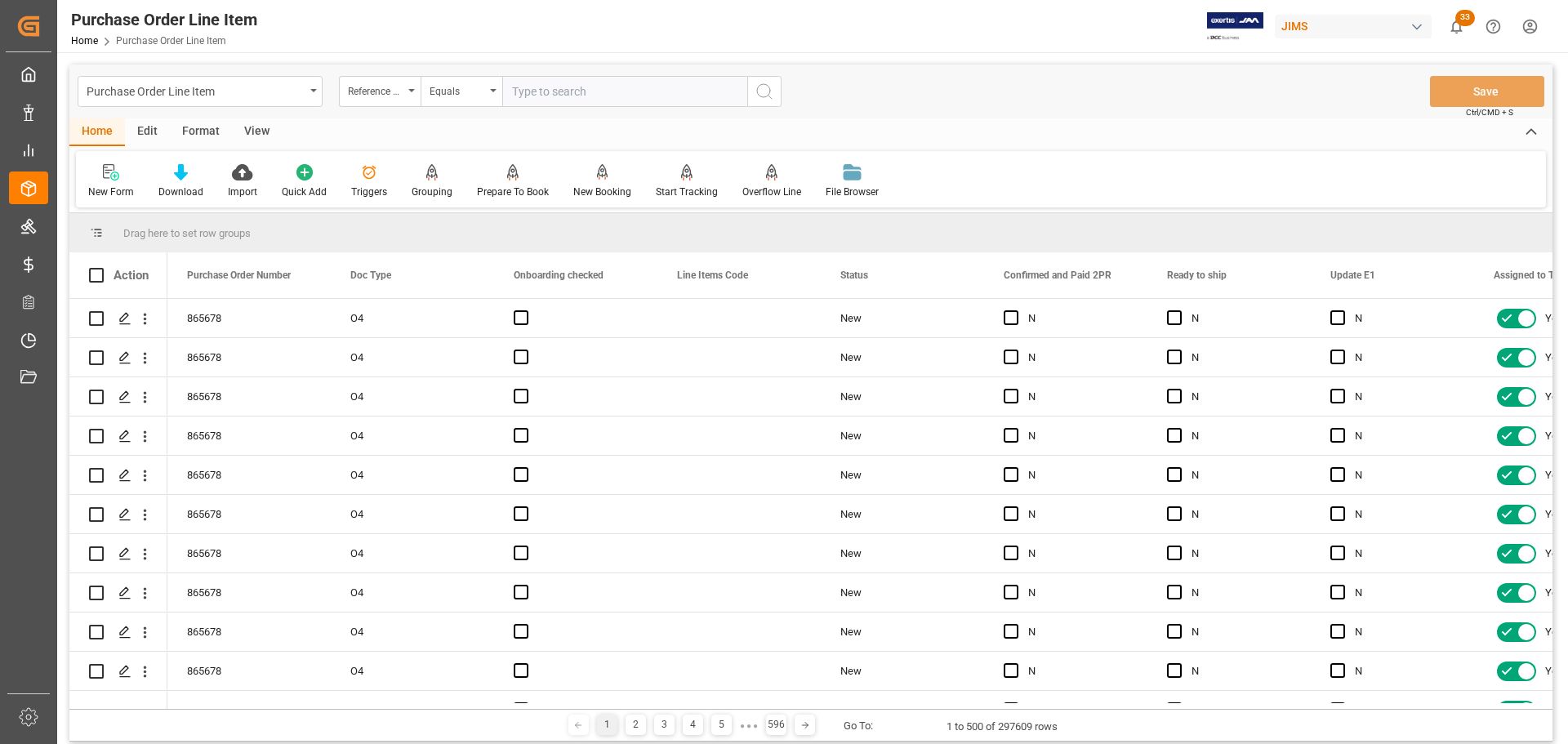
click at [626, 97] on input "text" at bounding box center [625, 91] width 245 height 31
paste input "77-11183-FI"
type input "77-11183-FI"
click at [759, 84] on icon "search button" at bounding box center [765, 92] width 20 height 20
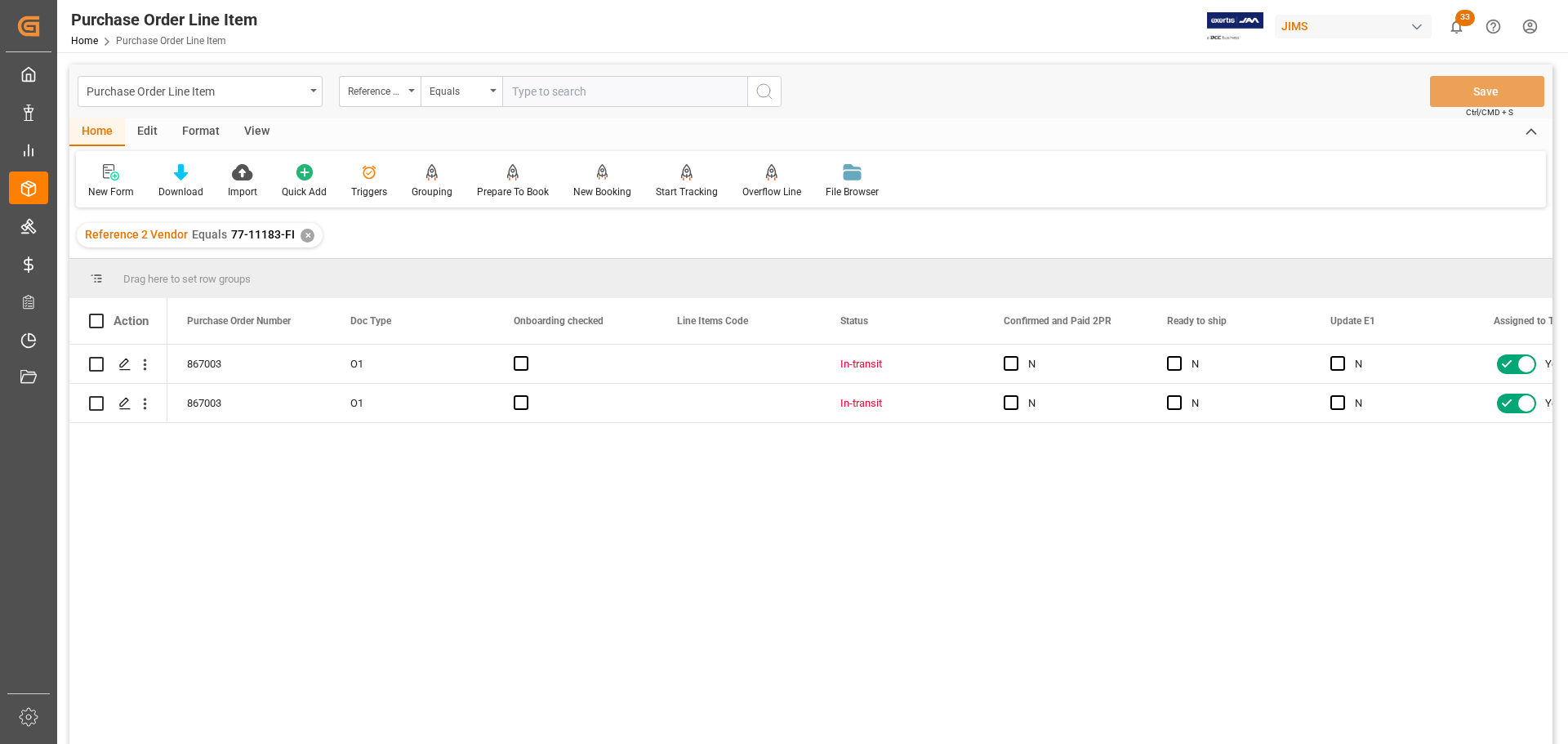
click at [249, 138] on div "View" at bounding box center [257, 132] width 50 height 28
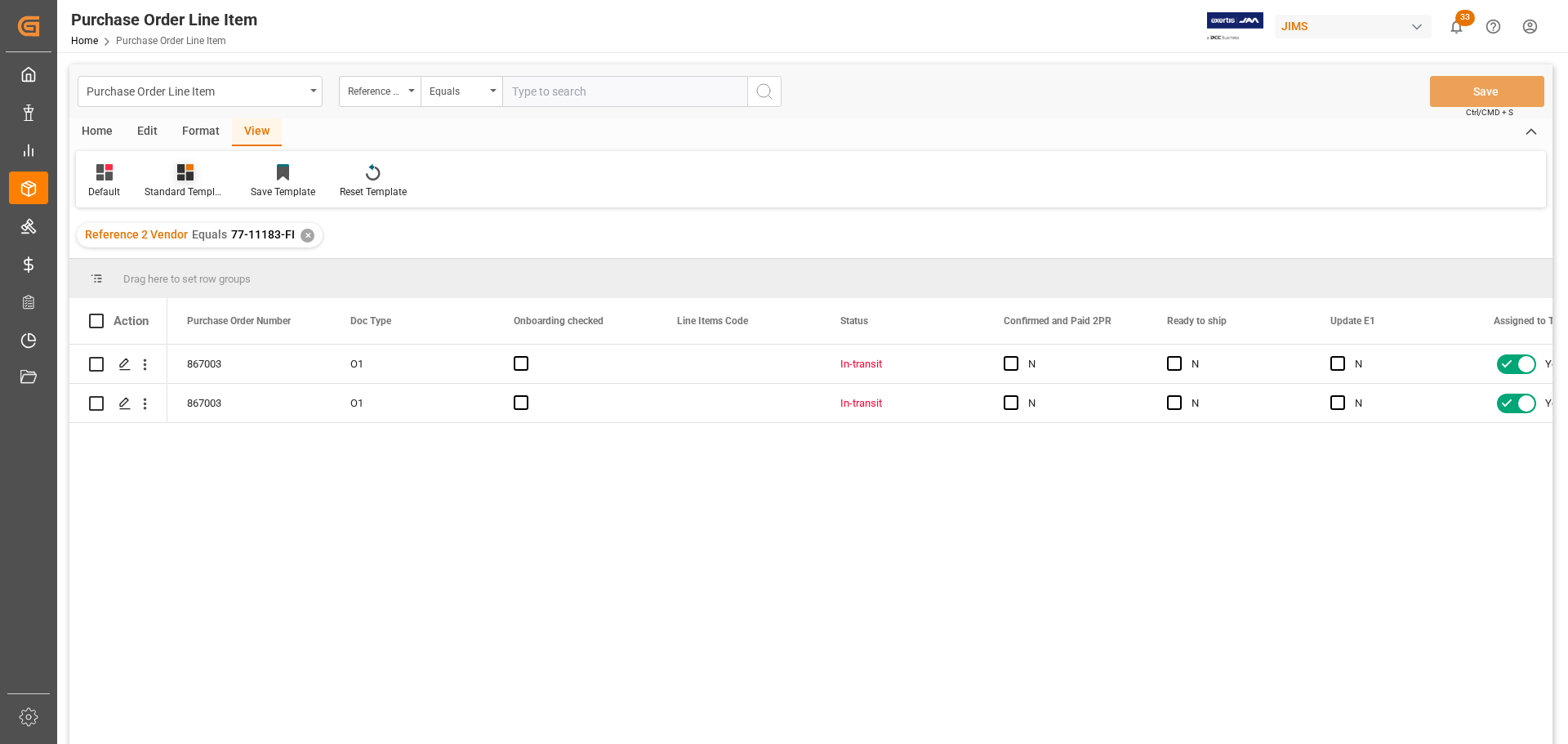
click at [179, 173] on icon at bounding box center [186, 172] width 16 height 16
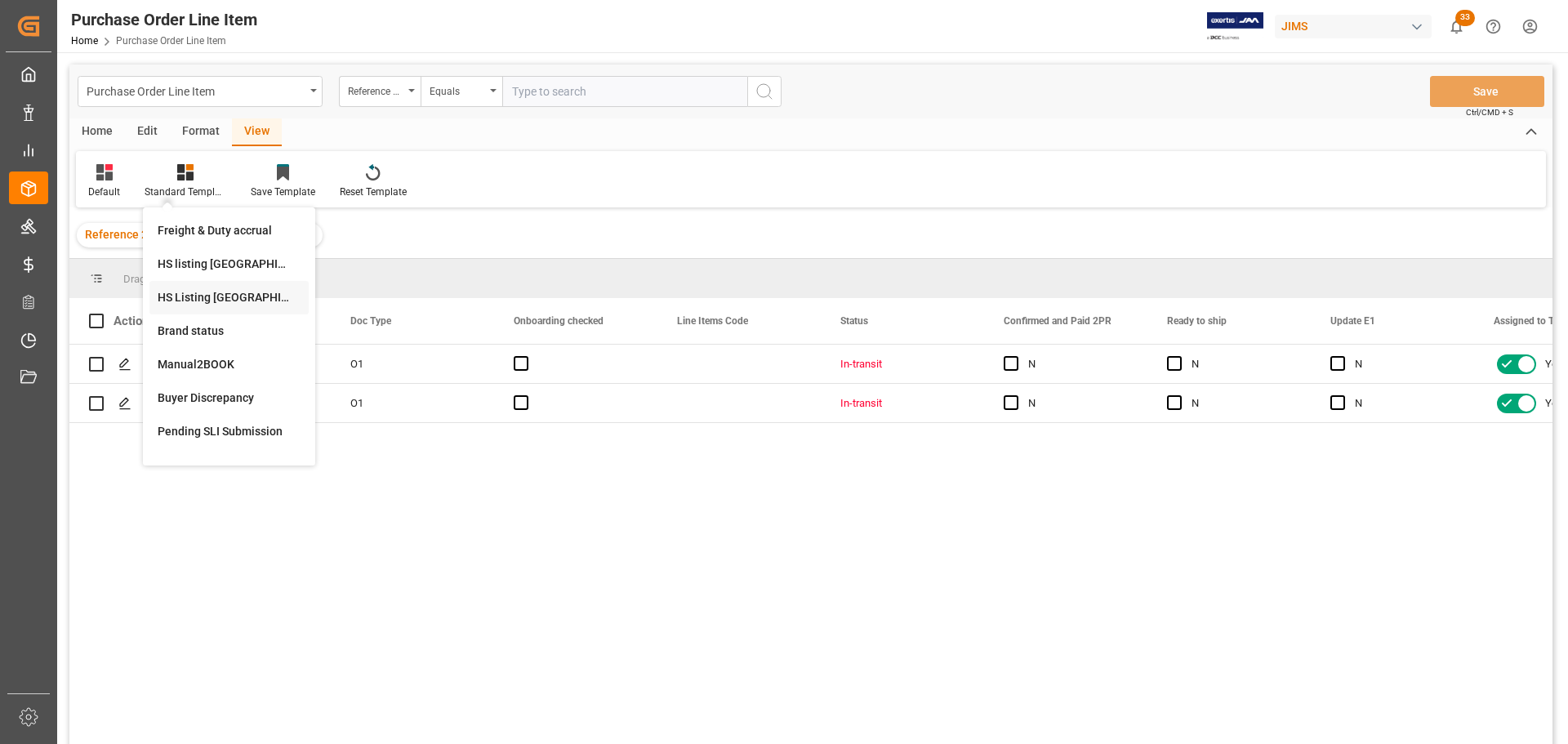
click at [179, 296] on div "HS Listing CANADA" at bounding box center [229, 297] width 143 height 17
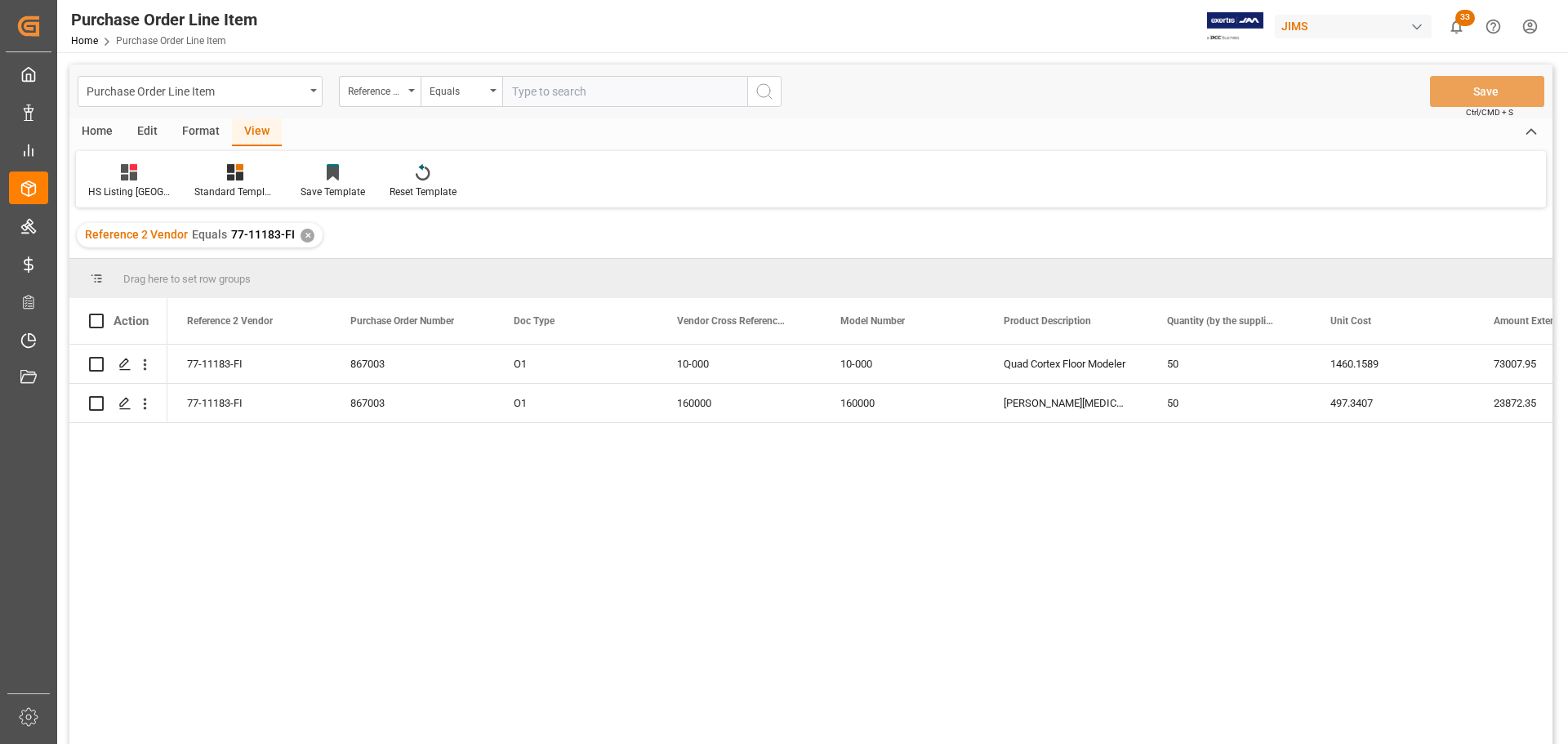
click at [101, 125] on div "Home" at bounding box center [97, 132] width 56 height 28
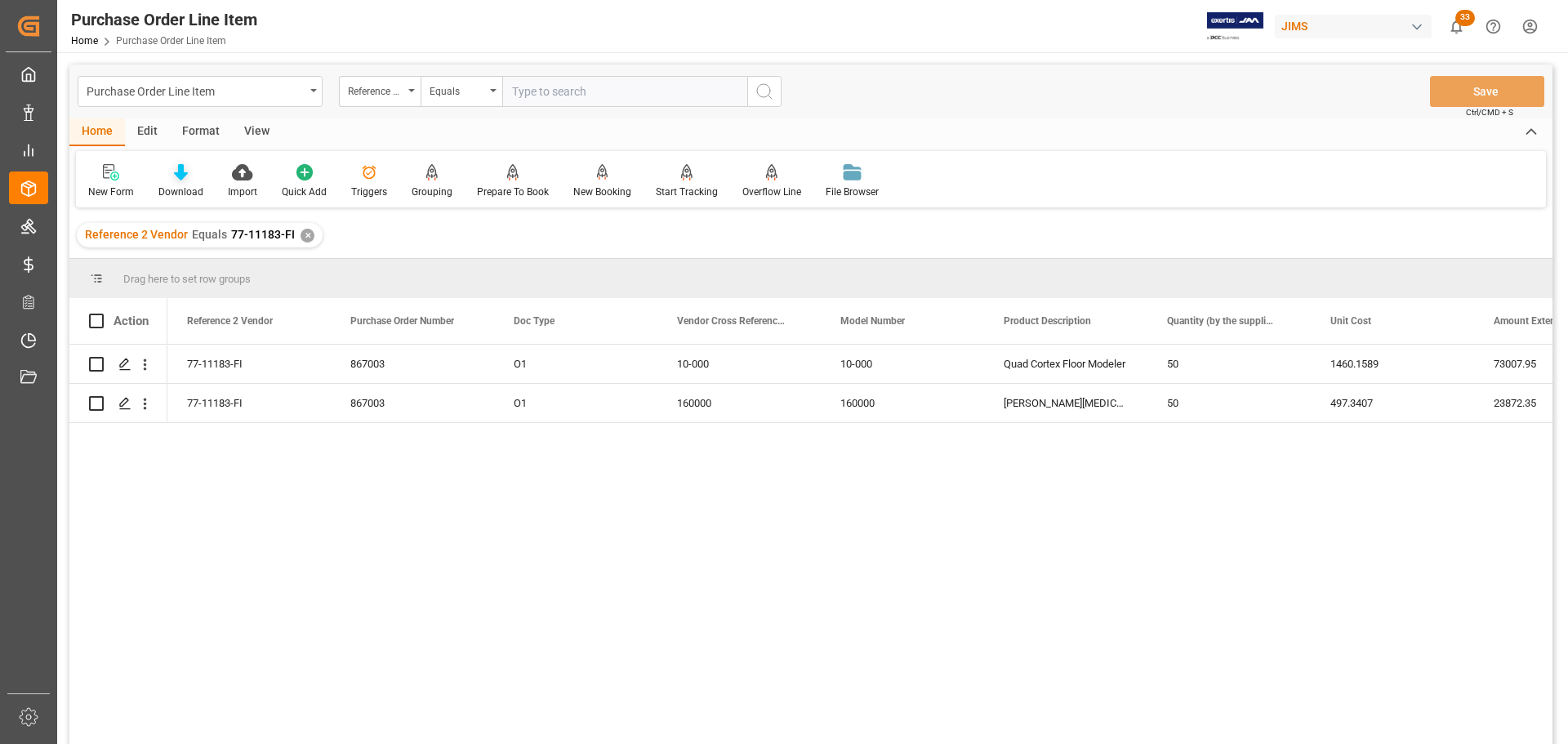
click at [190, 173] on div at bounding box center [181, 171] width 45 height 17
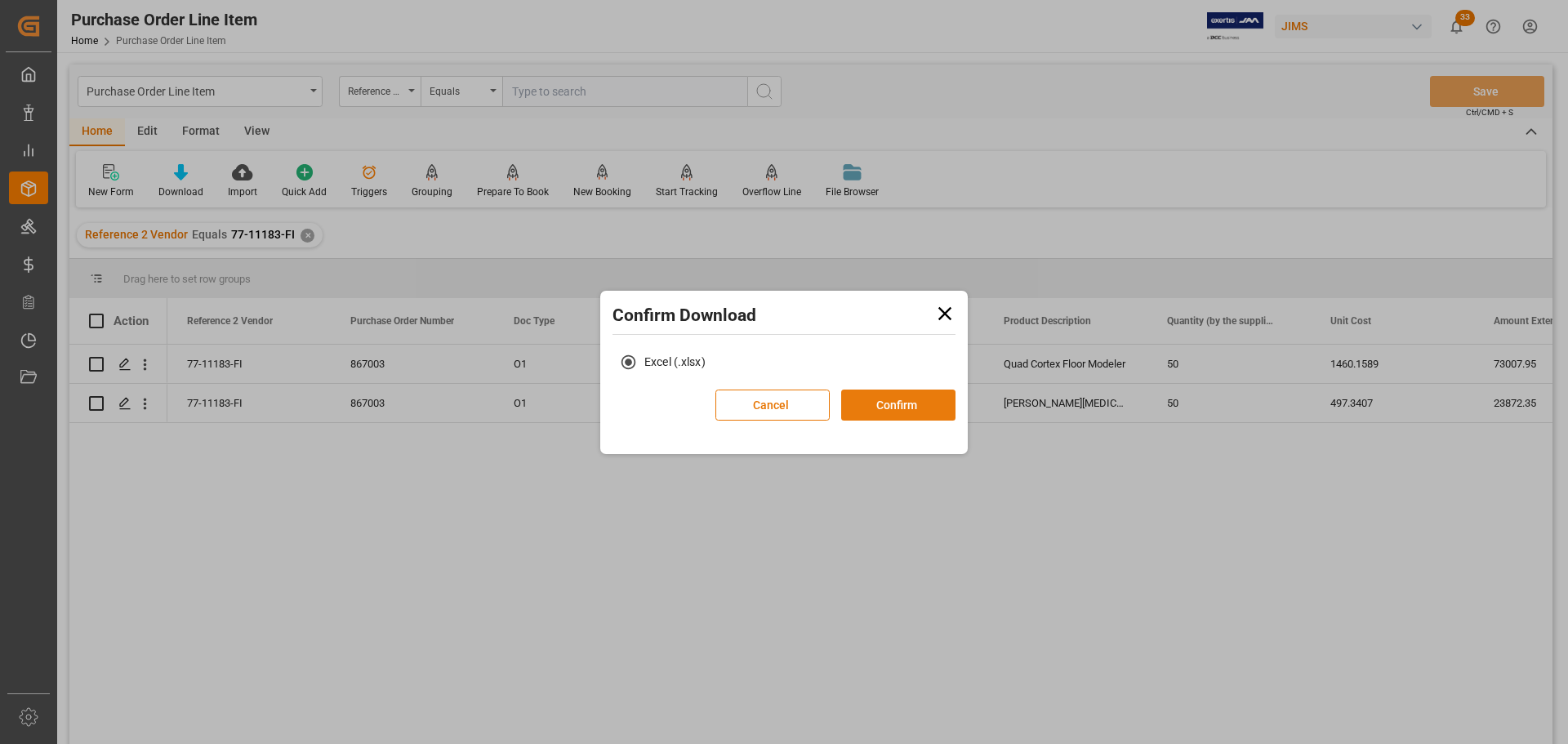
click at [923, 402] on button "Confirm" at bounding box center [898, 405] width 114 height 31
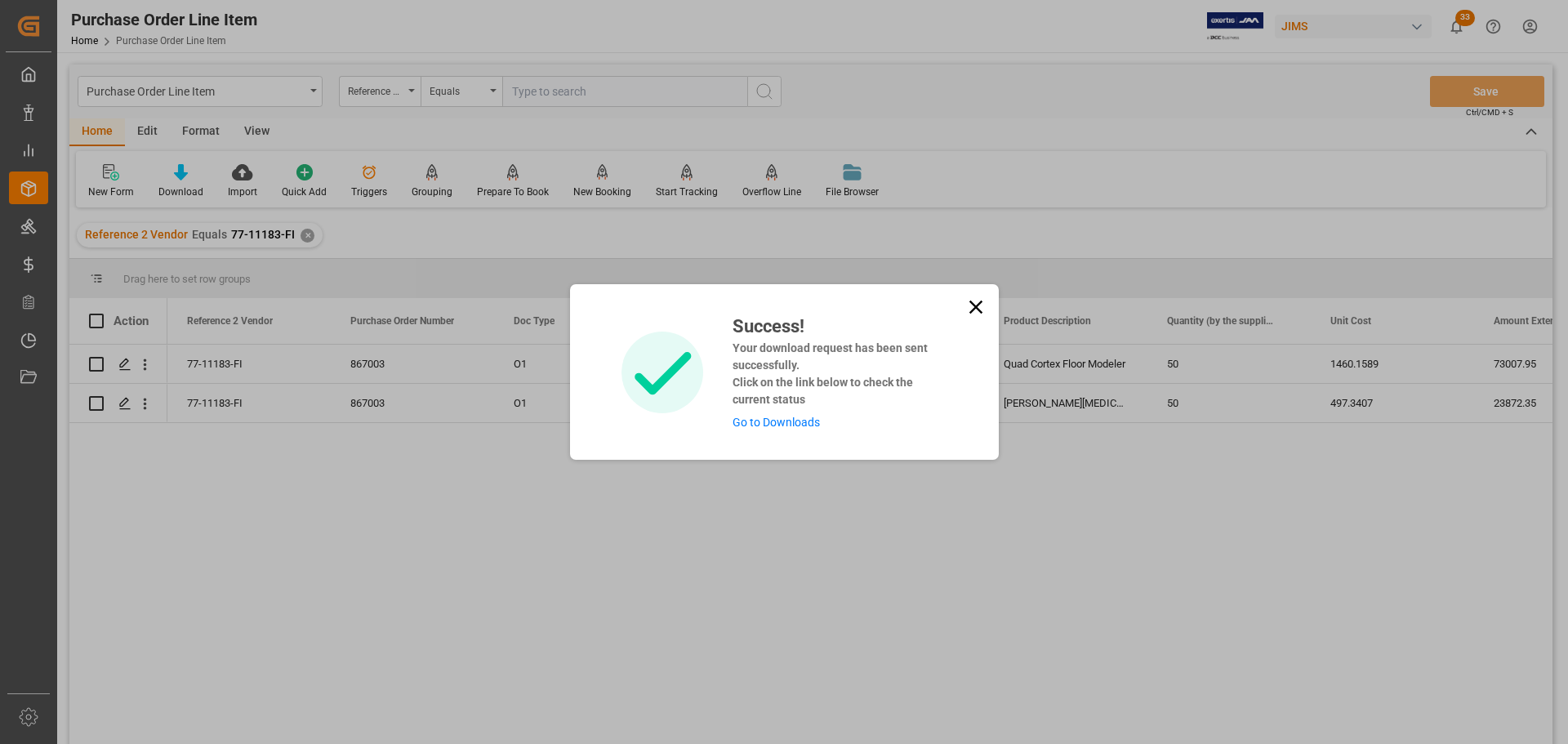
click at [792, 416] on link "Go to Downloads" at bounding box center [775, 422] width 87 height 14
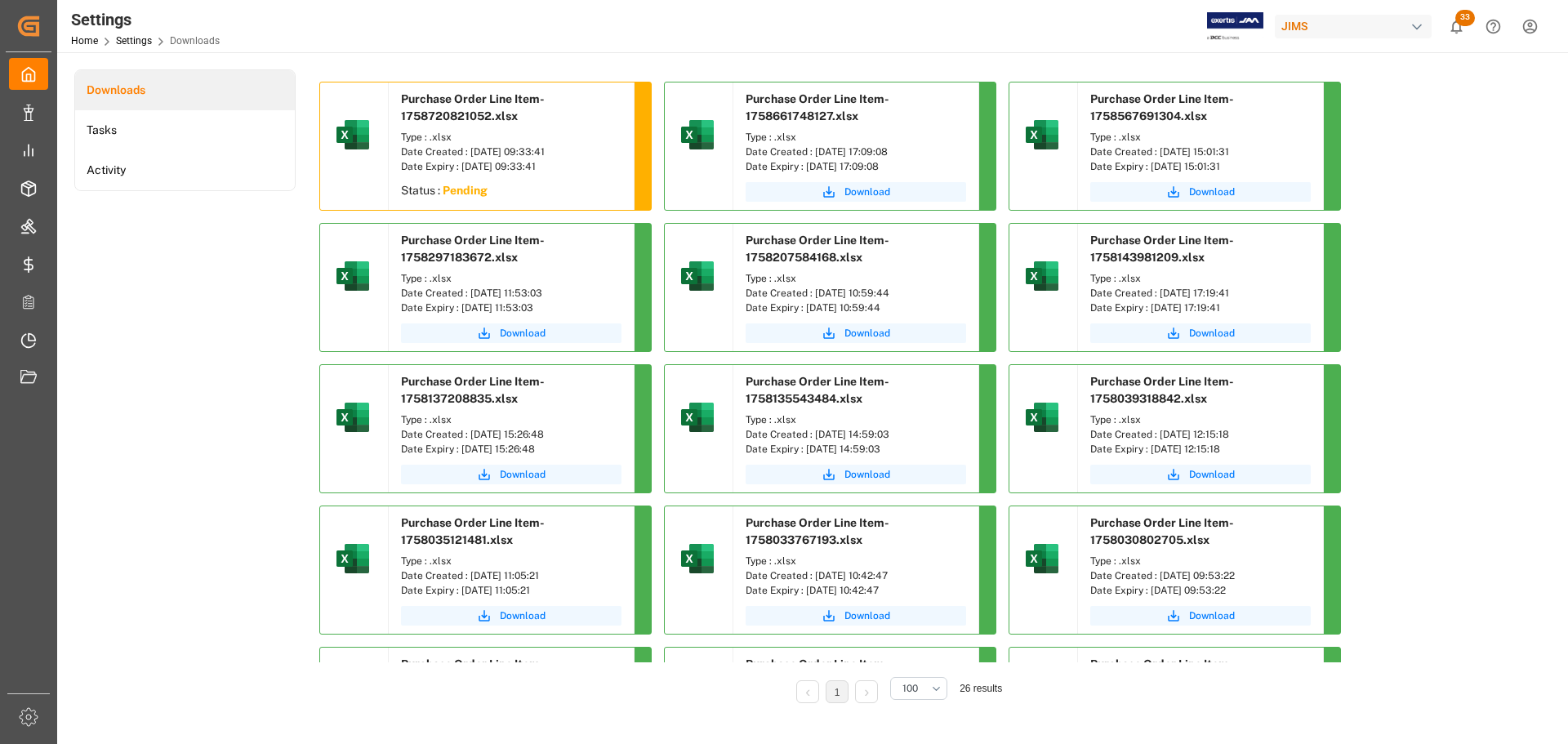
click at [222, 253] on div "Downloads Tasks Activity" at bounding box center [186, 397] width 222 height 657
click at [494, 188] on button "Download" at bounding box center [511, 192] width 221 height 20
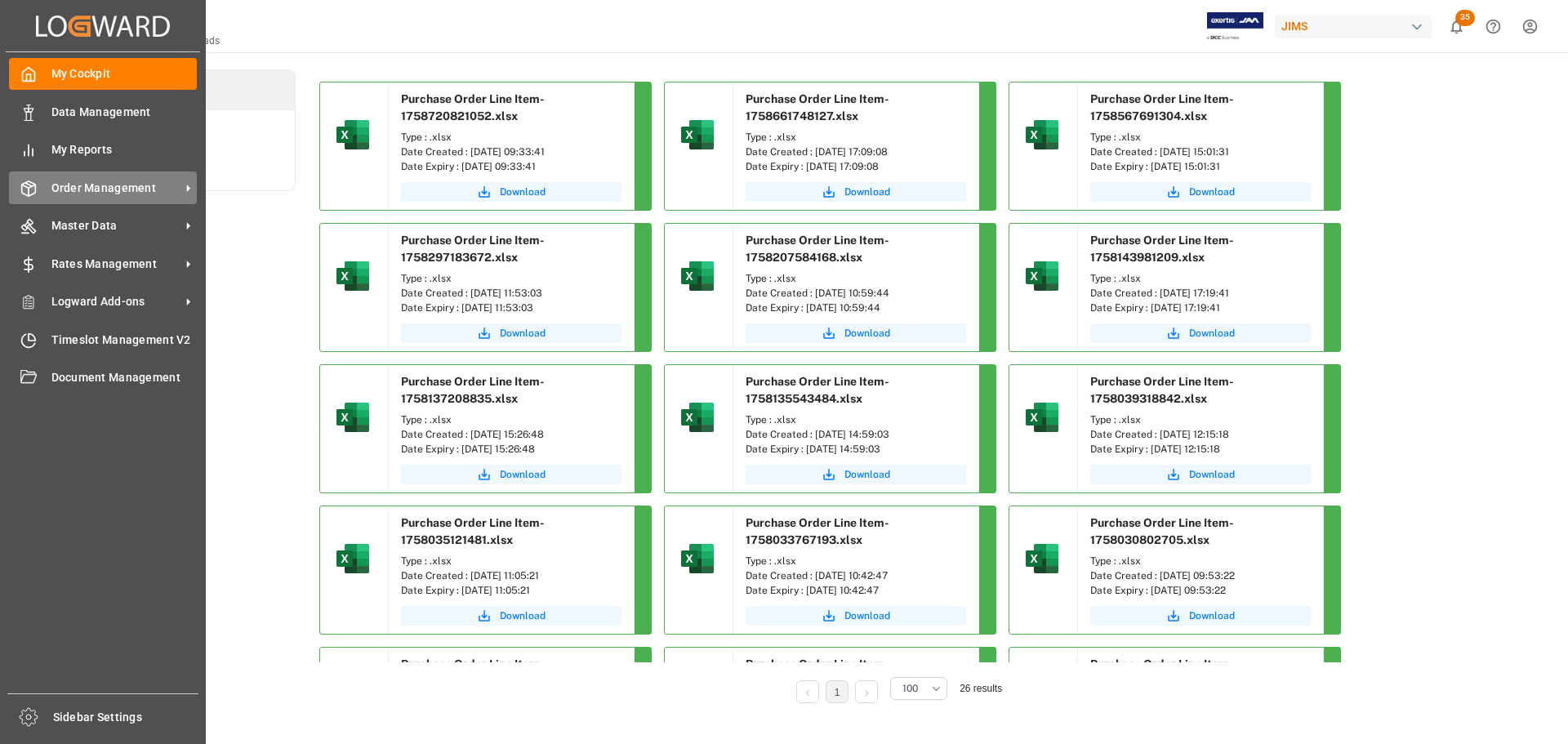
click at [43, 195] on div "Order Management Order Management" at bounding box center [103, 186] width 188 height 32
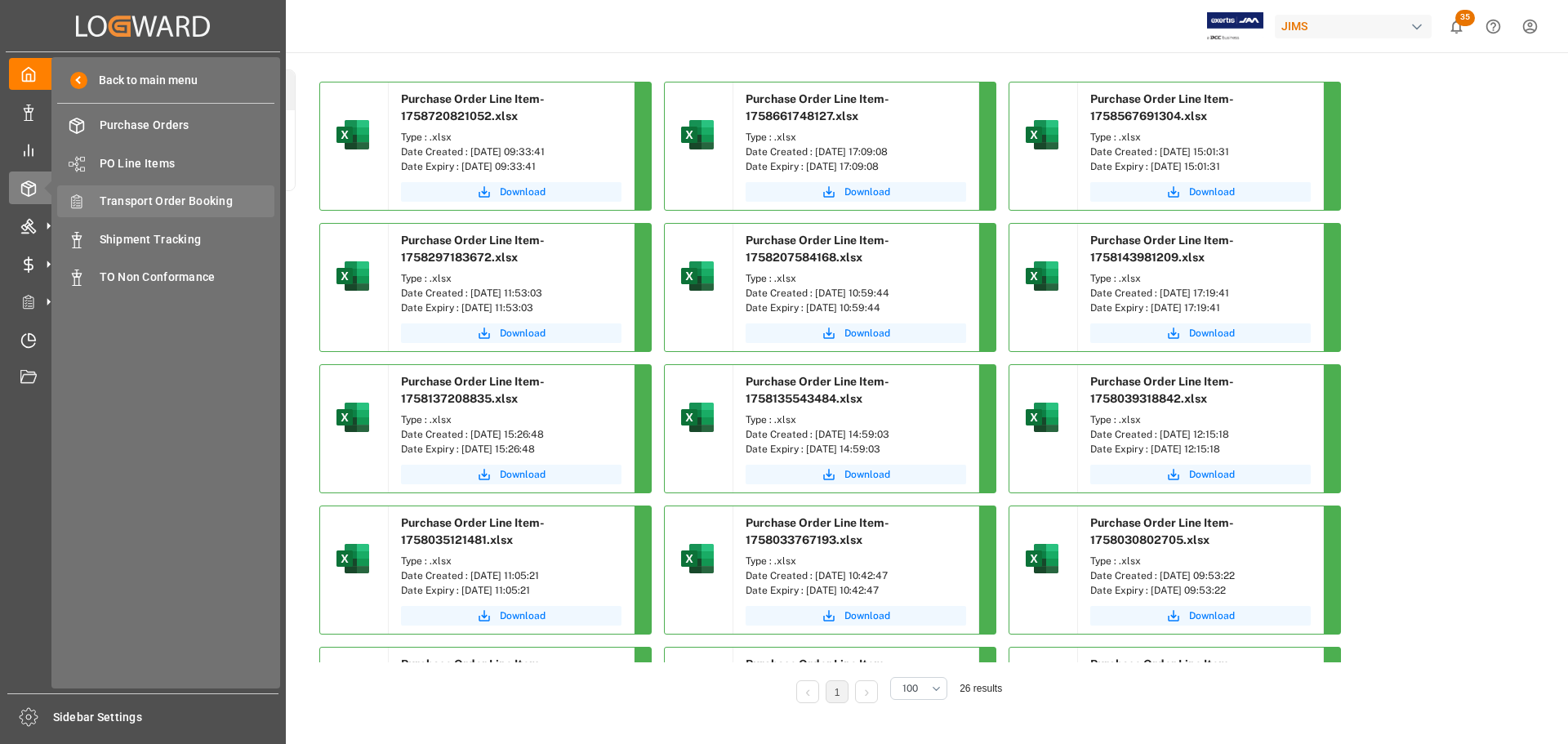
click at [145, 203] on span "Transport Order Booking" at bounding box center [187, 201] width 176 height 17
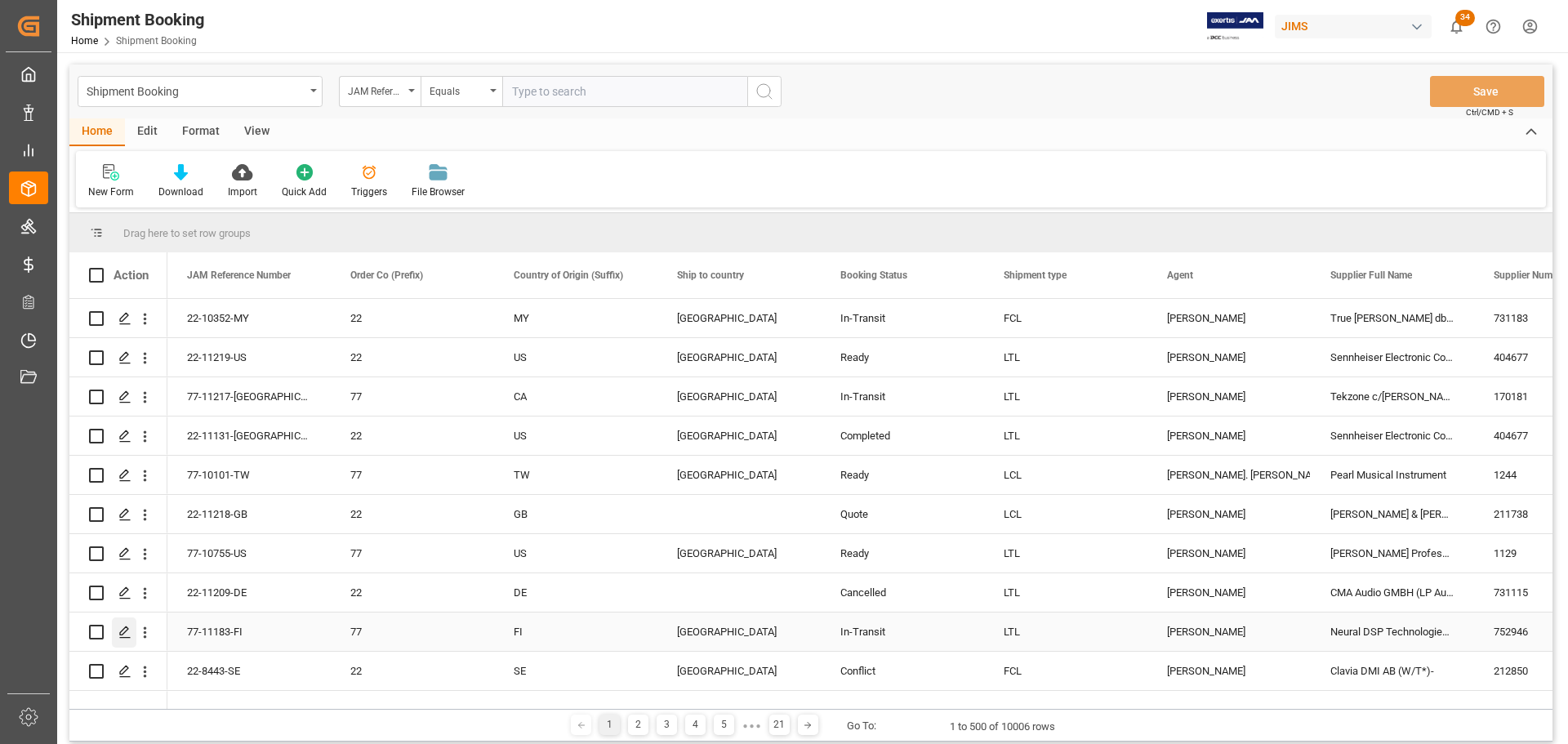
click at [120, 632] on icon "Press SPACE to select this row." at bounding box center [124, 632] width 14 height 14
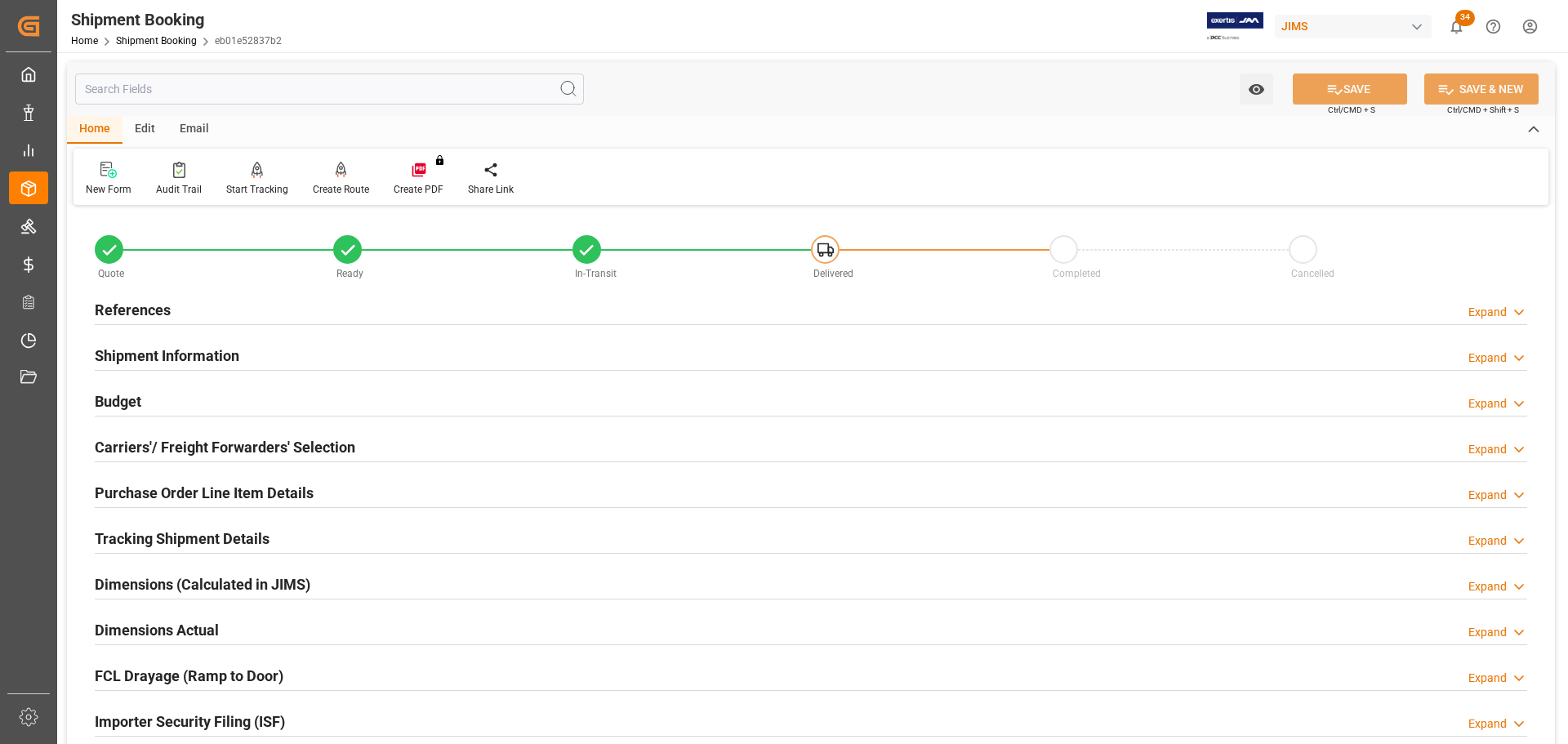
click at [291, 302] on div "References Expand" at bounding box center [811, 309] width 1432 height 31
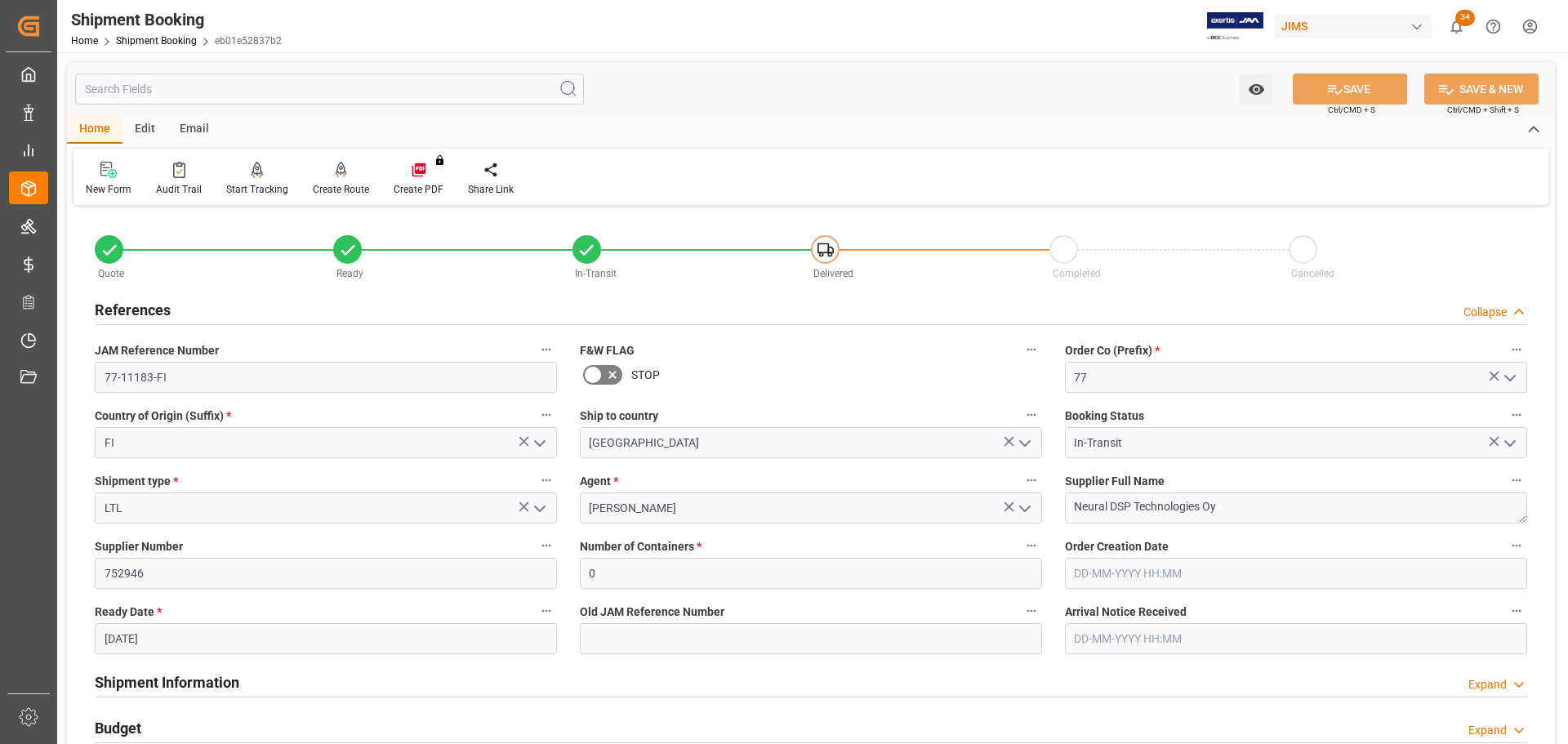
click at [291, 302] on div "References Collapse" at bounding box center [811, 309] width 1432 height 31
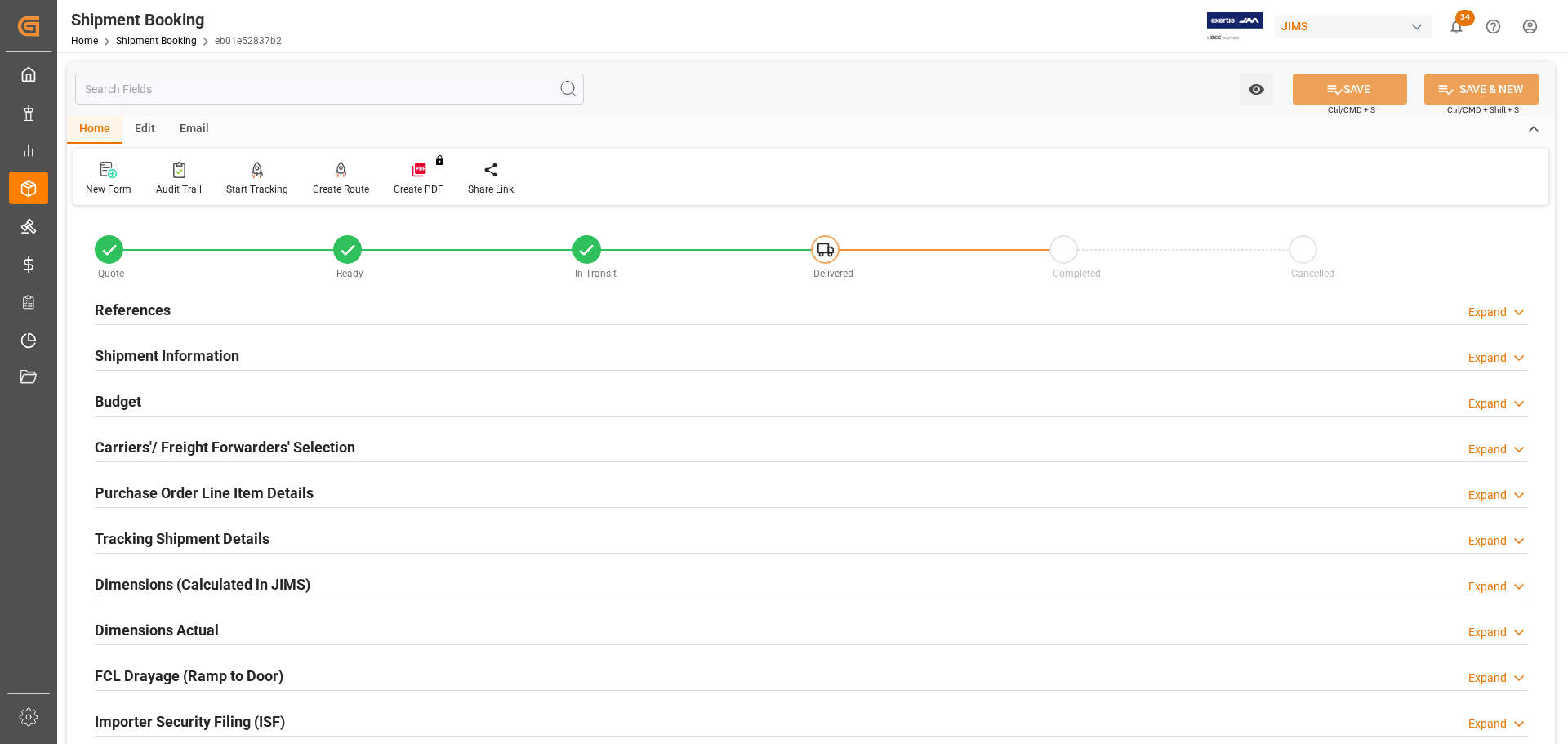
click at [288, 350] on div "Shipment Information Expand" at bounding box center [811, 354] width 1432 height 31
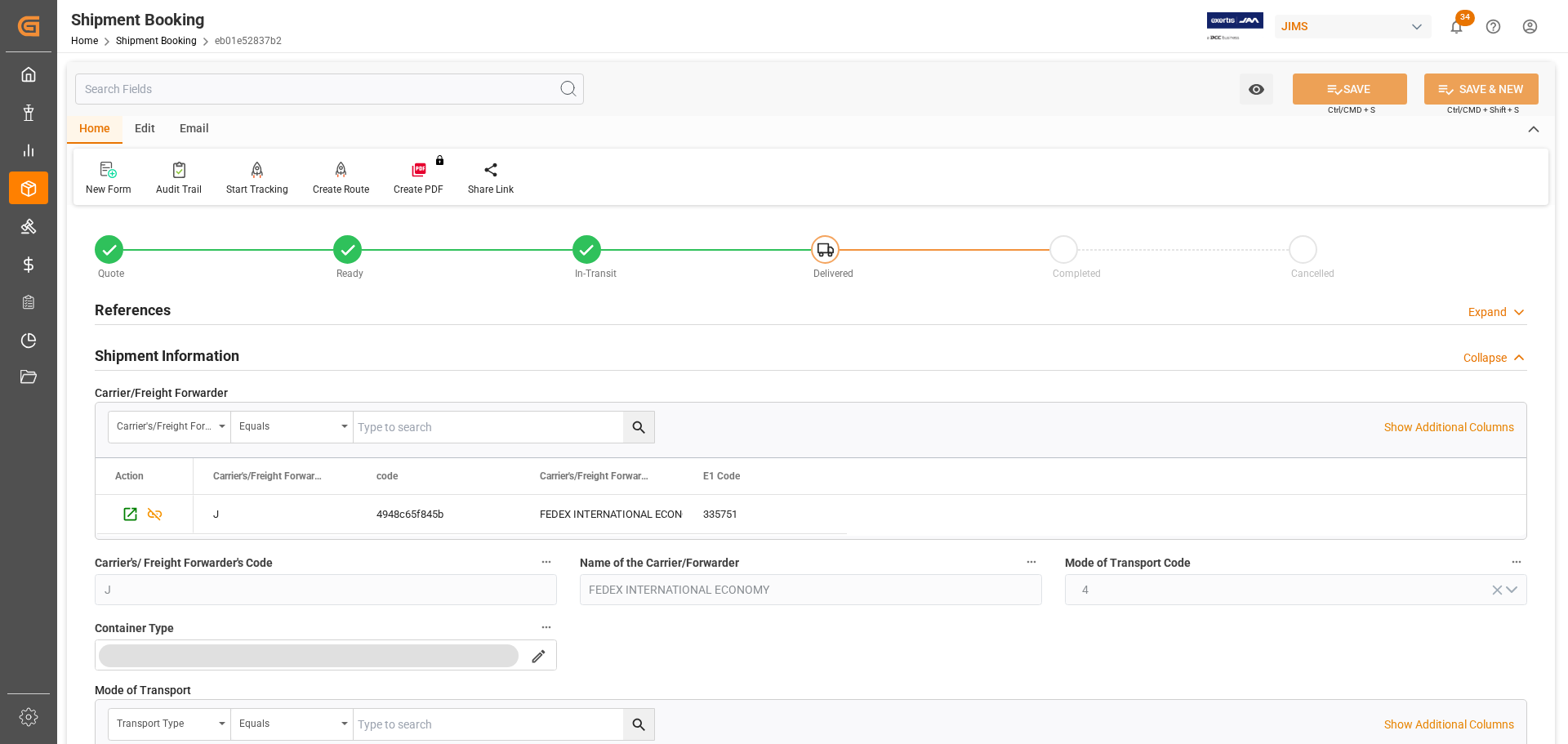
click at [288, 350] on div "Shipment Information Collapse" at bounding box center [811, 354] width 1432 height 31
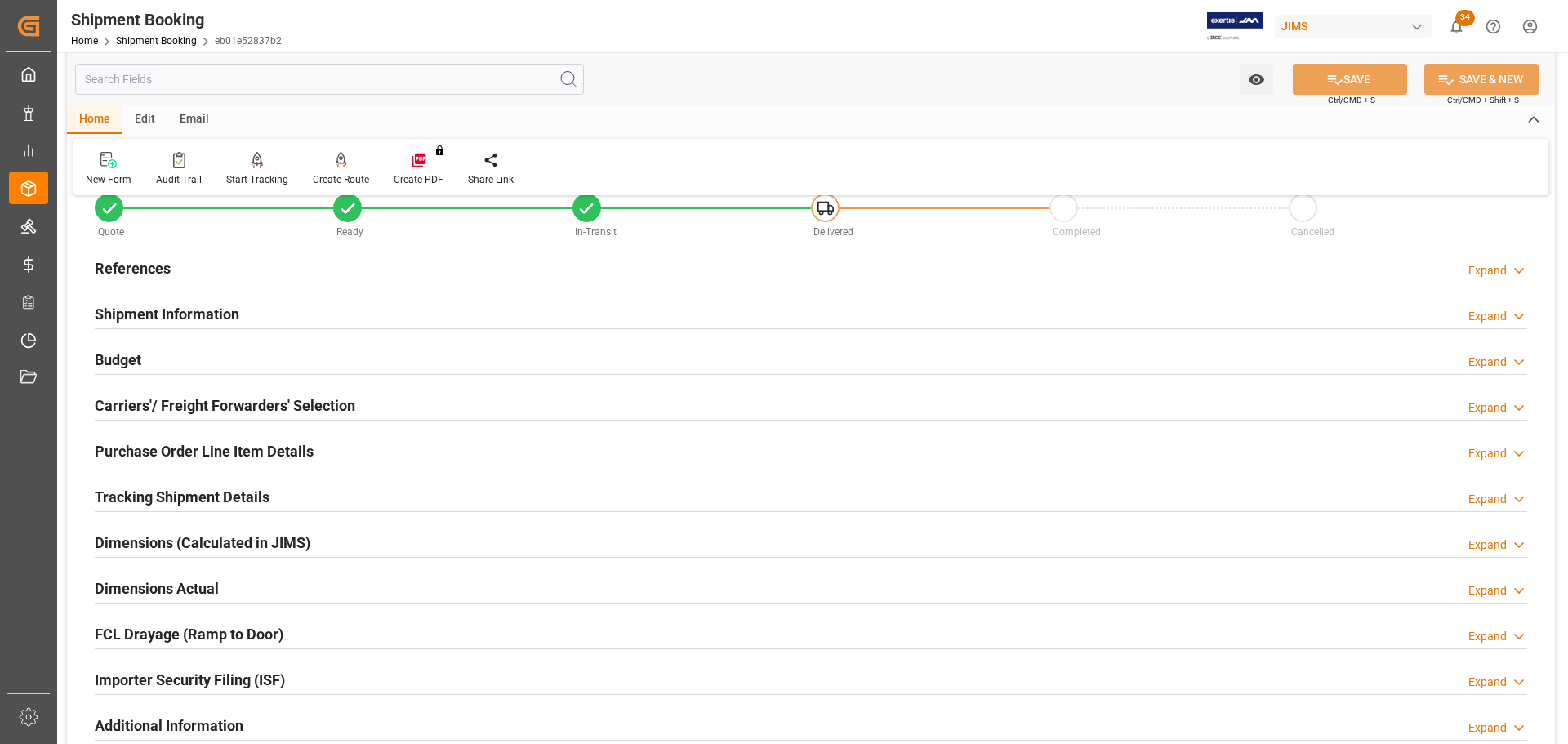
scroll to position [82, 0]
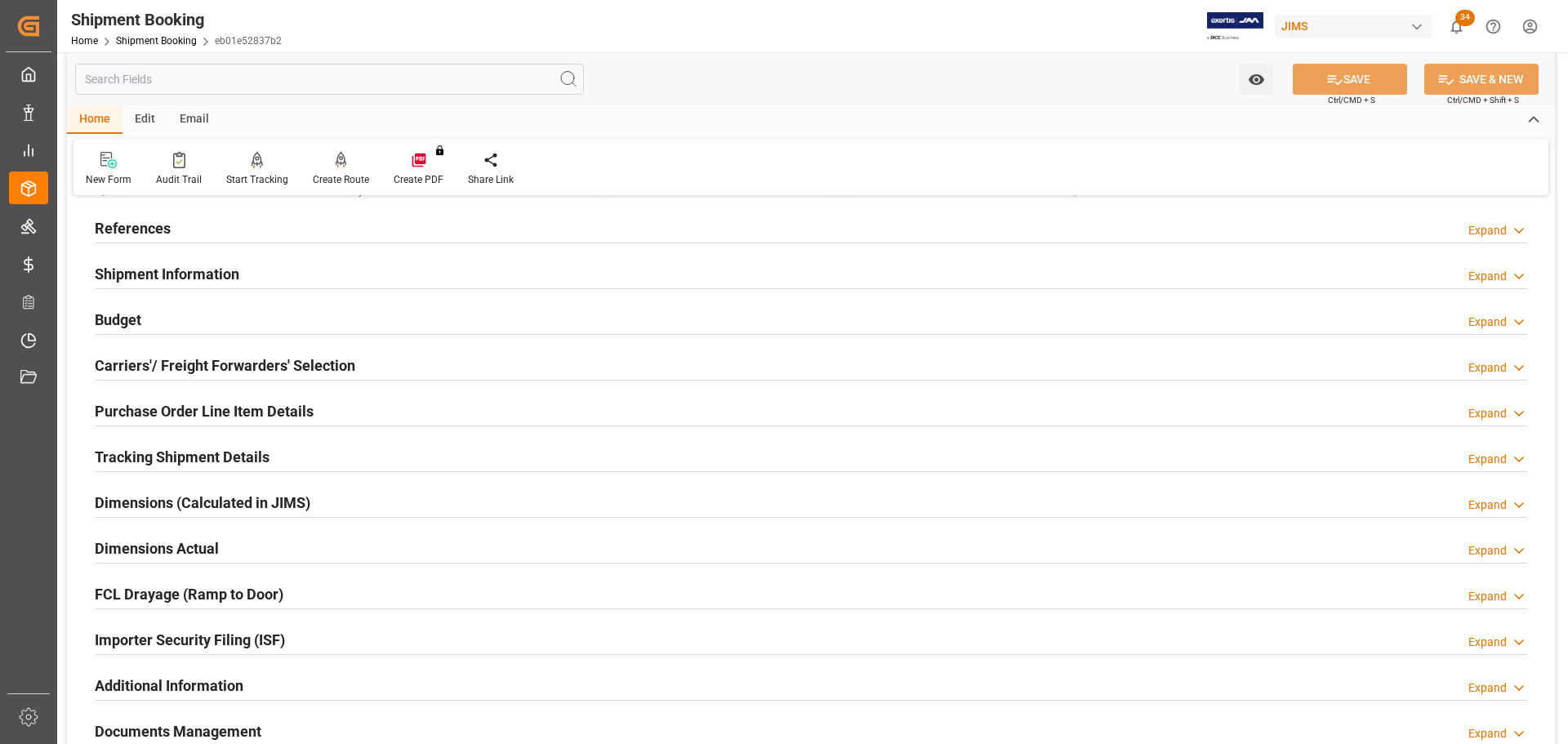
click at [286, 323] on div "Budget Expand" at bounding box center [811, 318] width 1432 height 31
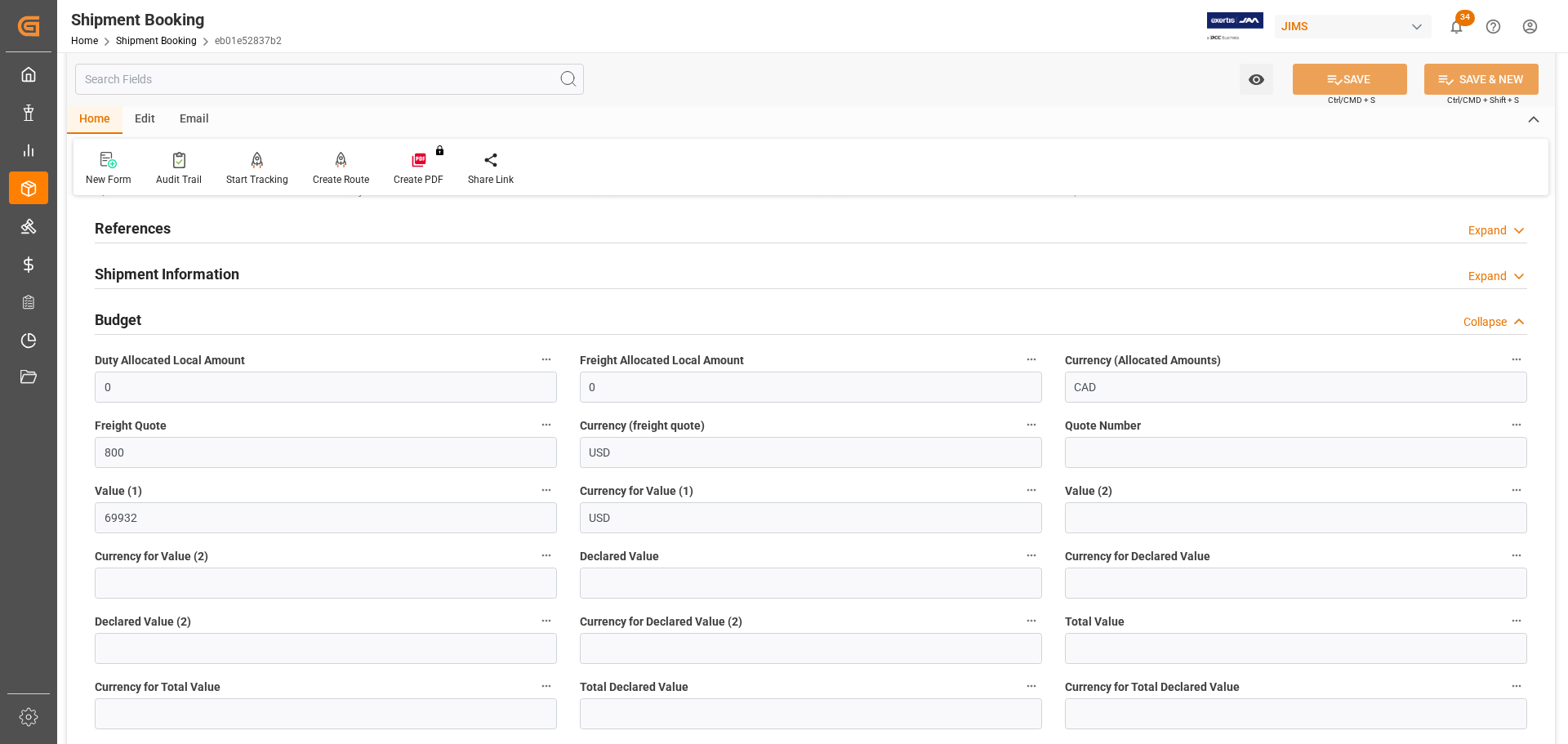
click at [286, 323] on div "Budget Collapse" at bounding box center [811, 318] width 1432 height 31
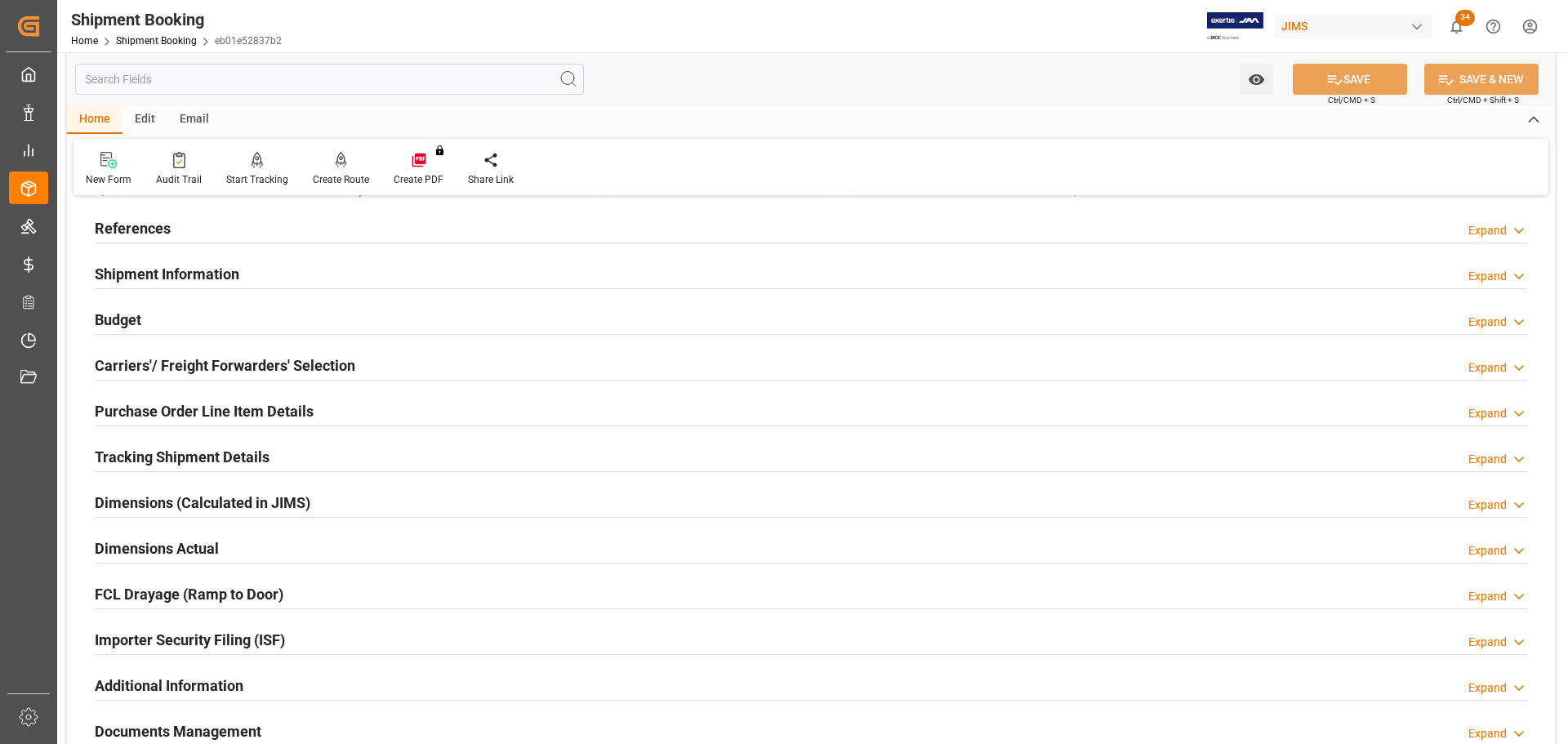
scroll to position [163, 0]
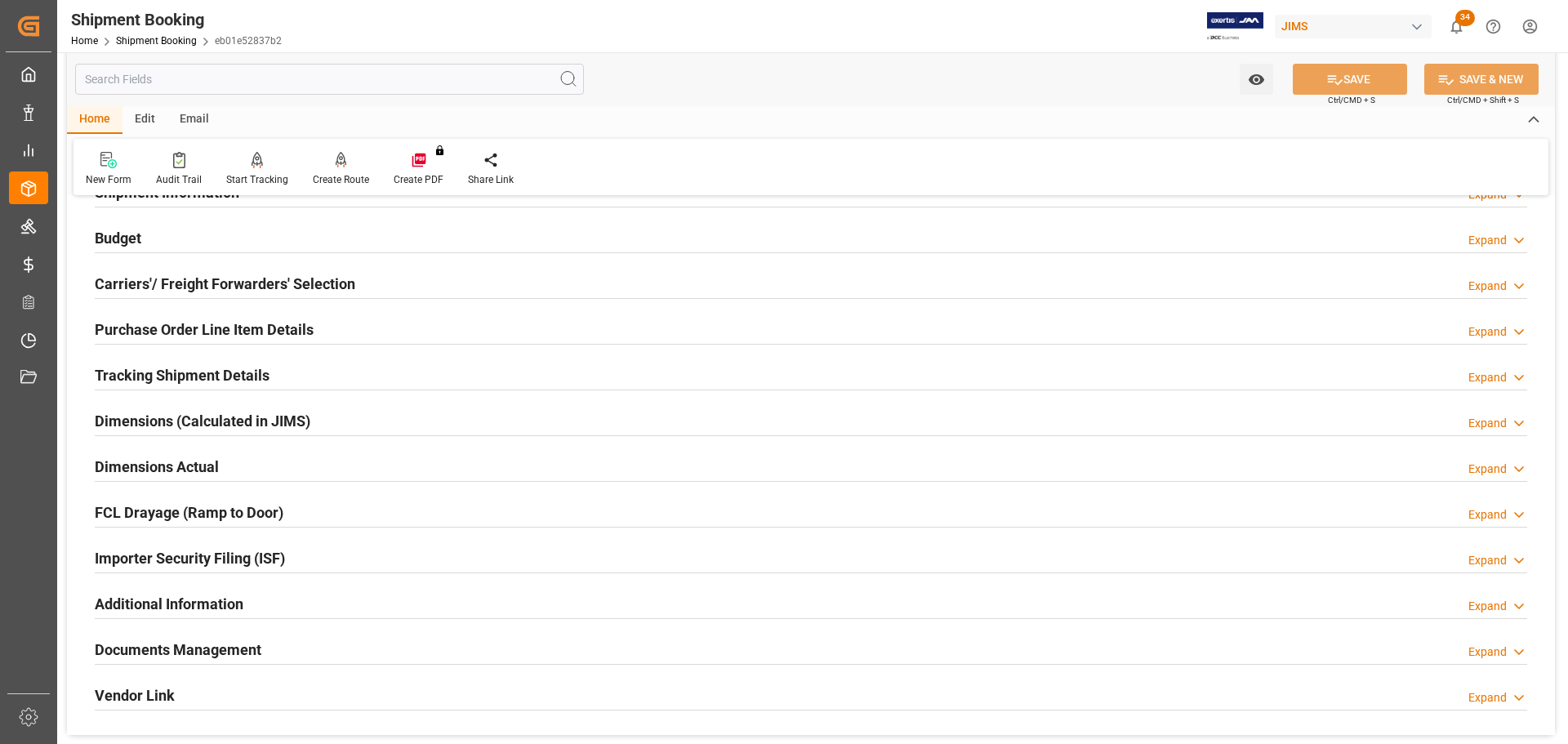
click at [276, 369] on div "Tracking Shipment Details Expand" at bounding box center [811, 374] width 1432 height 31
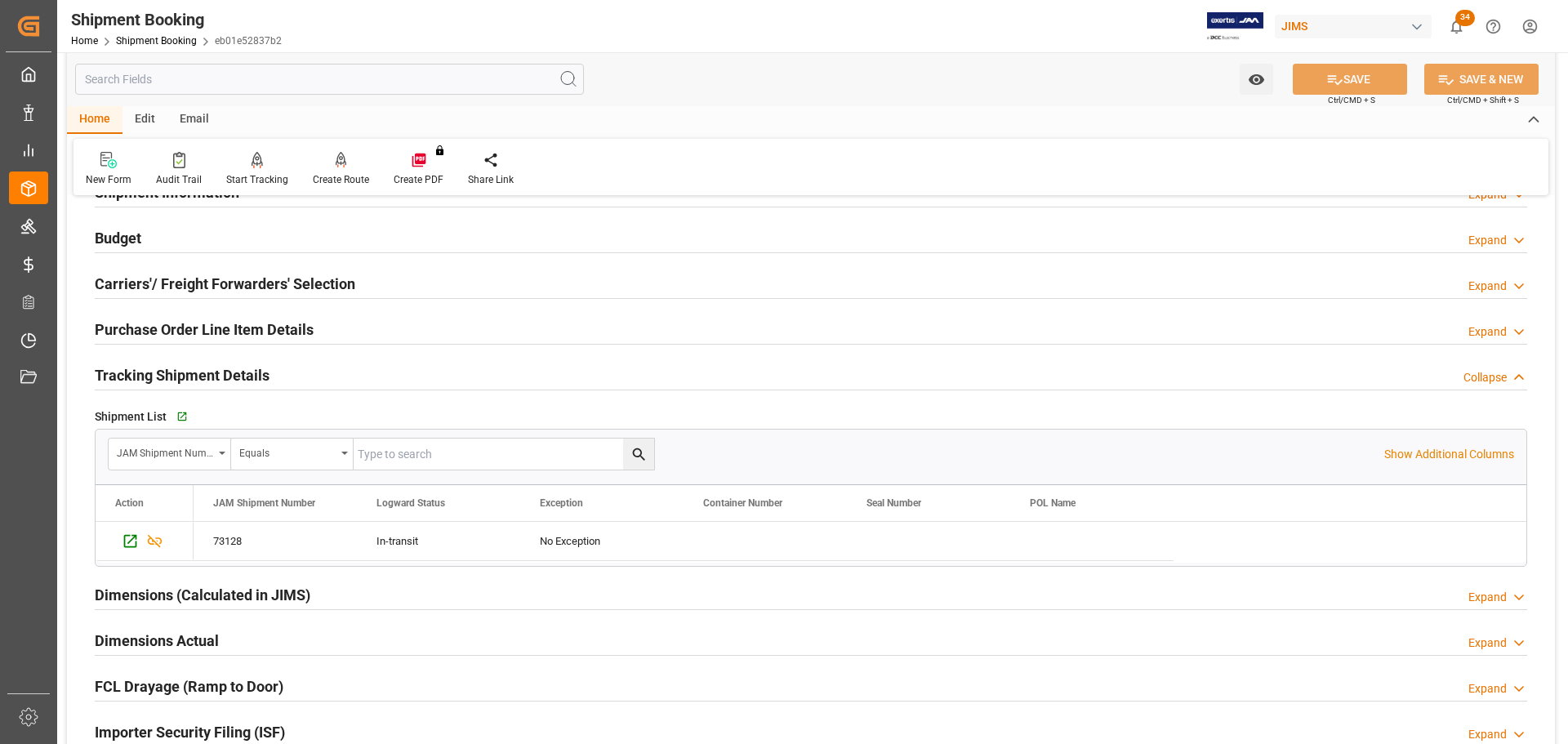
click at [276, 369] on div "Tracking Shipment Details Collapse" at bounding box center [811, 374] width 1432 height 31
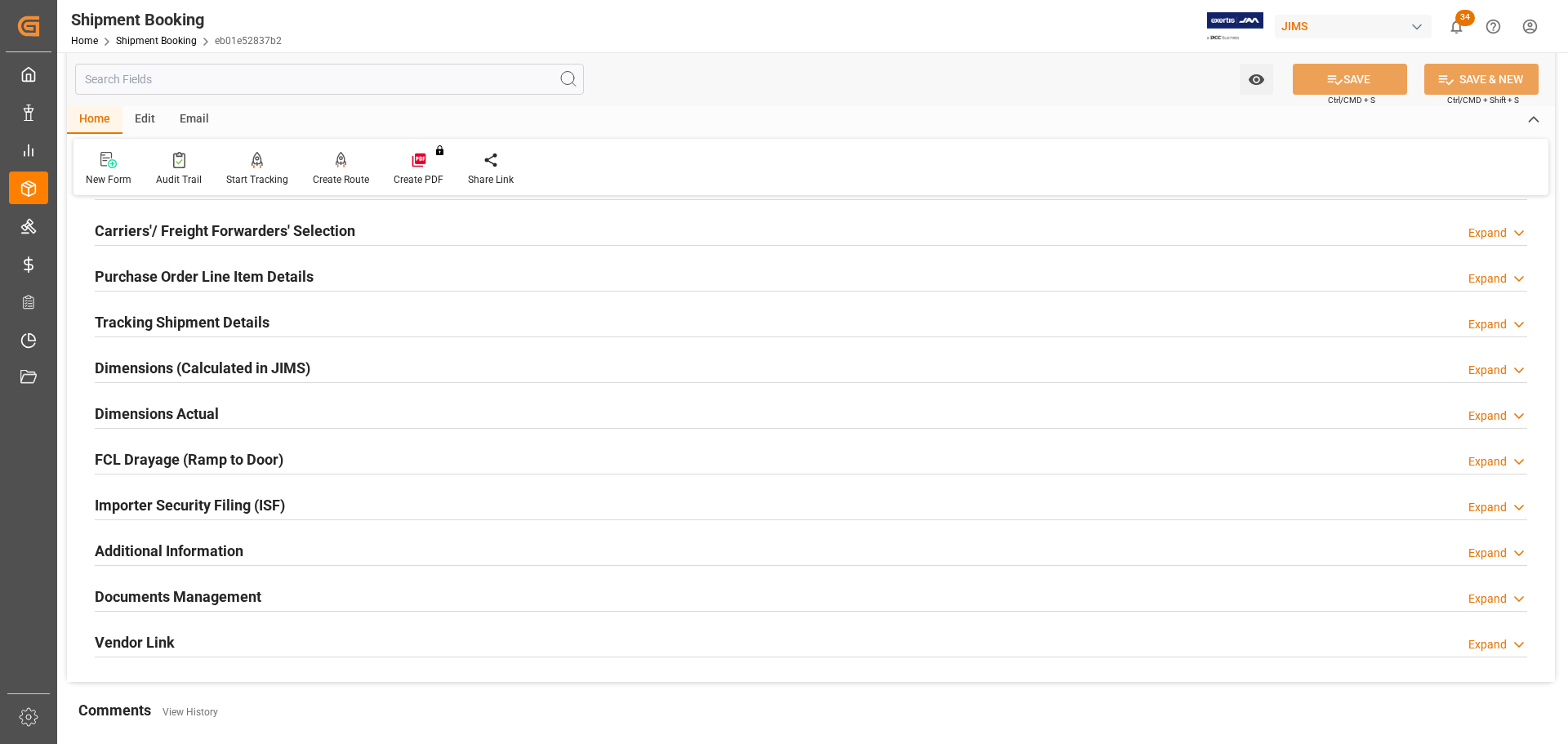
scroll to position [245, 0]
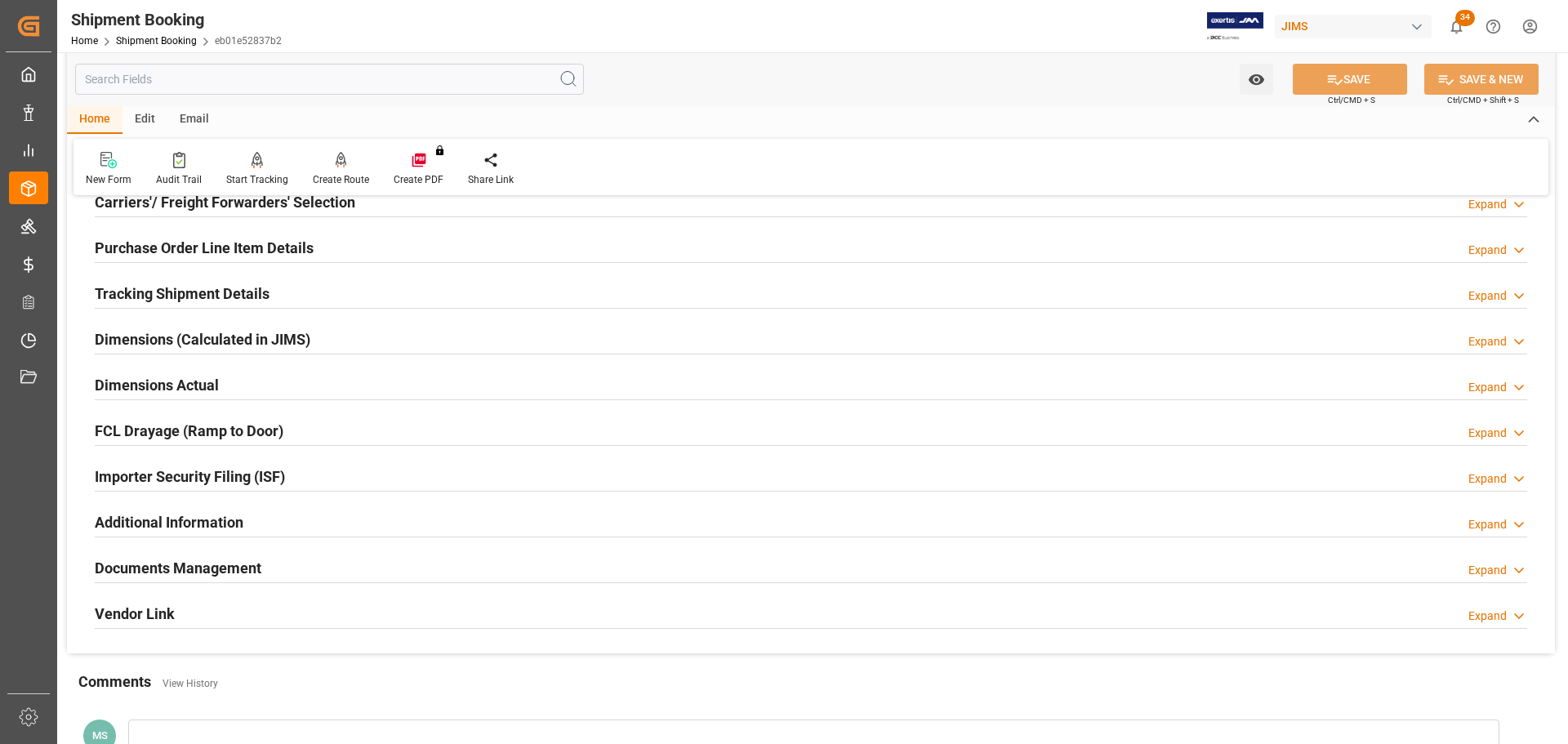
click at [276, 378] on div "Dimensions Actual Expand" at bounding box center [811, 384] width 1432 height 31
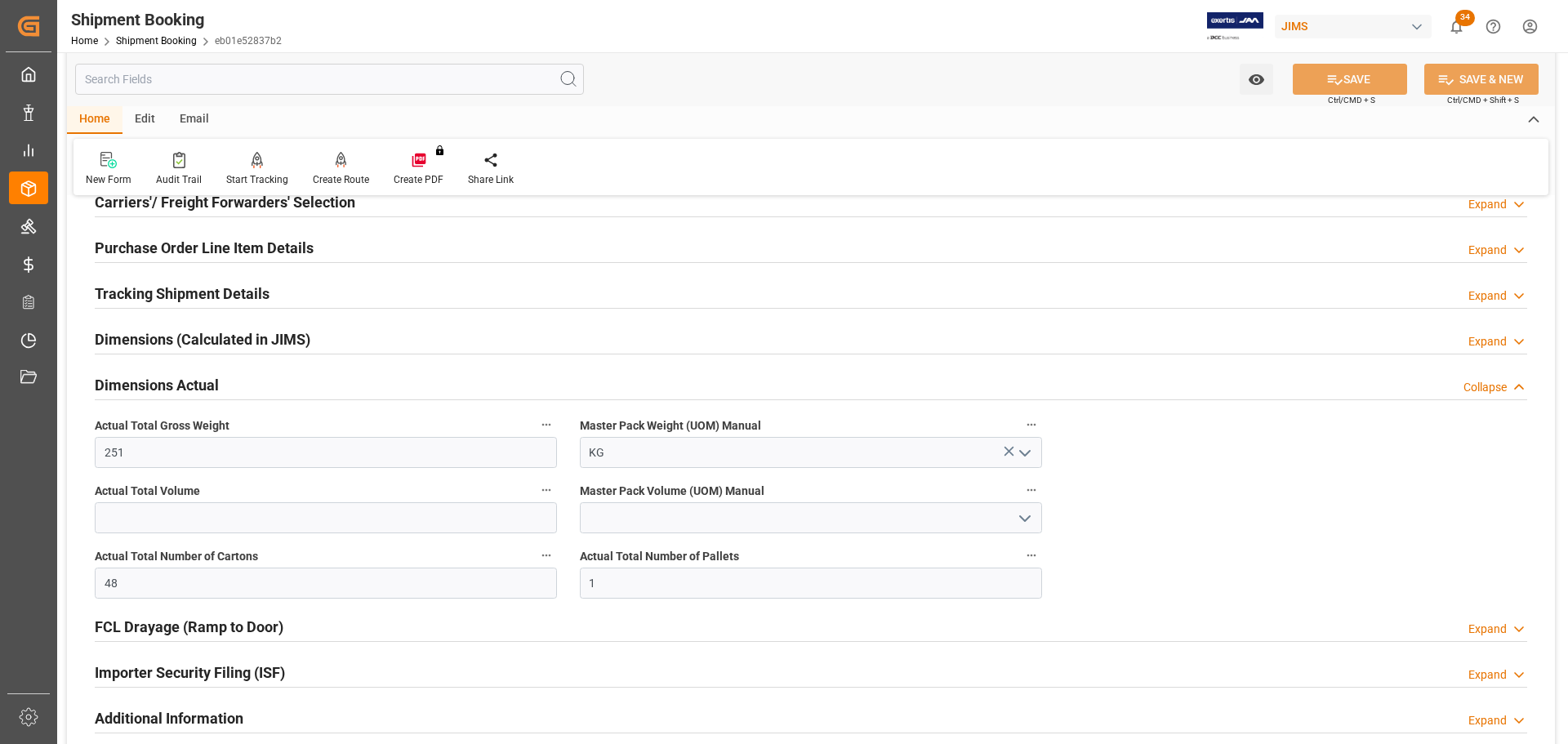
click at [276, 378] on div "Dimensions Actual Collapse" at bounding box center [811, 384] width 1432 height 31
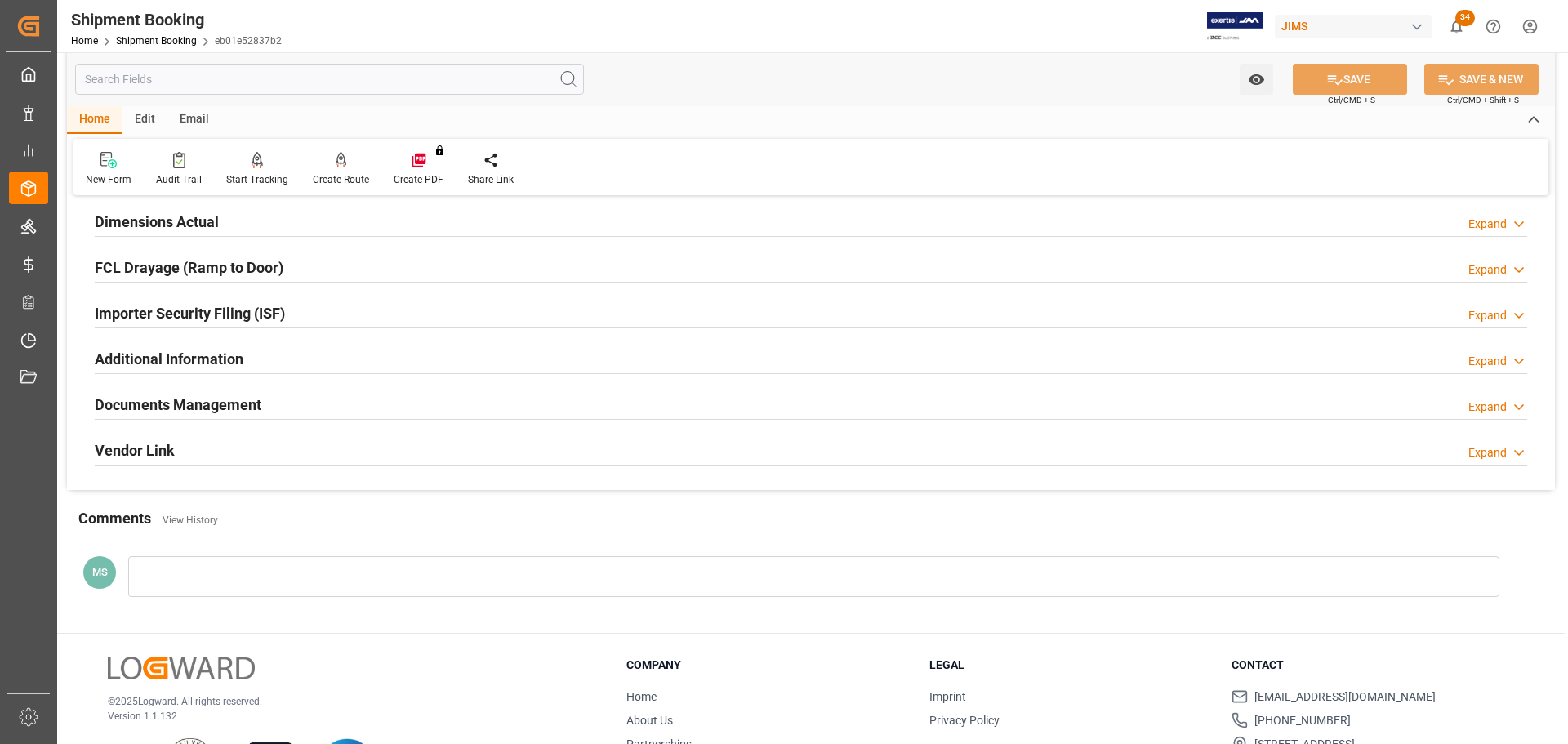
click at [270, 404] on div "Documents Management Expand" at bounding box center [811, 404] width 1432 height 31
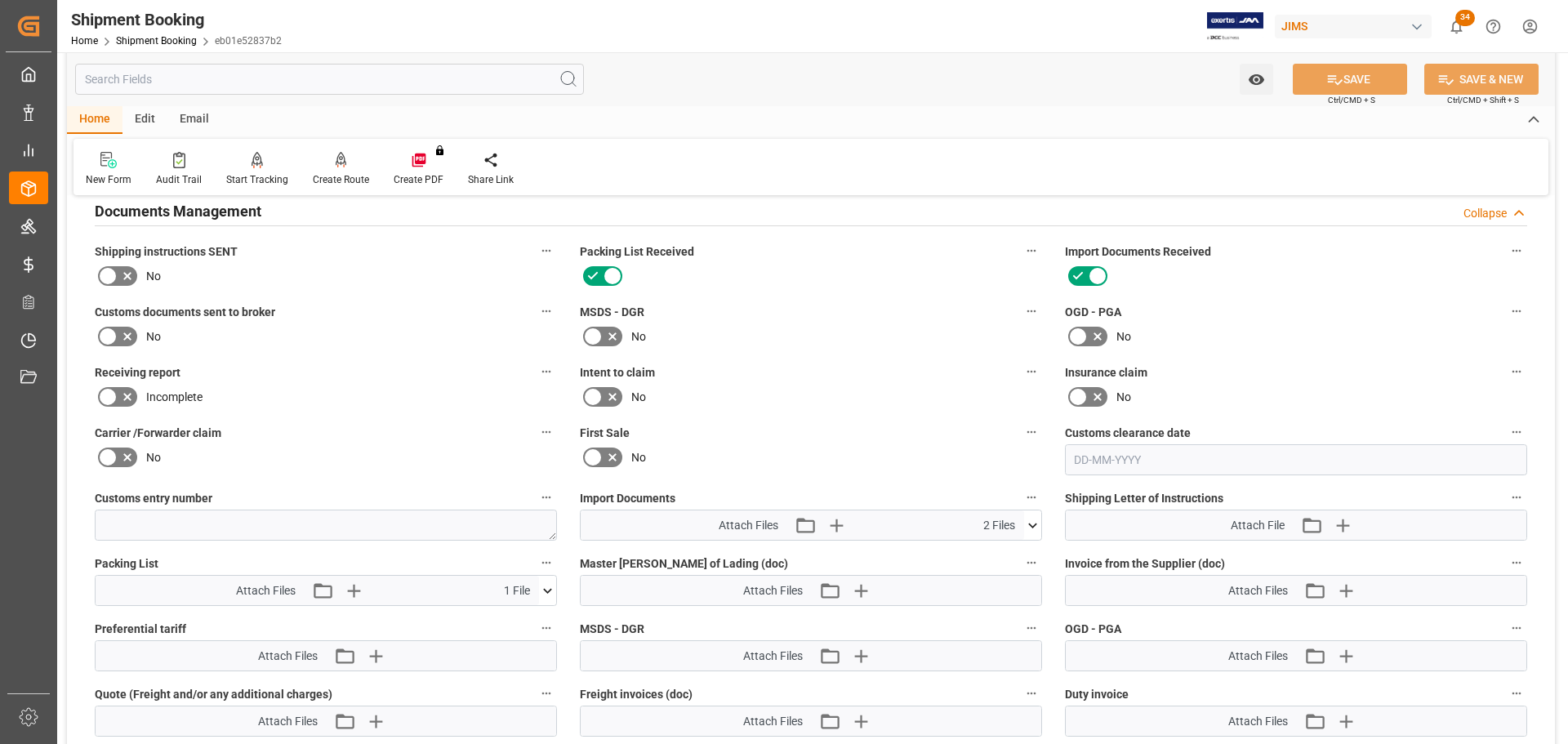
scroll to position [653, 0]
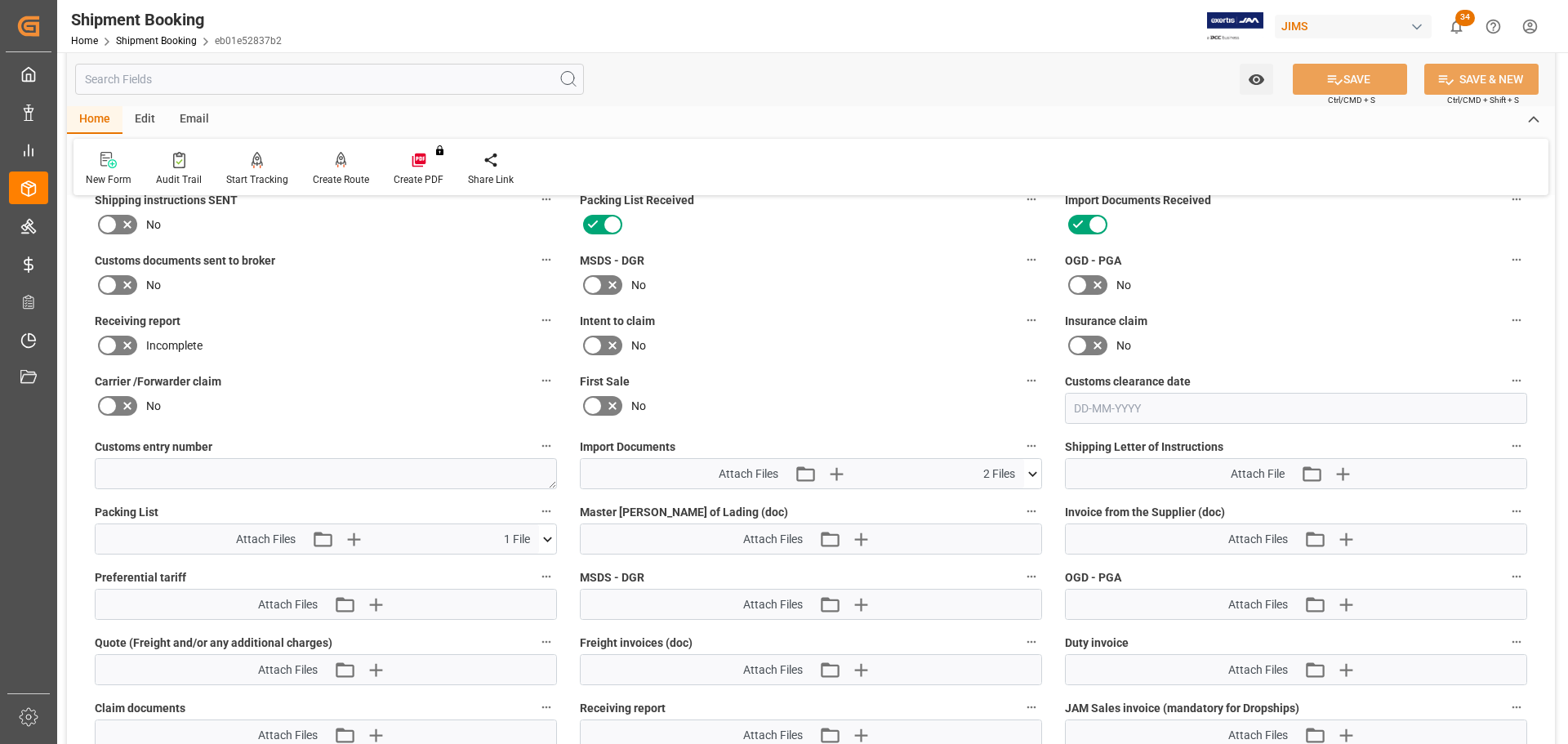
click at [131, 286] on icon at bounding box center [128, 286] width 20 height 20
click at [0, 0] on input "checkbox" at bounding box center [0, 0] width 0 height 0
click at [1310, 78] on button "SAVE" at bounding box center [1349, 79] width 114 height 31
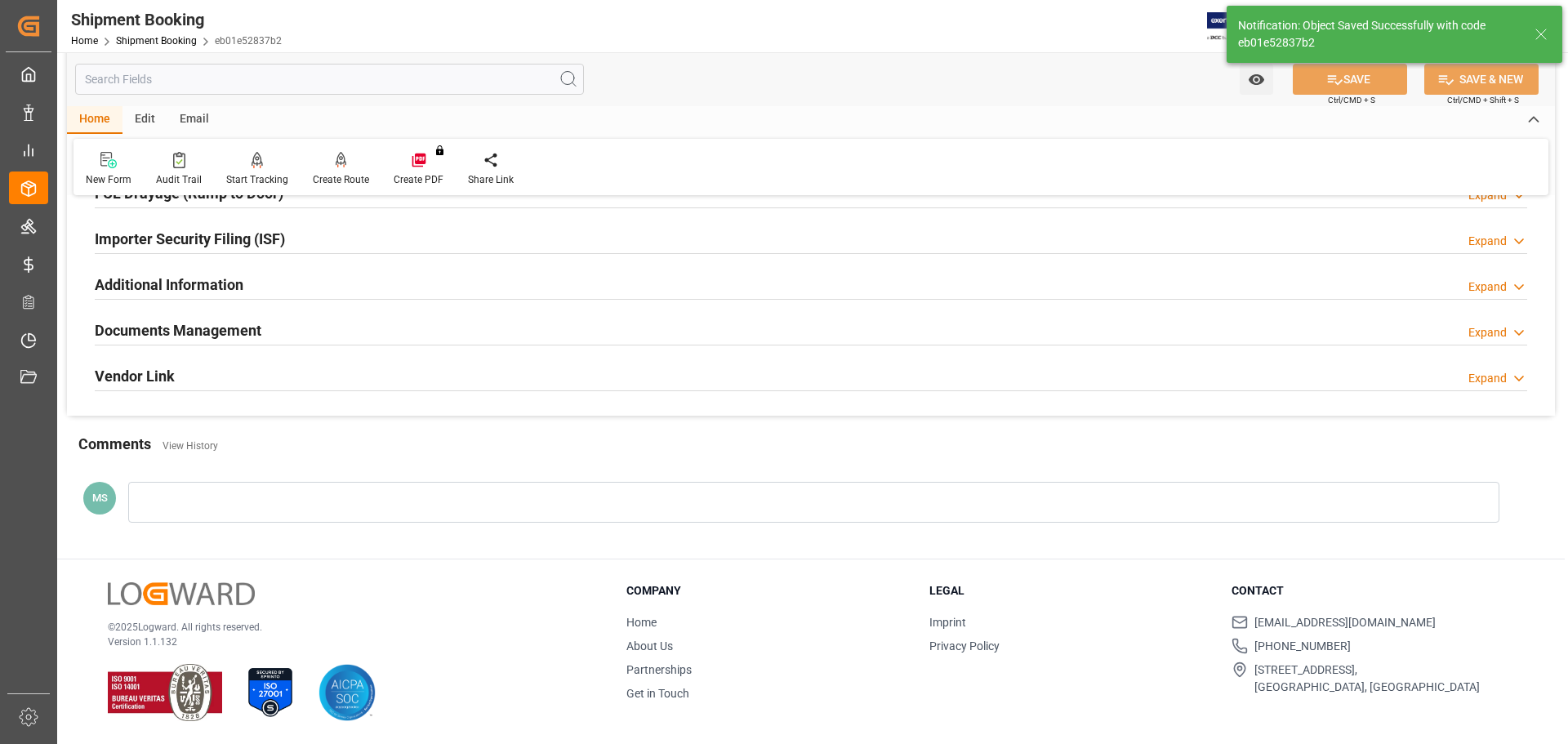
scroll to position [482, 0]
click at [583, 346] on div "Documents Management Expand" at bounding box center [811, 331] width 1455 height 46
click at [586, 340] on div "Documents Management Expand" at bounding box center [811, 330] width 1432 height 31
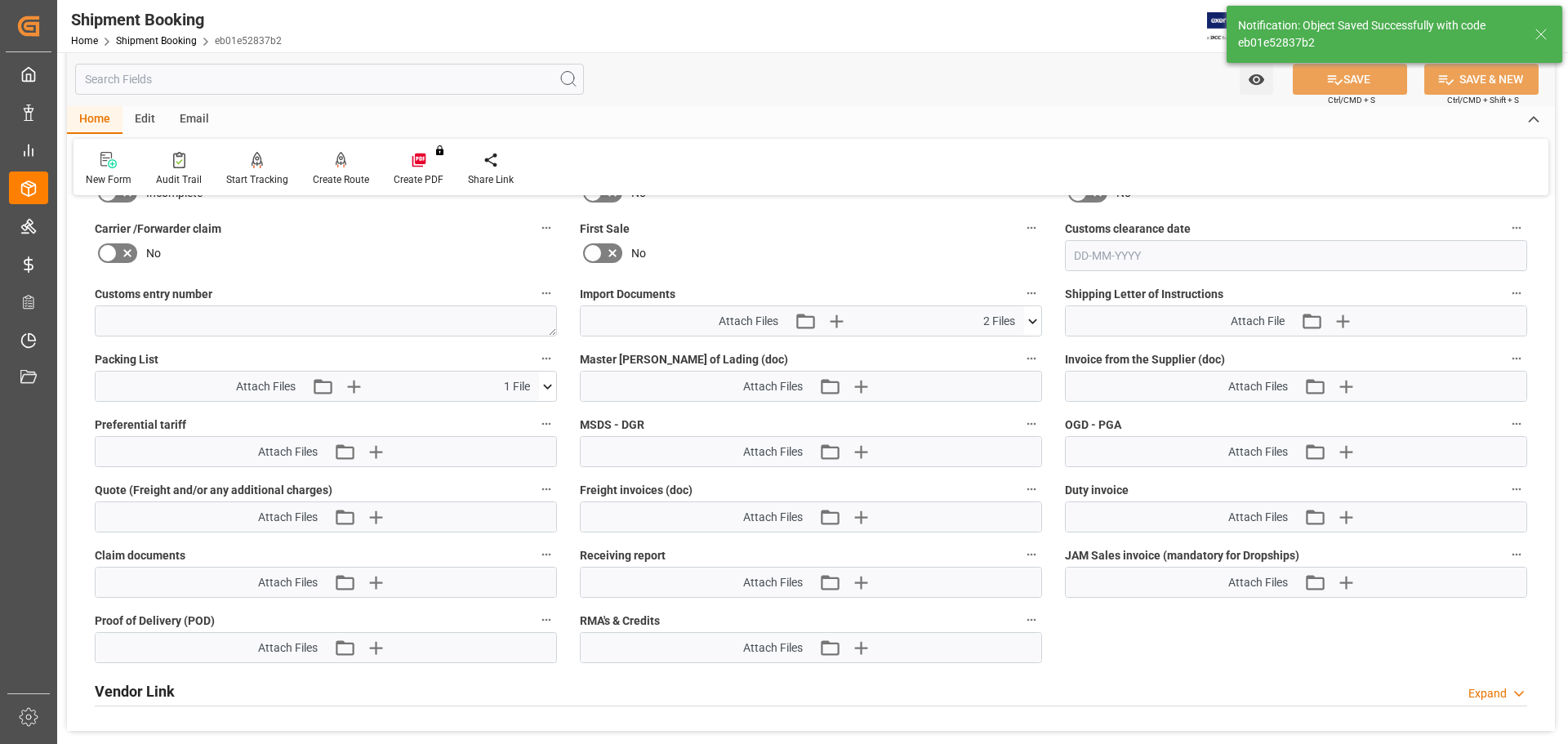
scroll to position [817, 0]
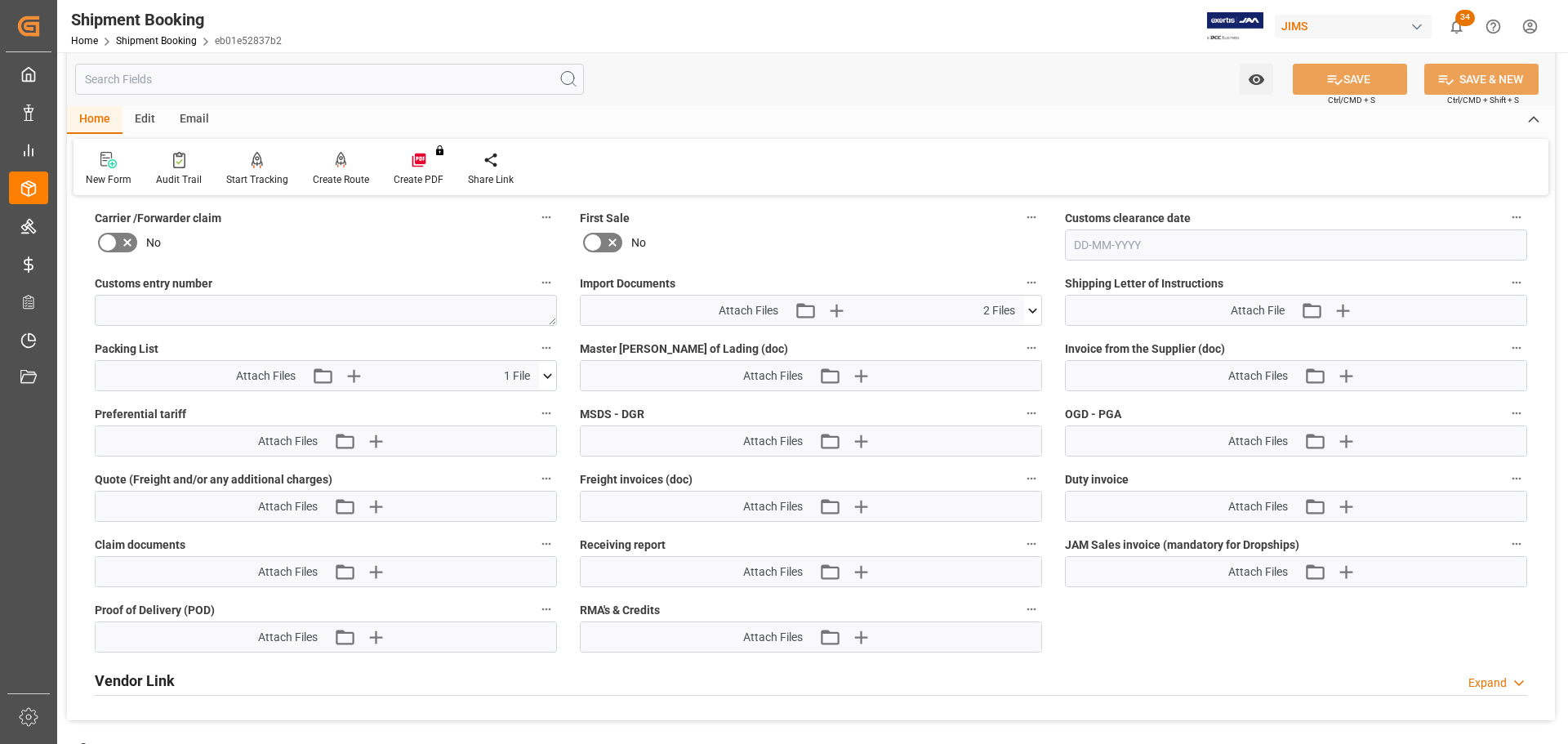
click at [1040, 306] on icon at bounding box center [1032, 310] width 17 height 17
click at [1020, 357] on icon at bounding box center [1023, 358] width 17 height 17
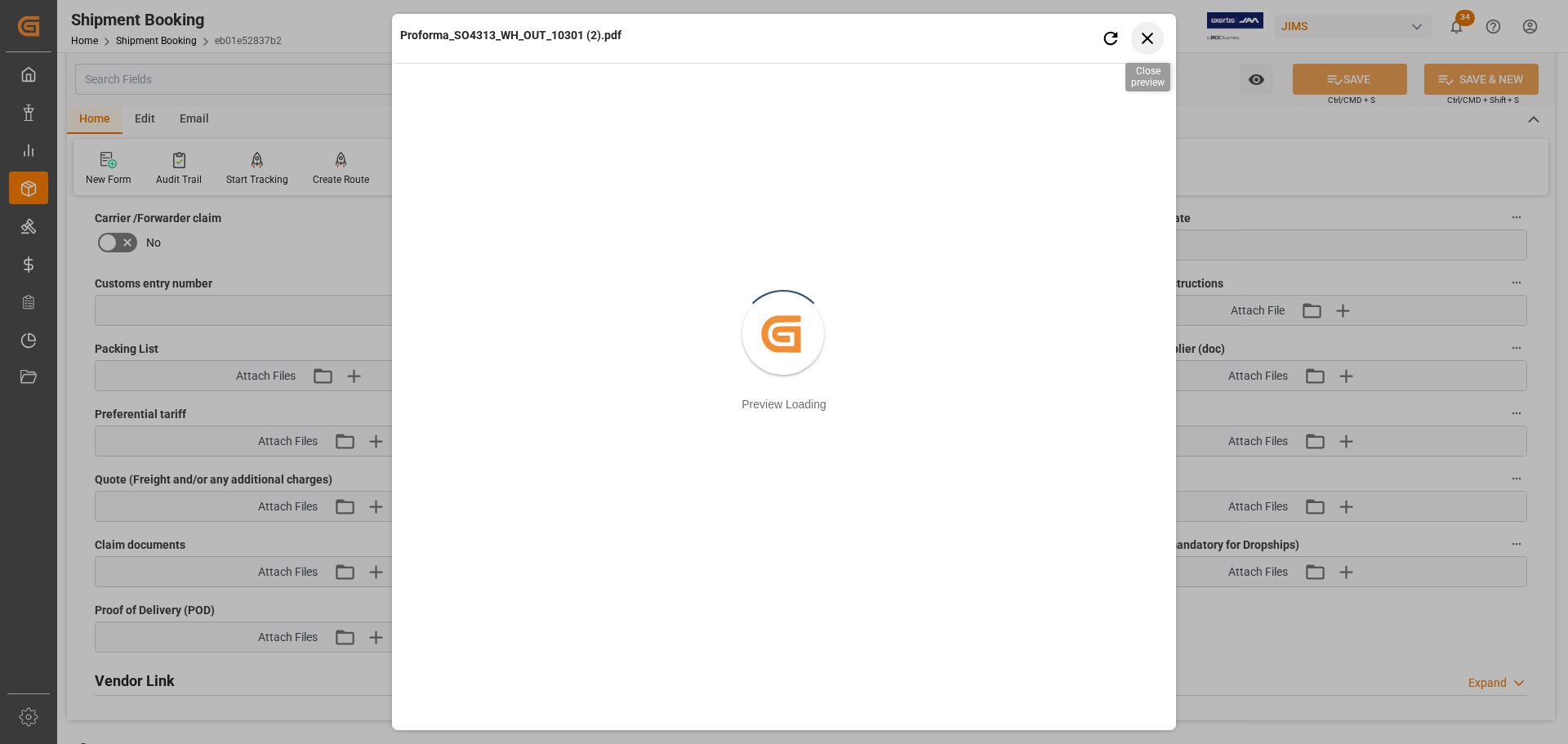
click at [1147, 42] on icon "button" at bounding box center [1147, 38] width 21 height 21
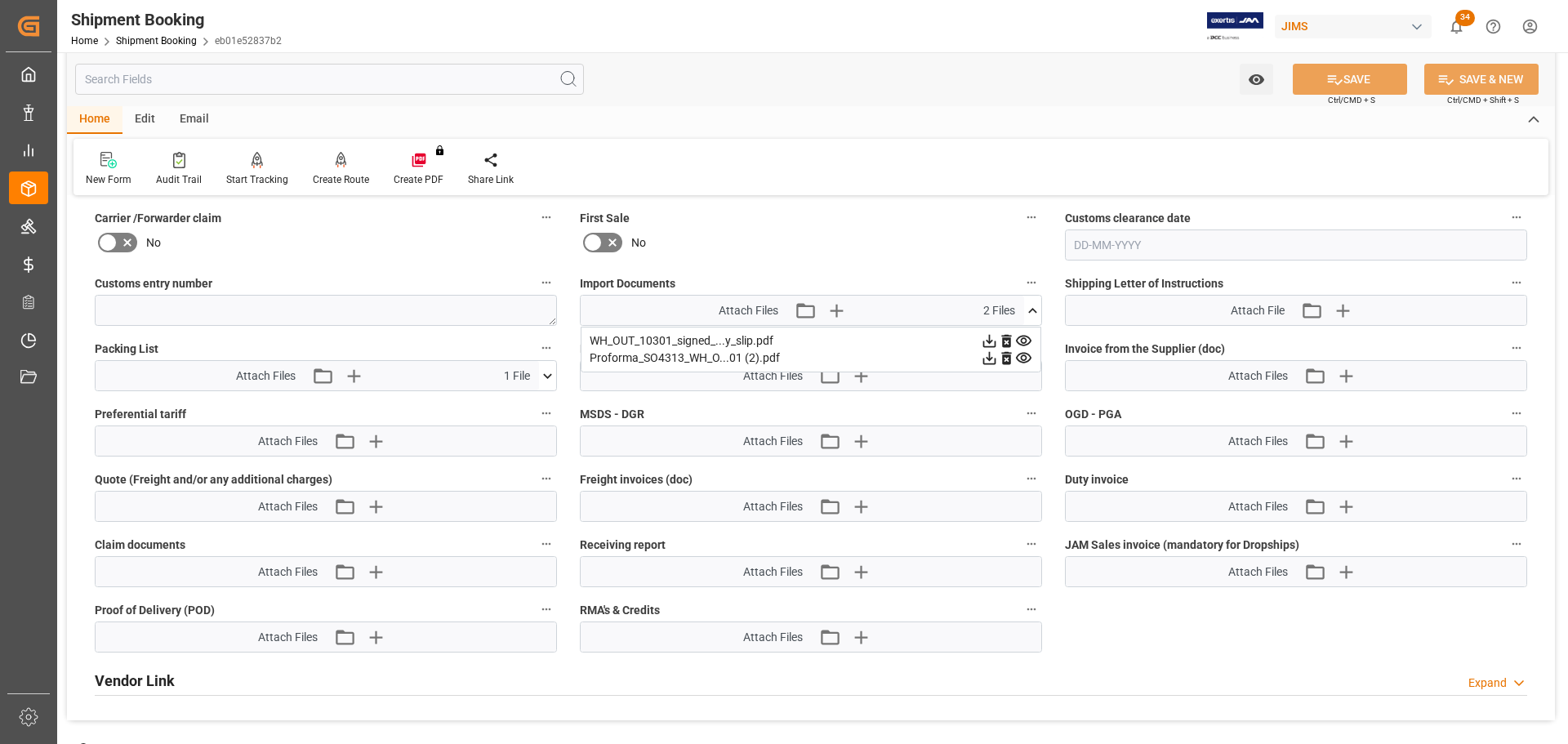
click at [1008, 353] on icon at bounding box center [1006, 358] width 10 height 14
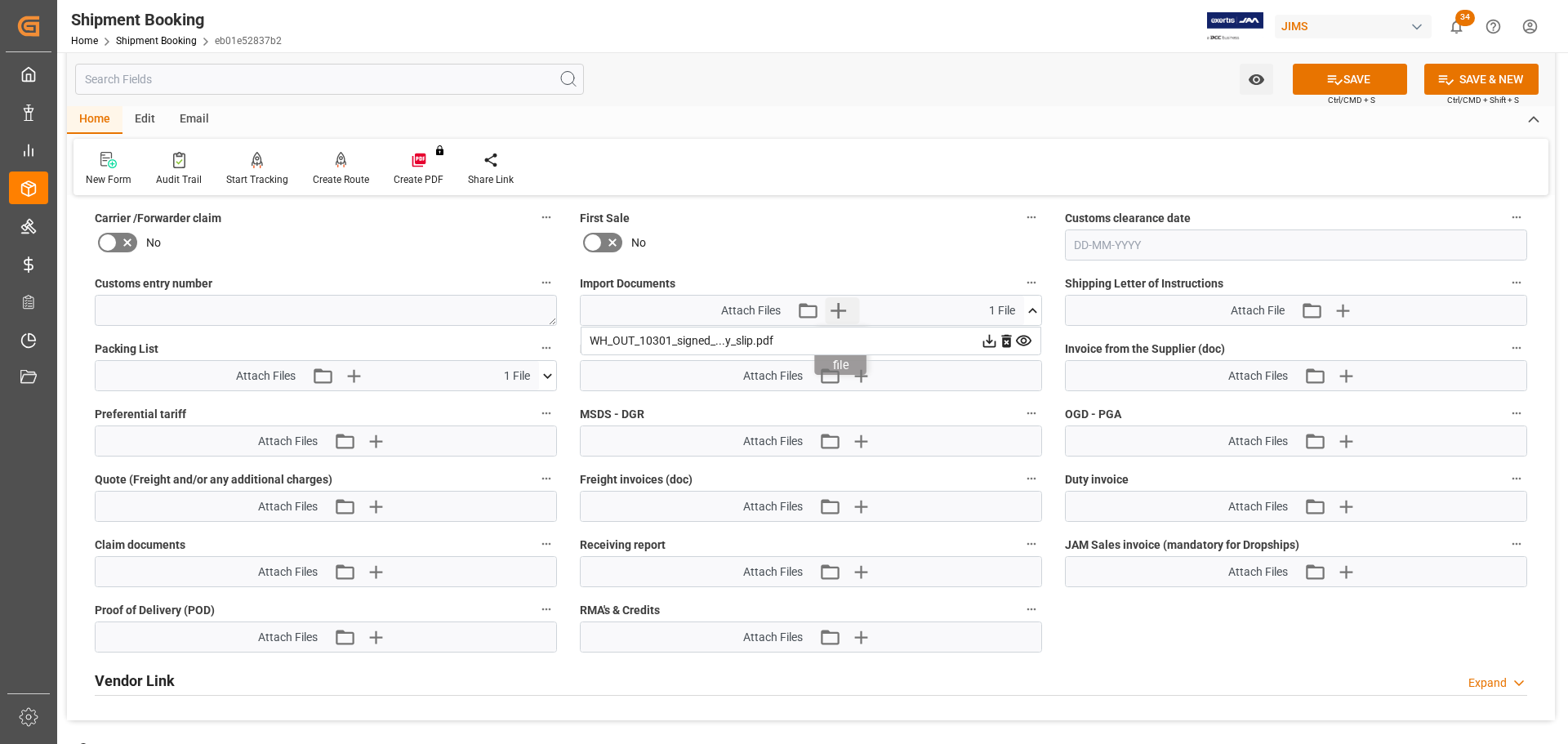
click at [845, 301] on icon "button" at bounding box center [838, 310] width 26 height 26
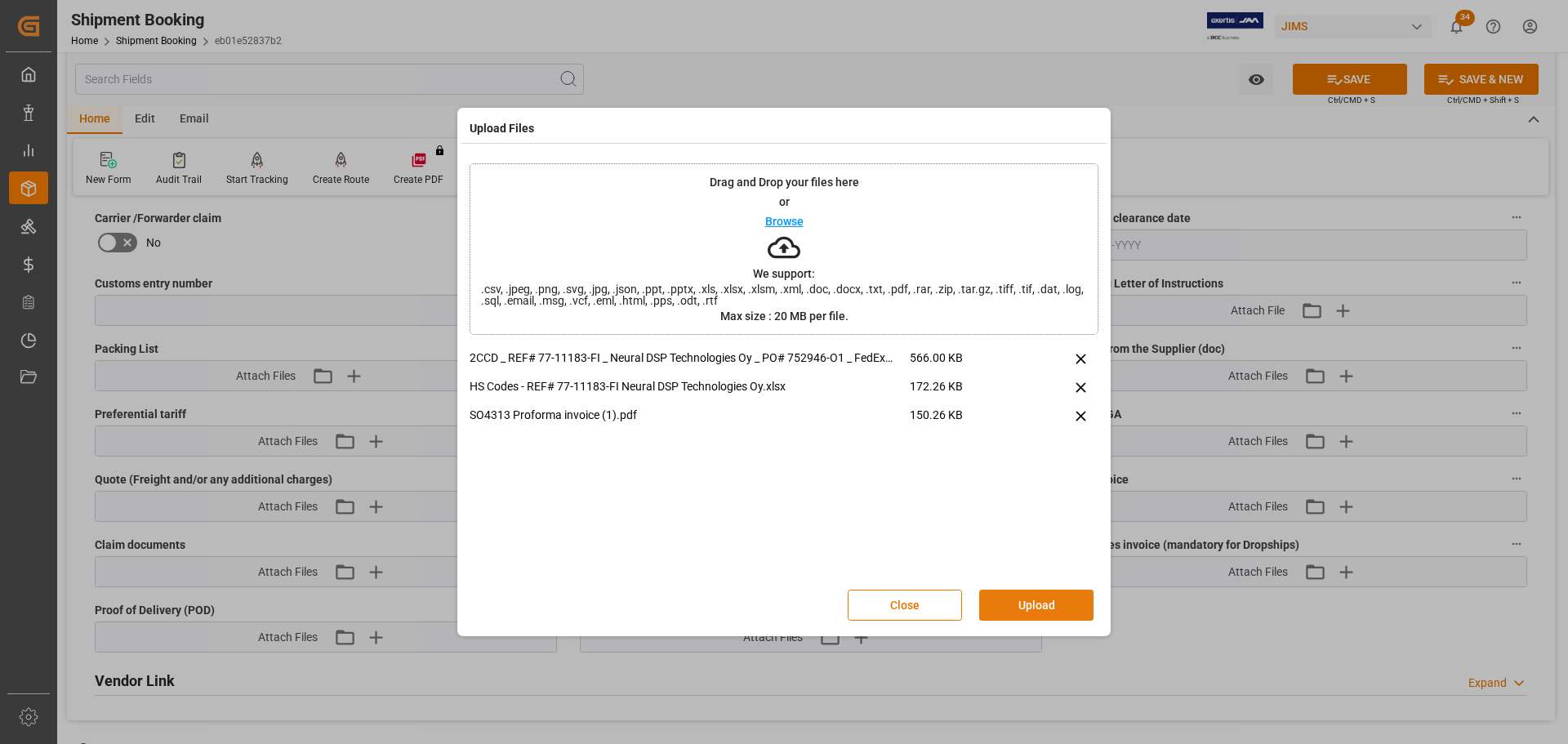
click at [1026, 610] on button "Upload" at bounding box center [1036, 605] width 114 height 31
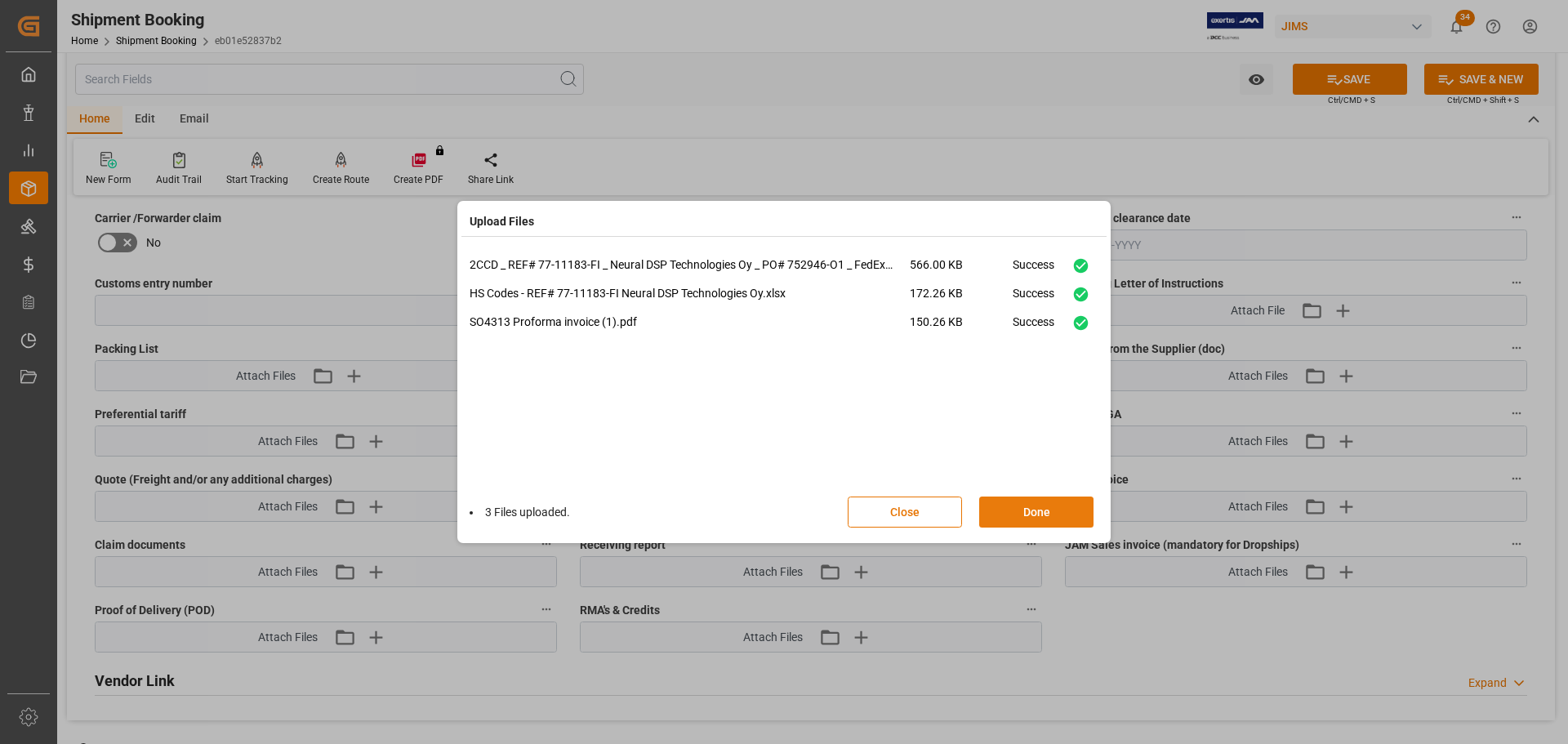
click at [1038, 510] on button "Done" at bounding box center [1036, 512] width 114 height 31
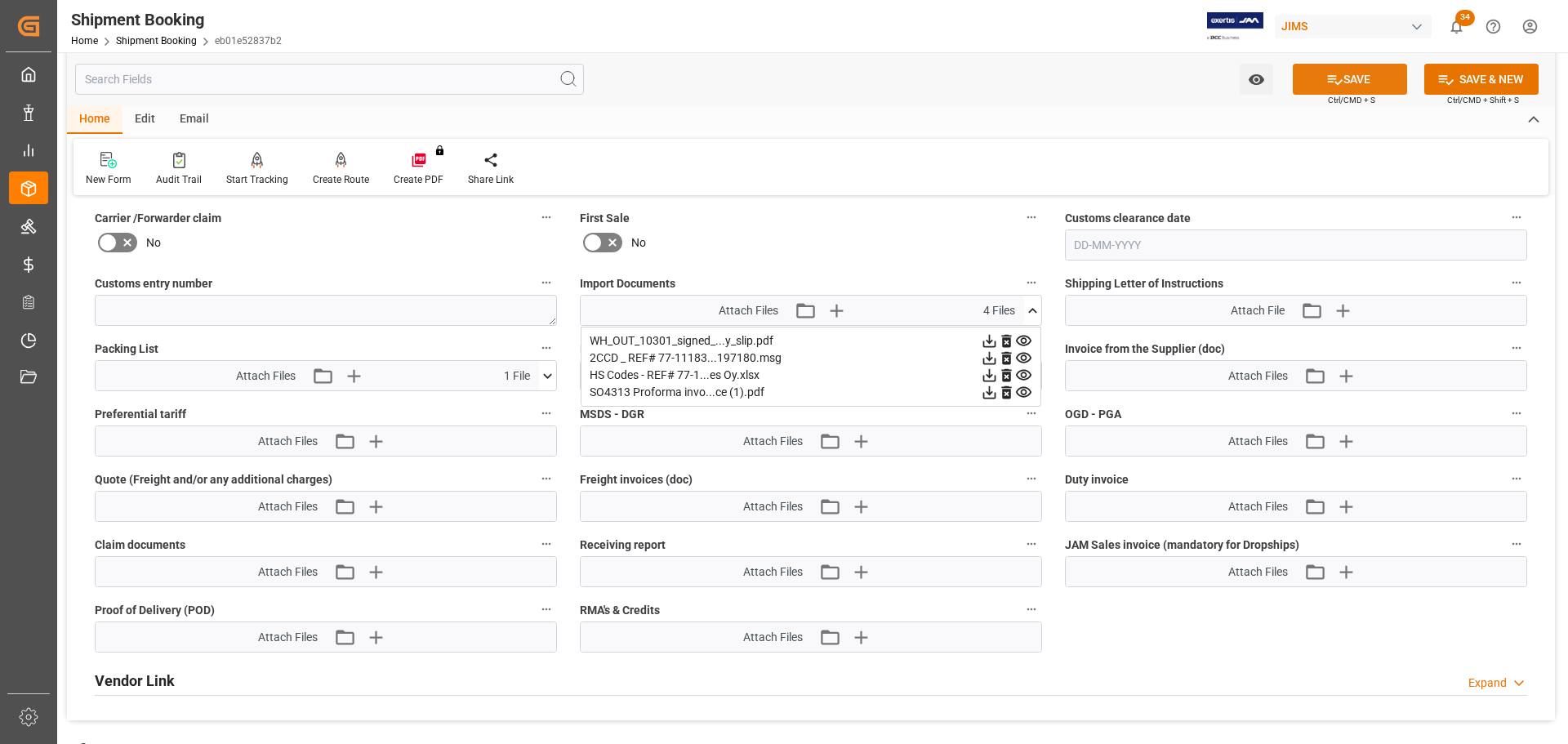
click at [1335, 85] on icon at bounding box center [1335, 79] width 17 height 17
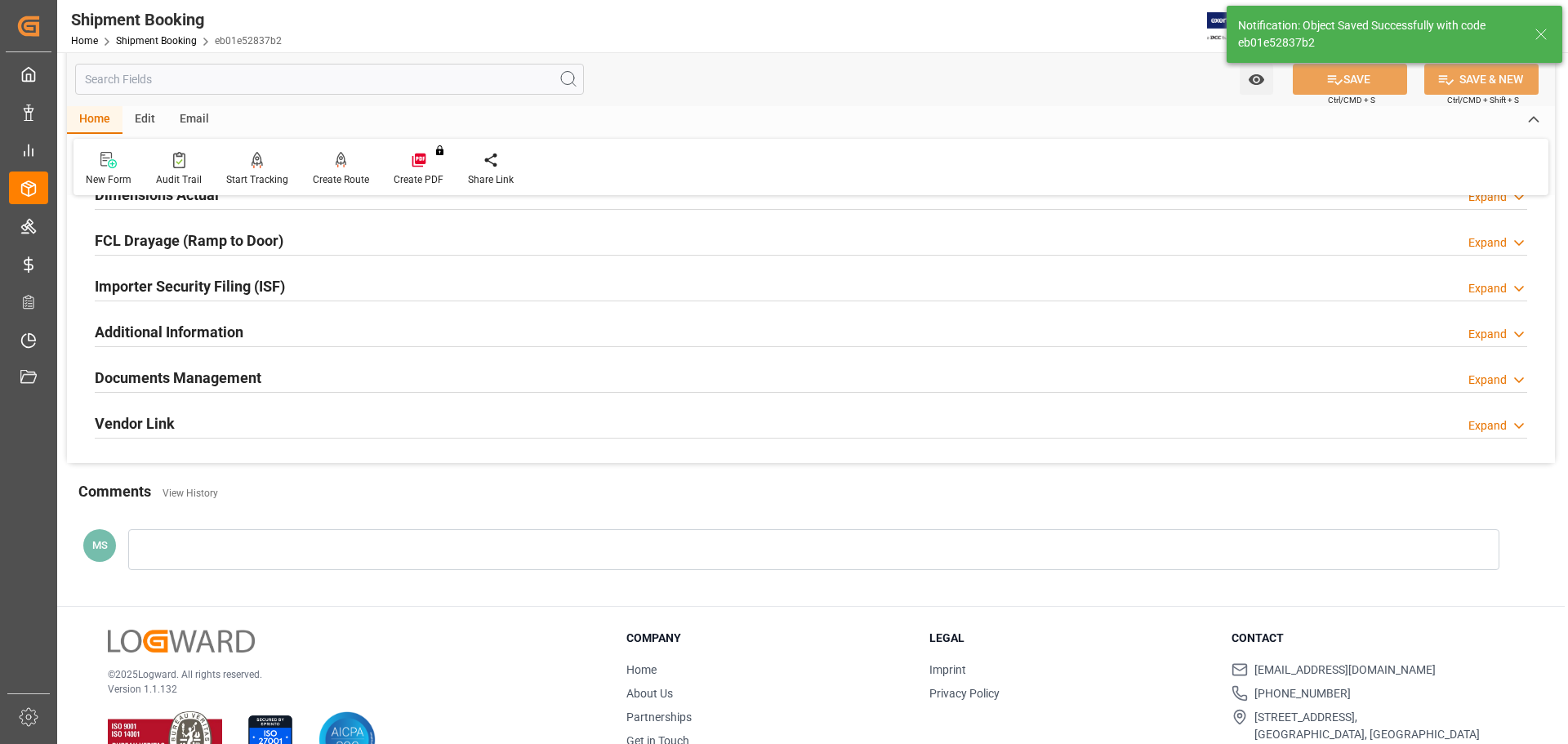
scroll to position [482, 0]
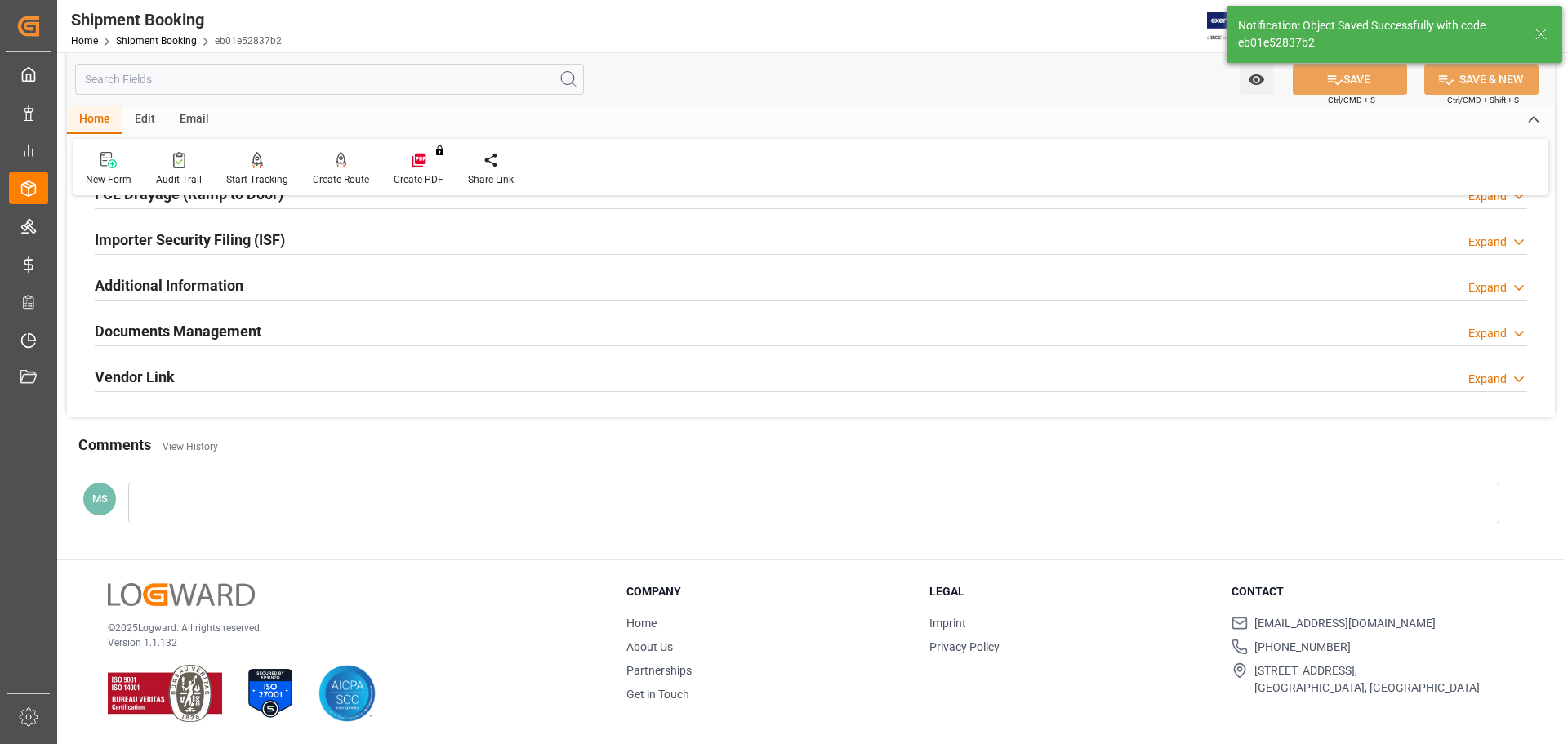
click at [455, 331] on div "Documents Management Expand" at bounding box center [811, 330] width 1432 height 31
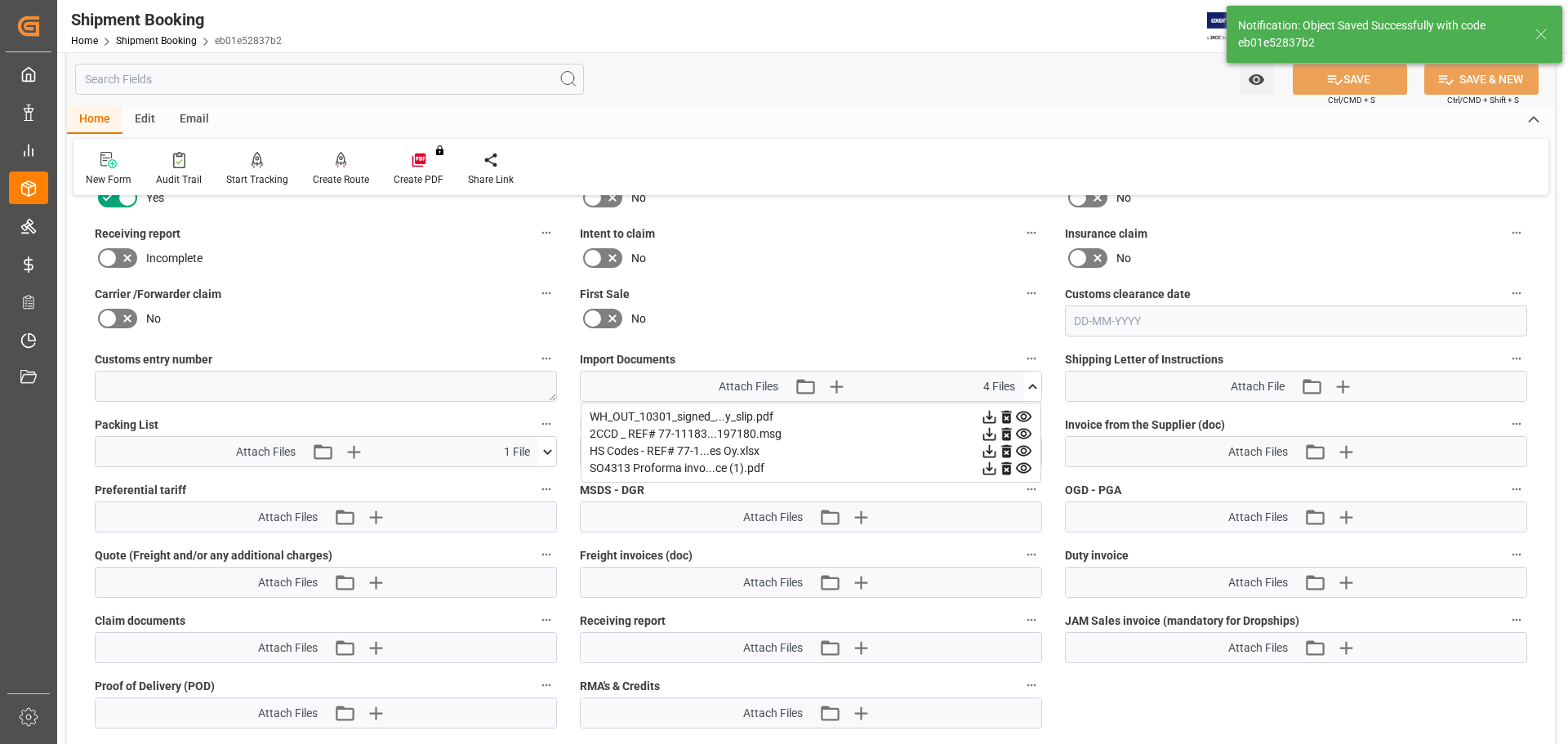
scroll to position [727, 0]
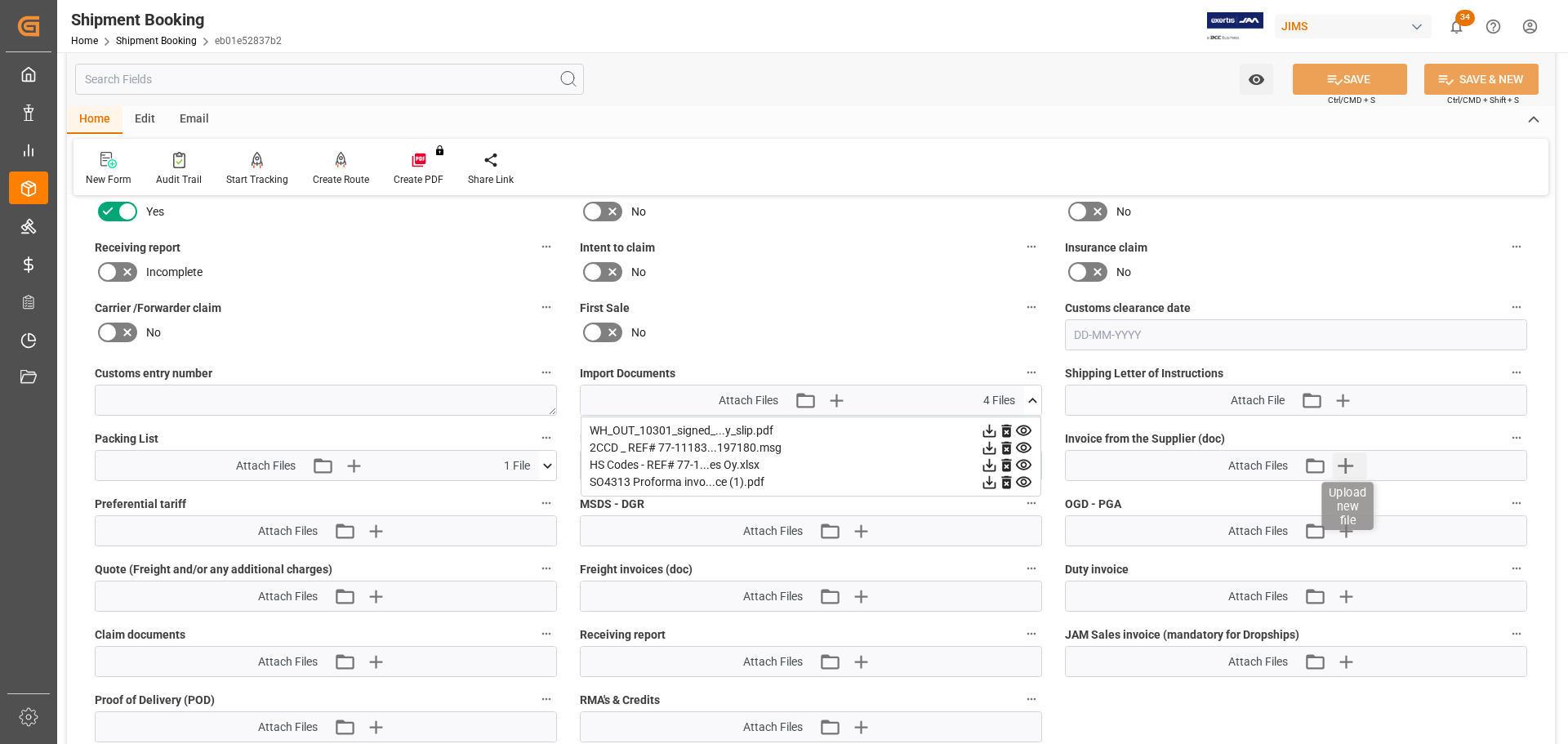
click at [1355, 457] on icon "button" at bounding box center [1345, 465] width 26 height 26
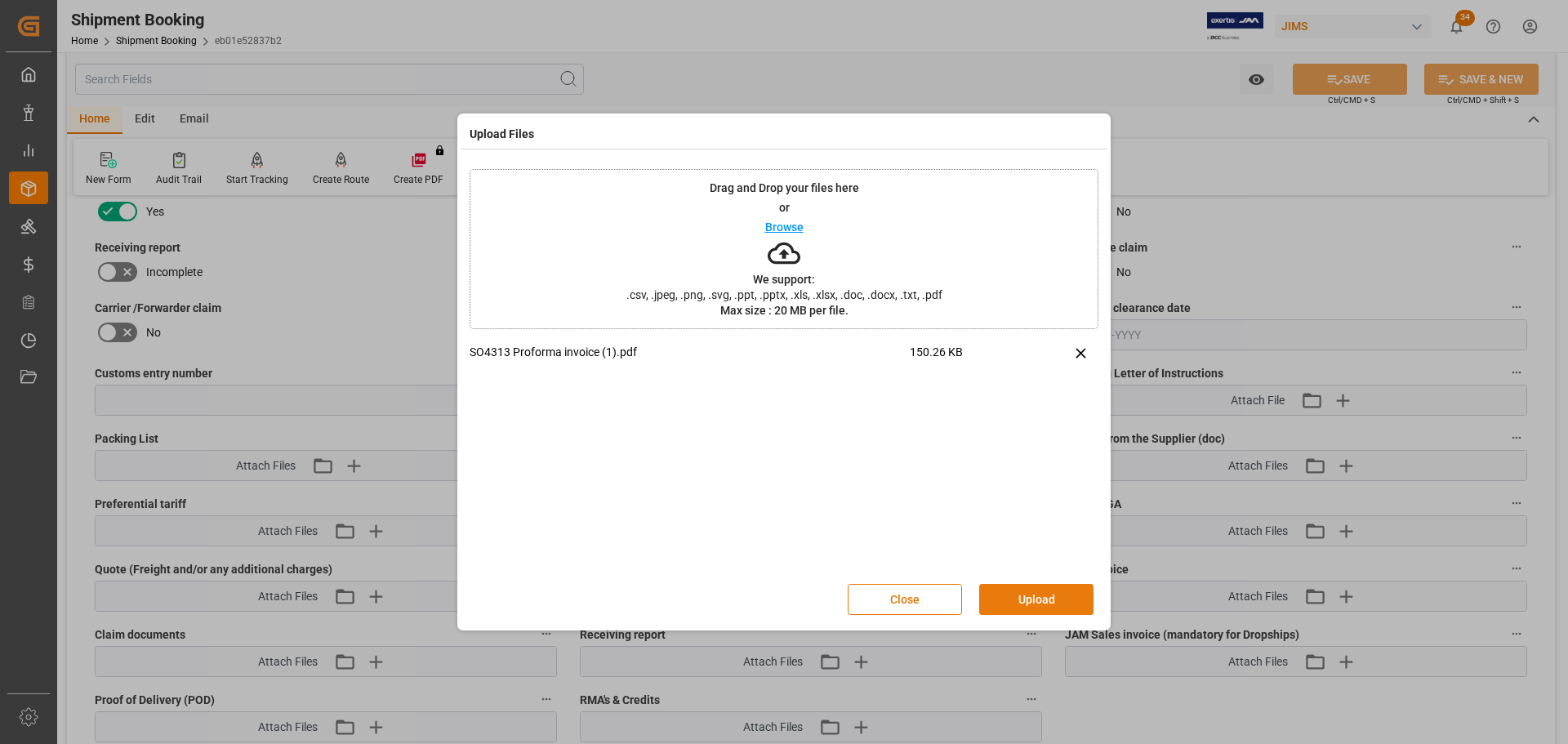
click at [1062, 601] on button "Upload" at bounding box center [1036, 599] width 114 height 31
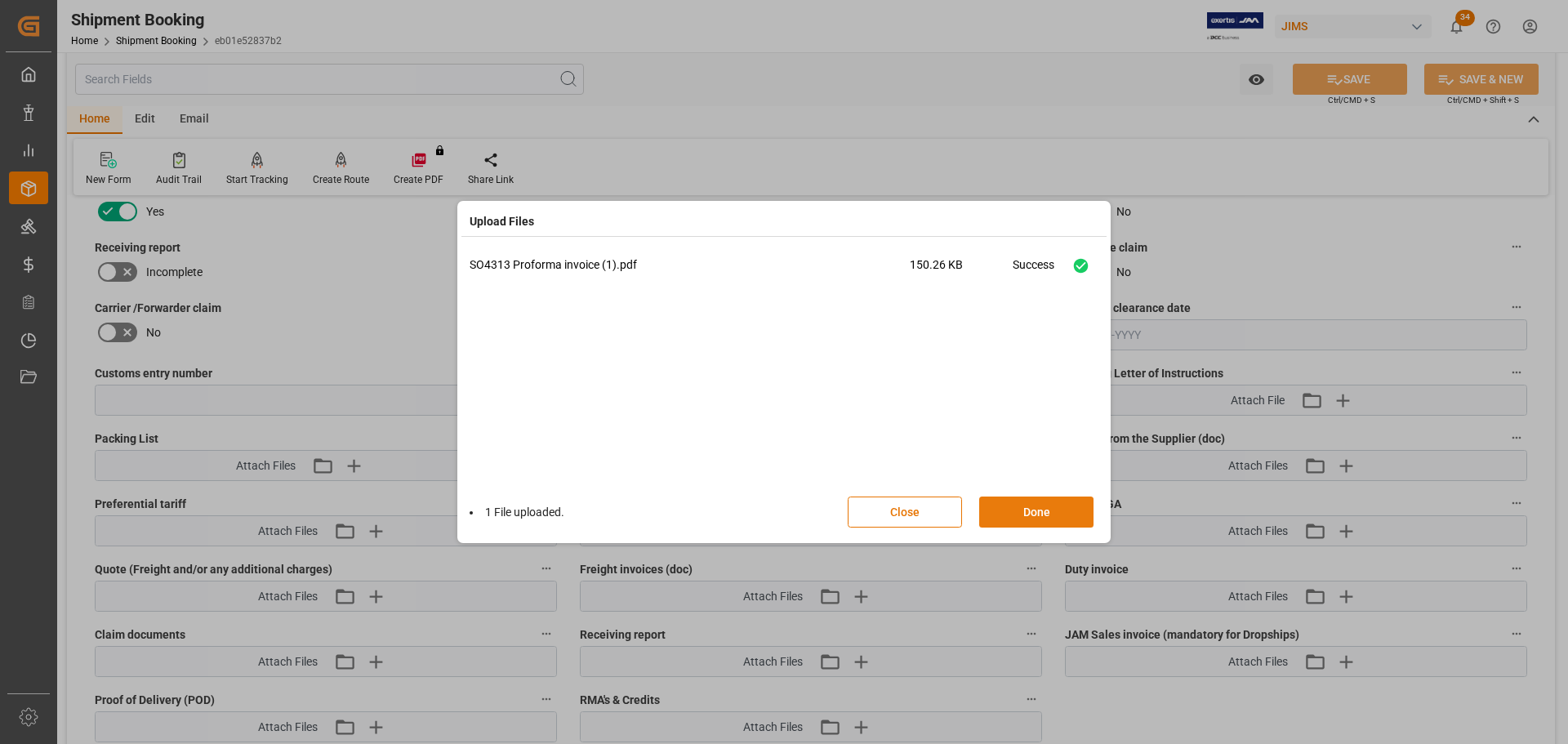
click at [1038, 512] on button "Done" at bounding box center [1036, 512] width 114 height 31
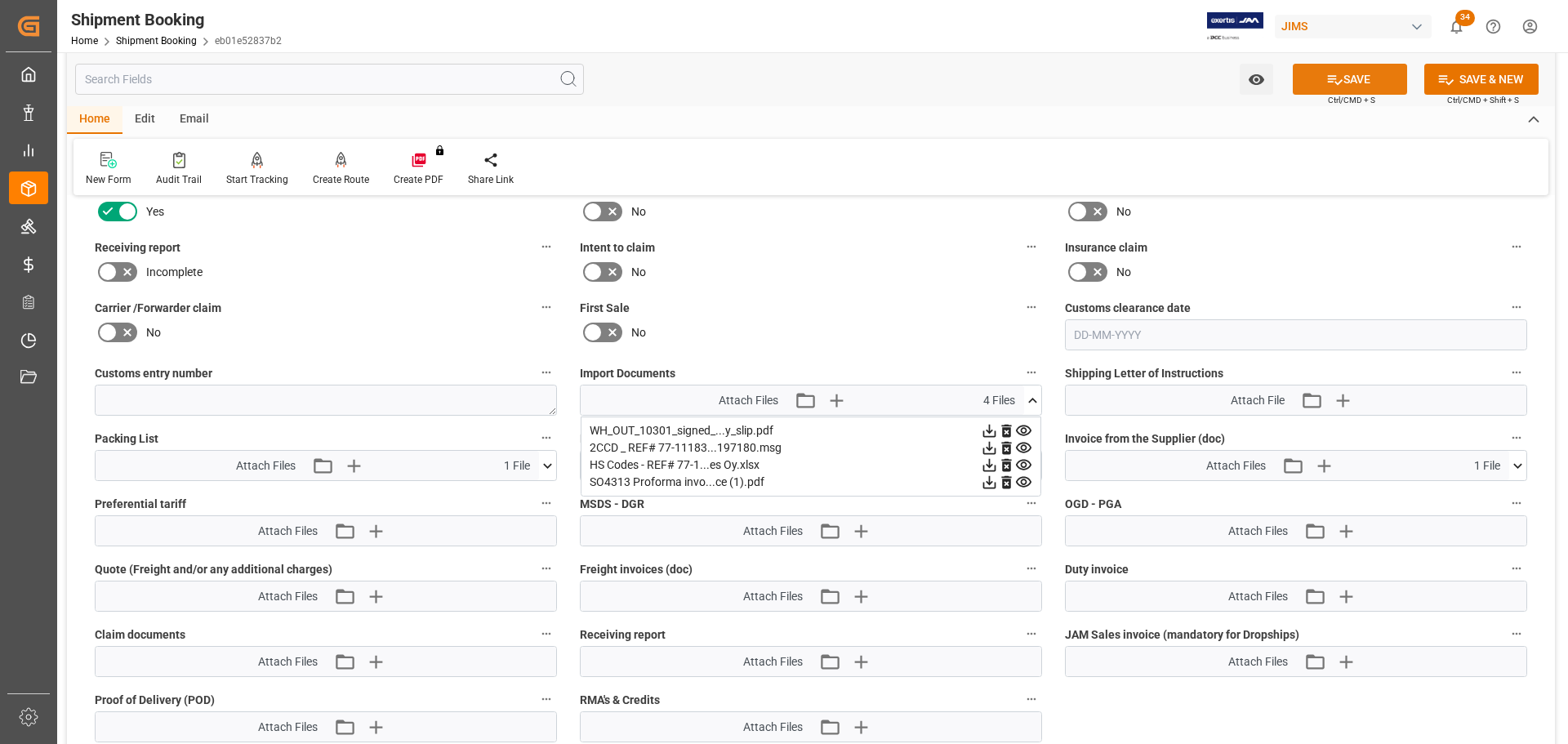
click at [1322, 76] on button "SAVE" at bounding box center [1349, 79] width 114 height 31
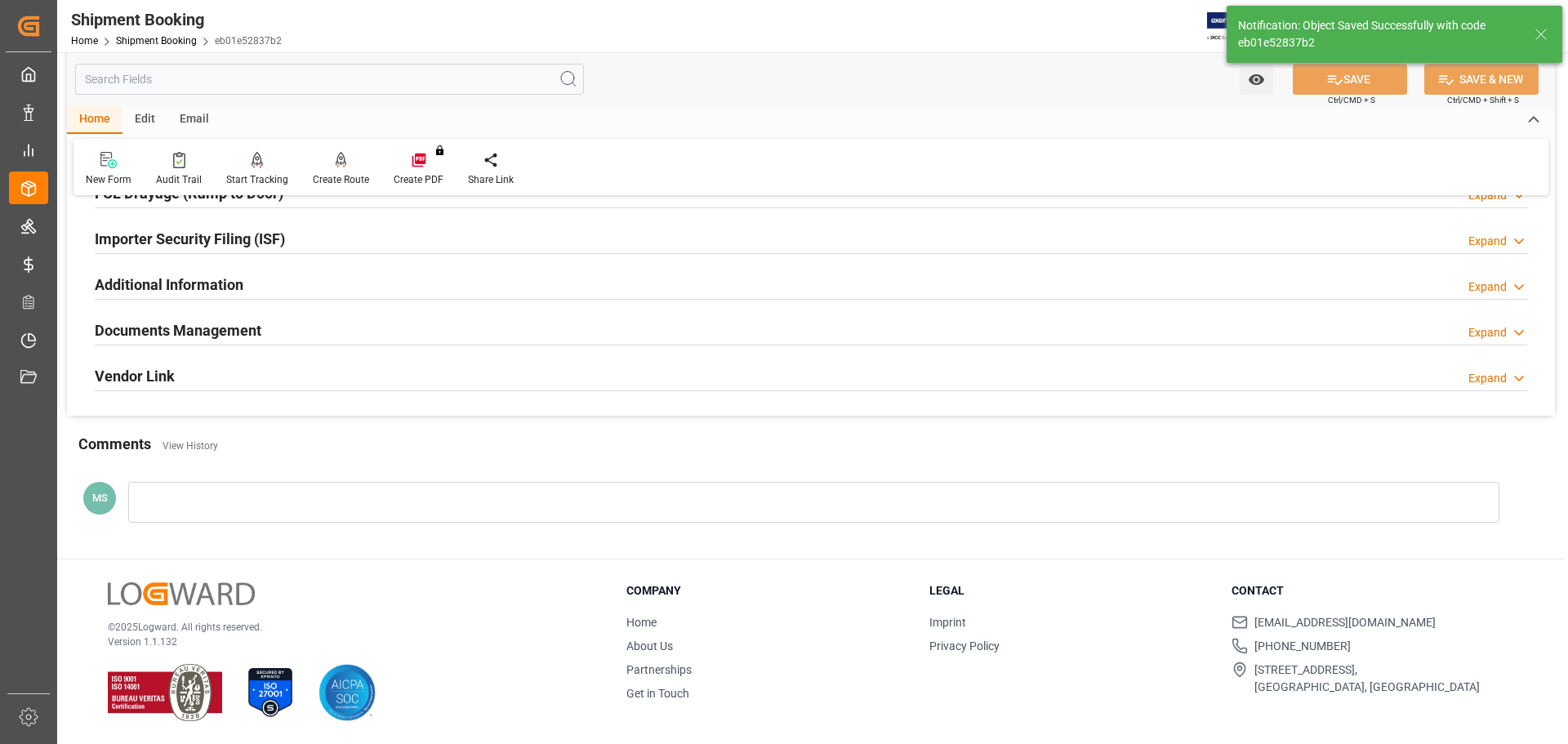
scroll to position [482, 0]
click at [394, 340] on div "Documents Management Expand" at bounding box center [811, 330] width 1432 height 31
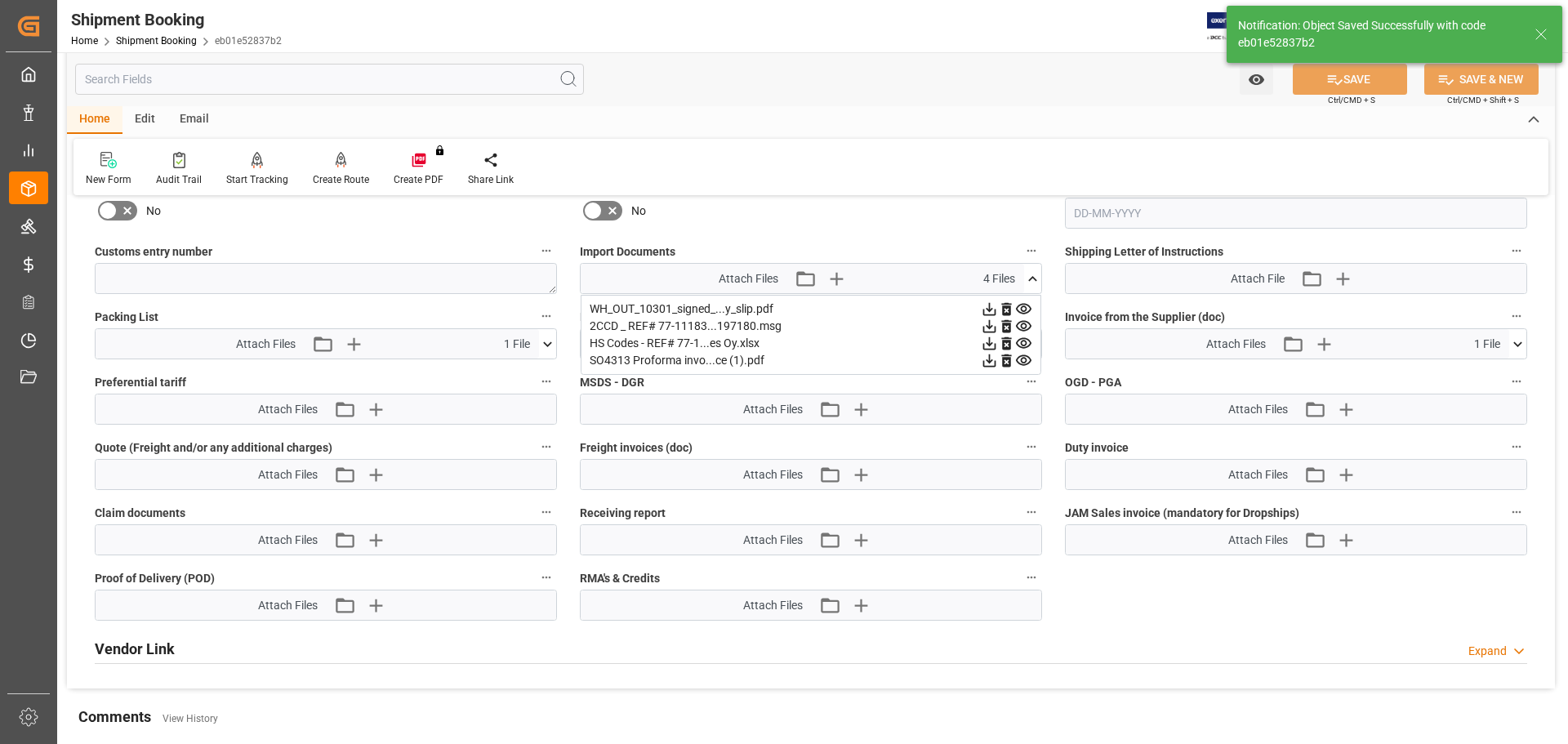
scroll to position [809, 0]
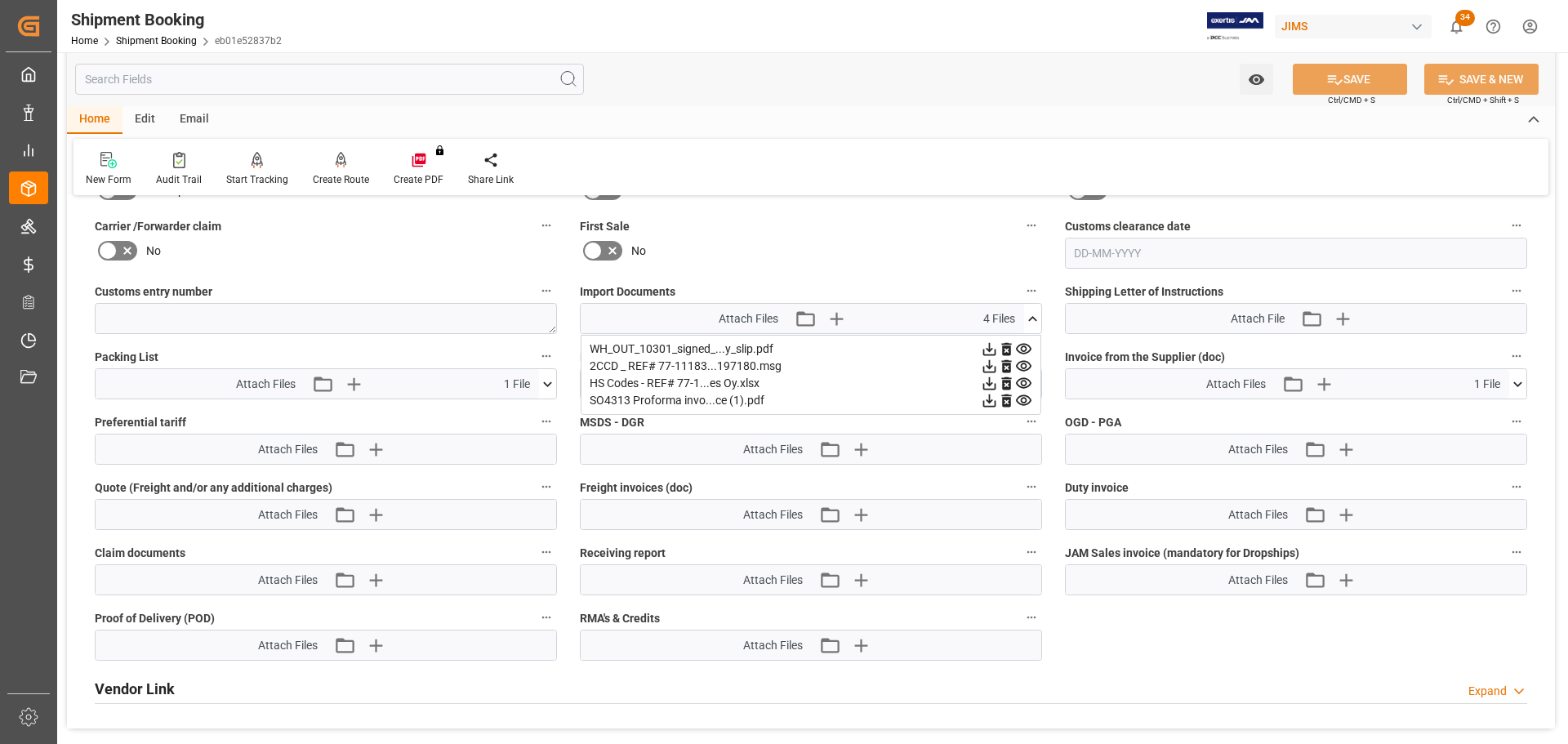
click at [1035, 320] on icon at bounding box center [1032, 319] width 17 height 17
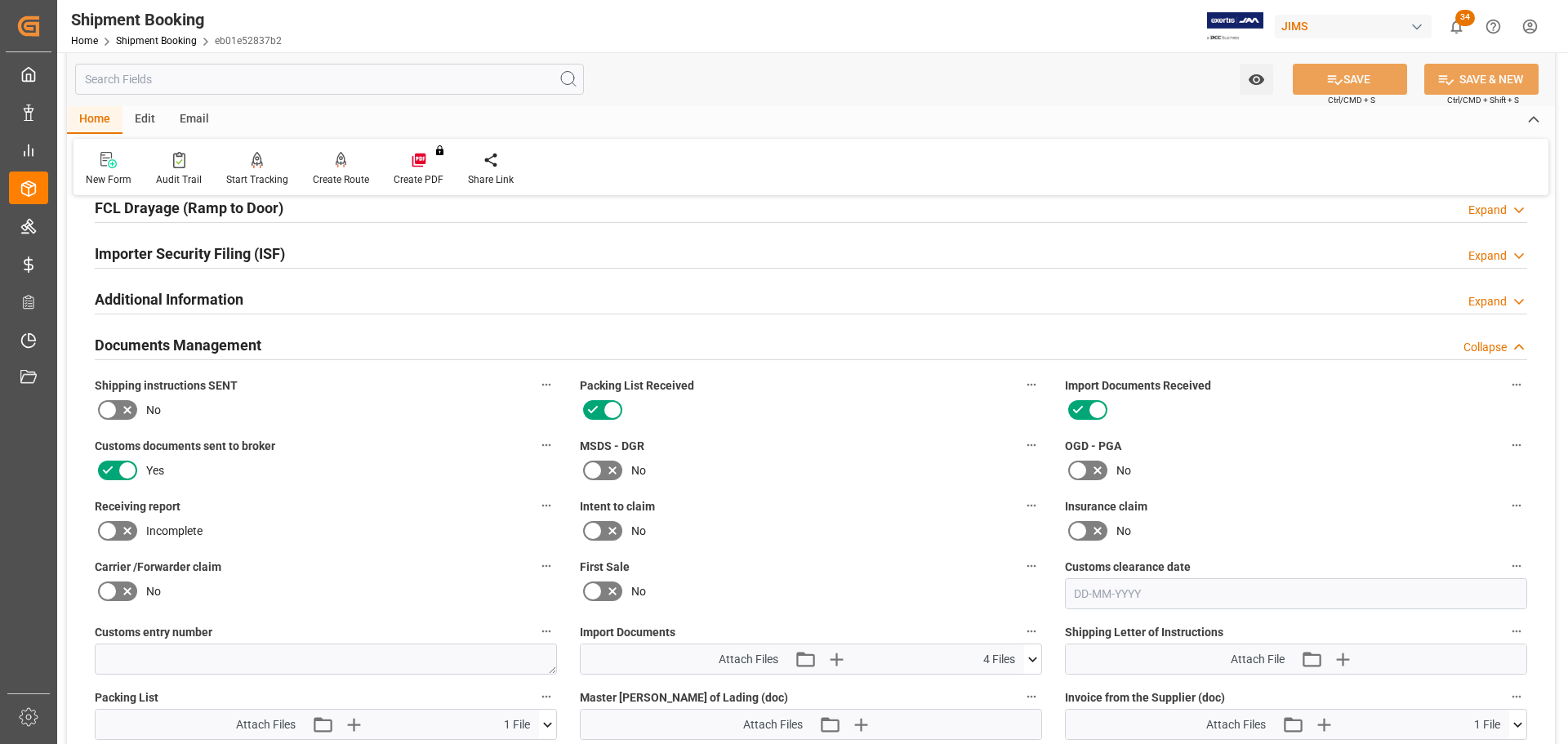
scroll to position [467, 0]
click at [288, 338] on div "Documents Management Collapse" at bounding box center [811, 344] width 1432 height 31
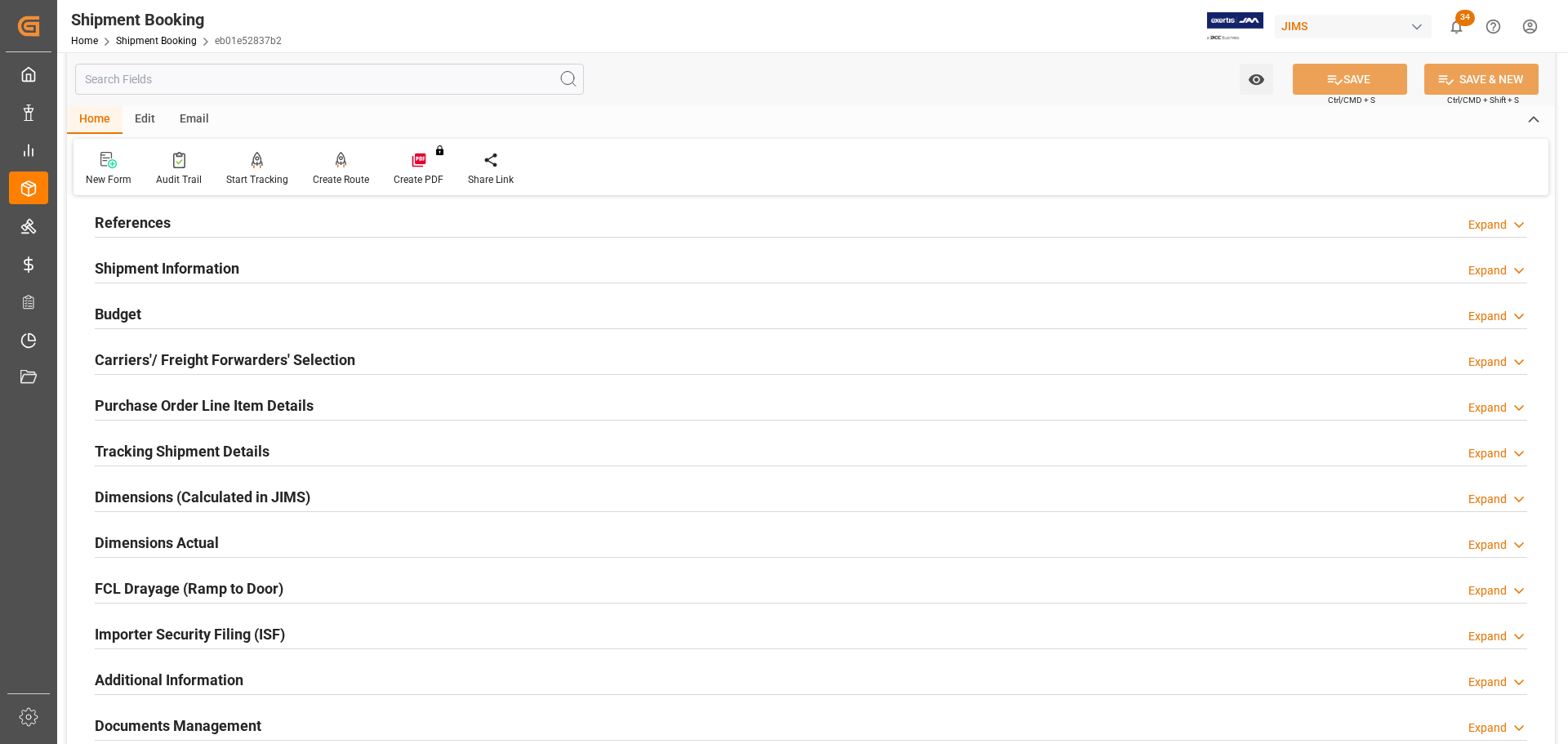
scroll to position [0, 0]
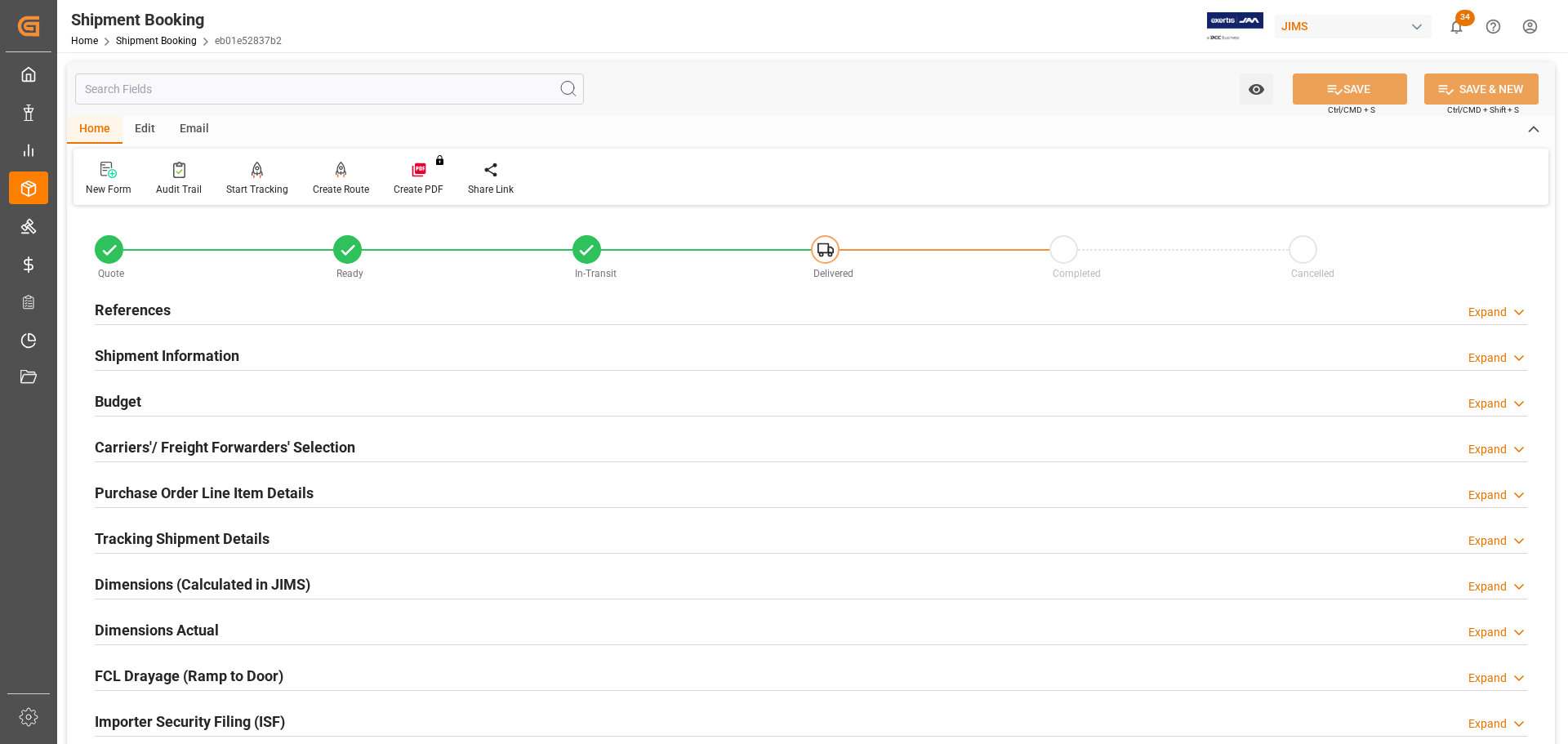
click at [323, 386] on div "Budget Expand" at bounding box center [811, 400] width 1432 height 31
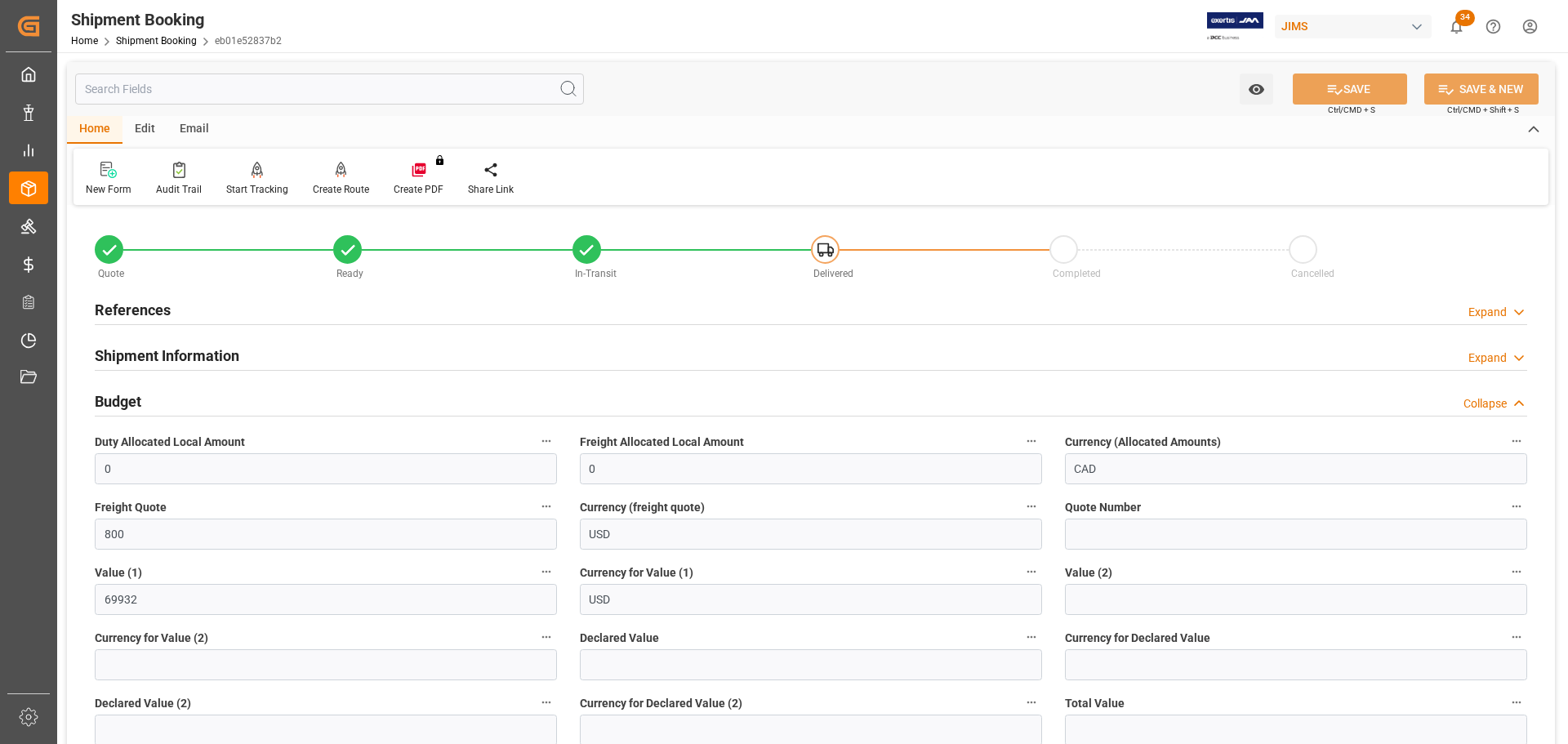
click at [353, 393] on div "Budget Collapse" at bounding box center [811, 400] width 1432 height 31
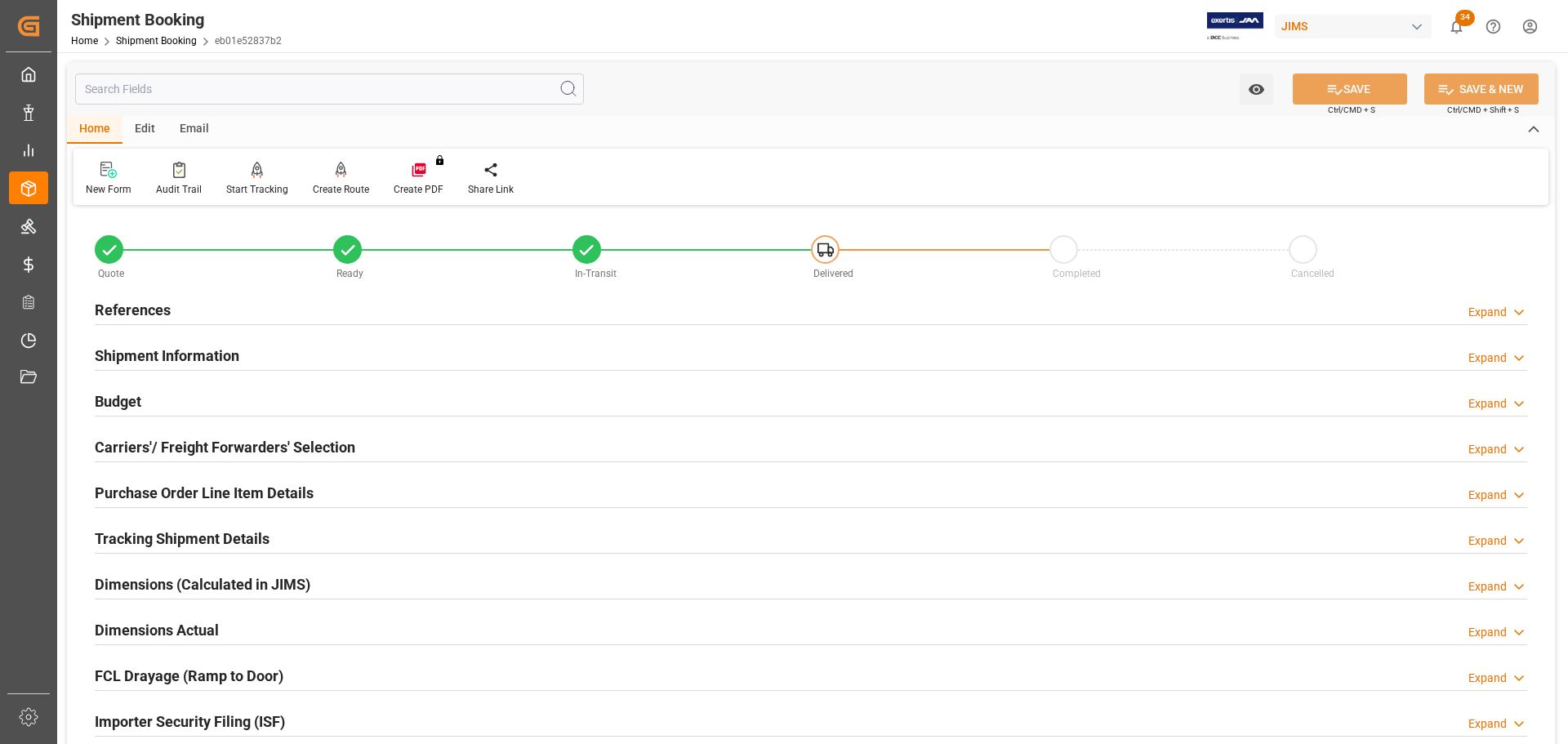
click at [340, 351] on div "Shipment Information Expand" at bounding box center [811, 354] width 1432 height 31
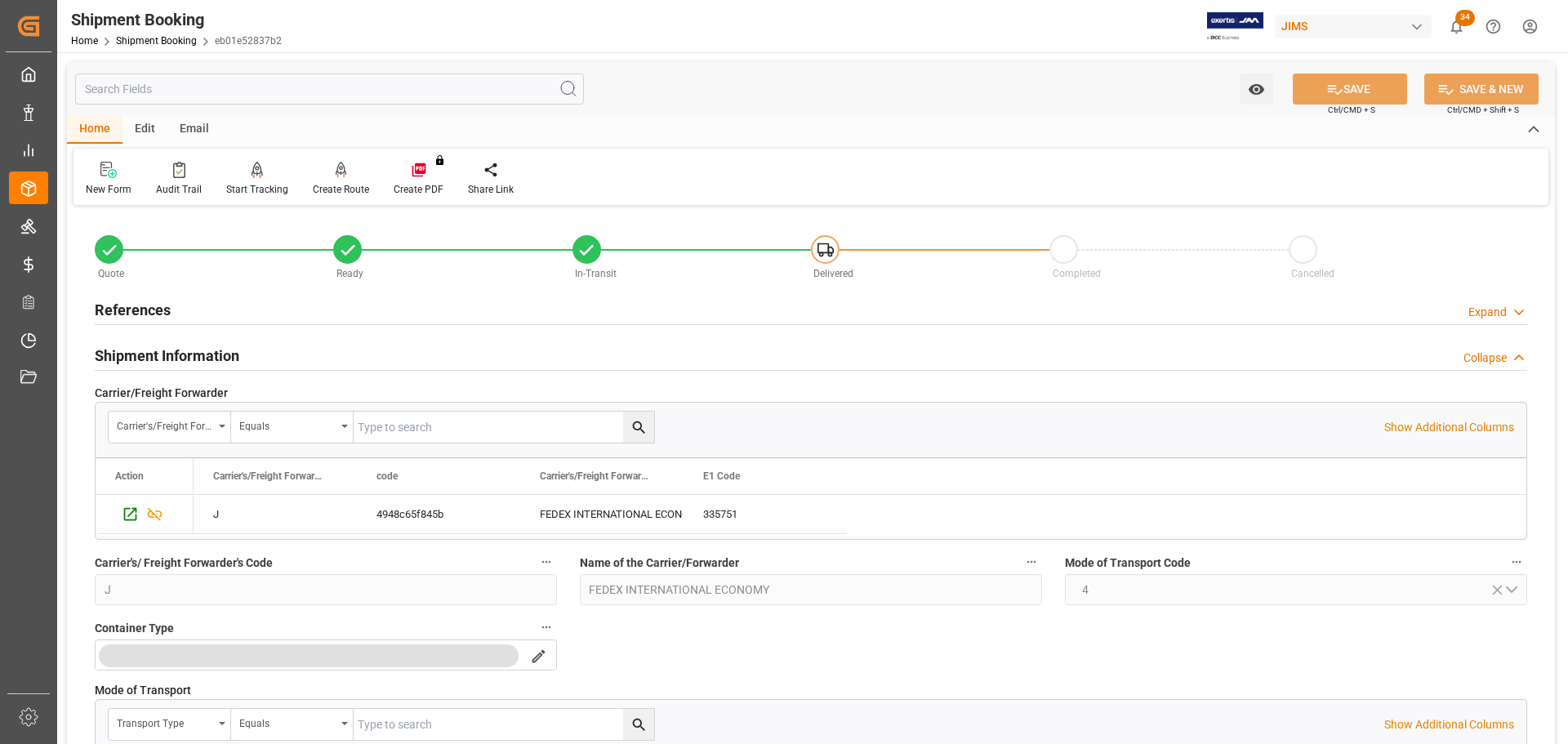
click at [340, 351] on div "Shipment Information Collapse" at bounding box center [811, 354] width 1432 height 31
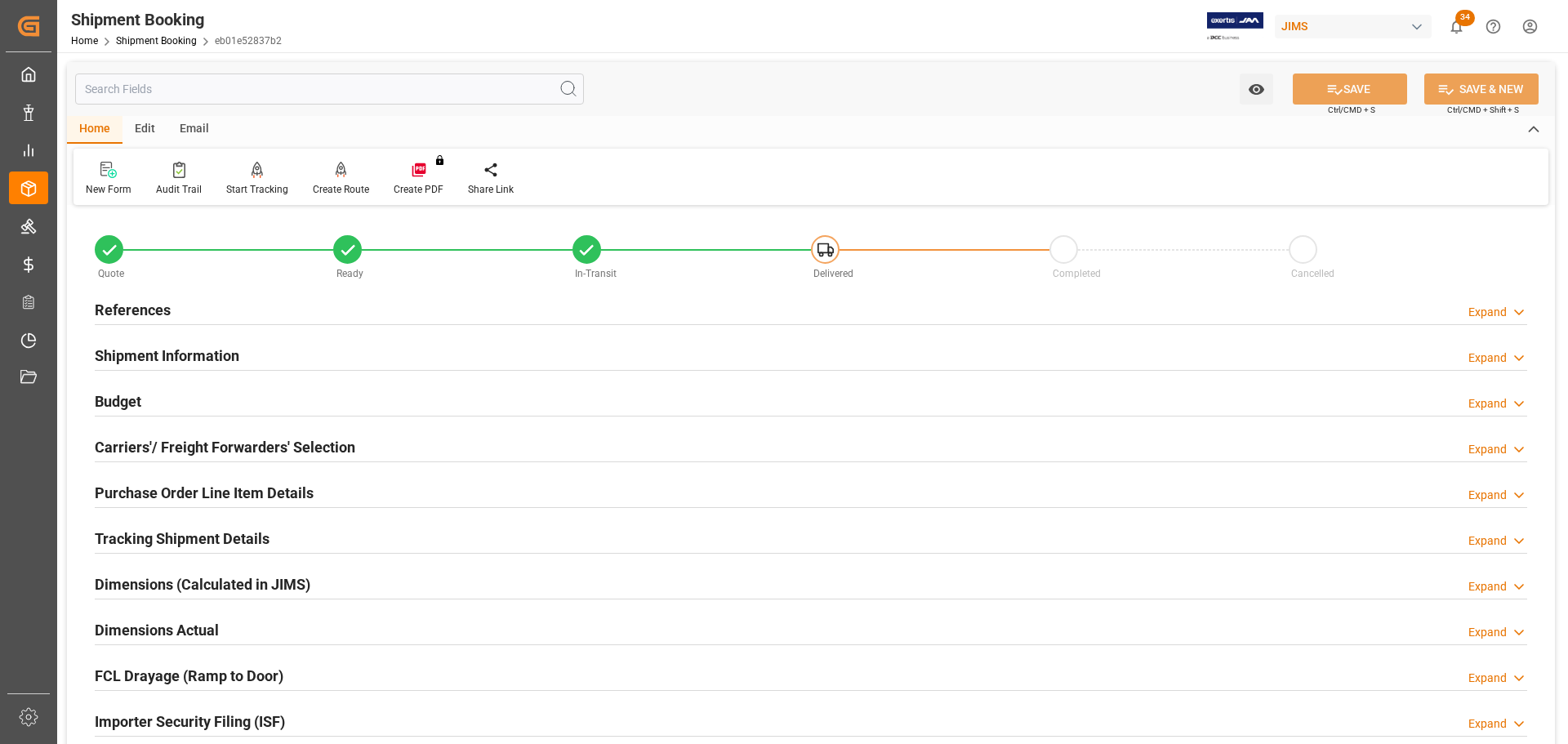
click at [331, 320] on div "References Expand" at bounding box center [811, 309] width 1432 height 31
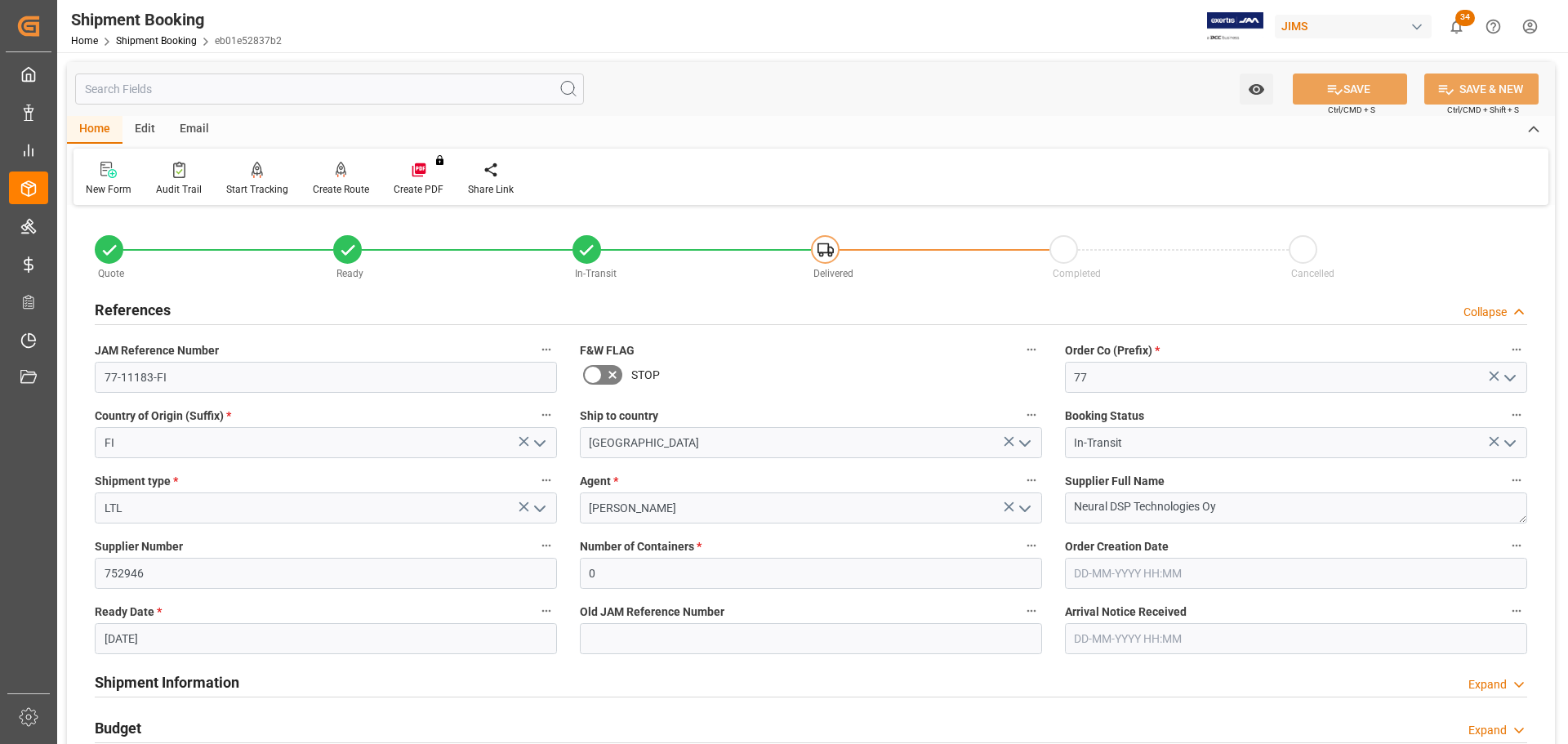
click at [330, 317] on div "References Collapse" at bounding box center [811, 309] width 1432 height 31
